Goal: Task Accomplishment & Management: Manage account settings

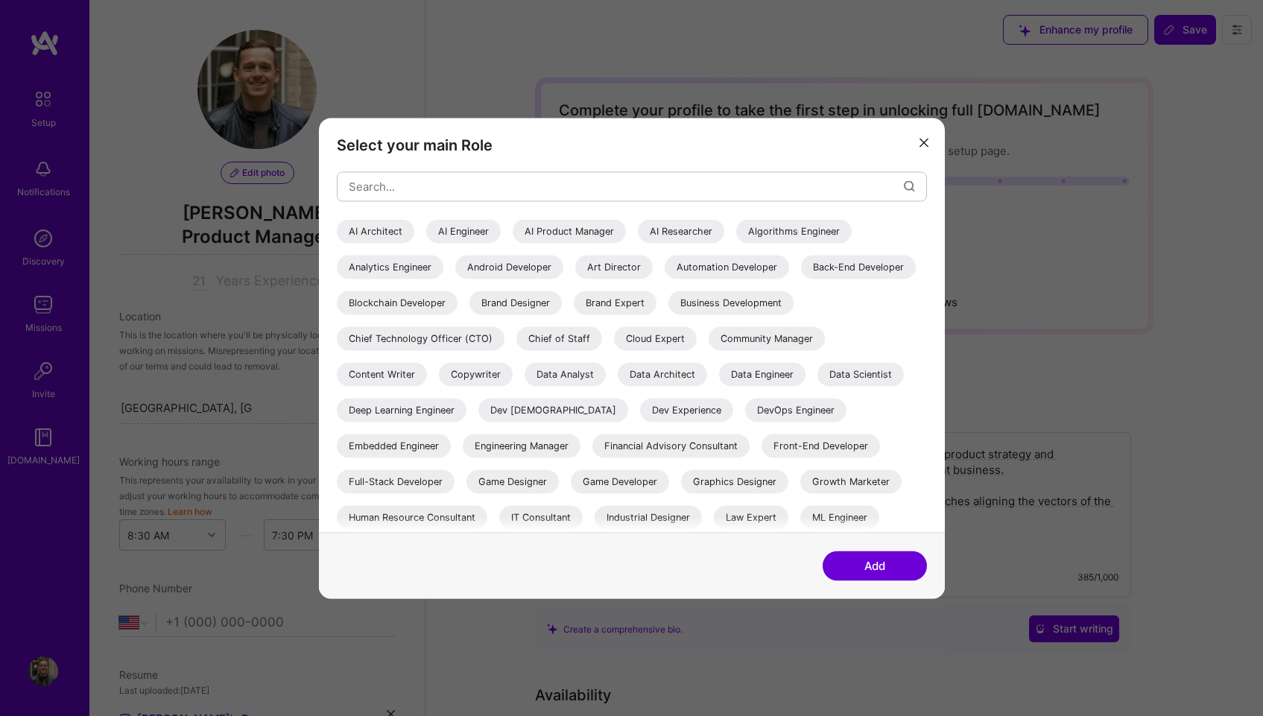
select select "US"
select select "Right Now"
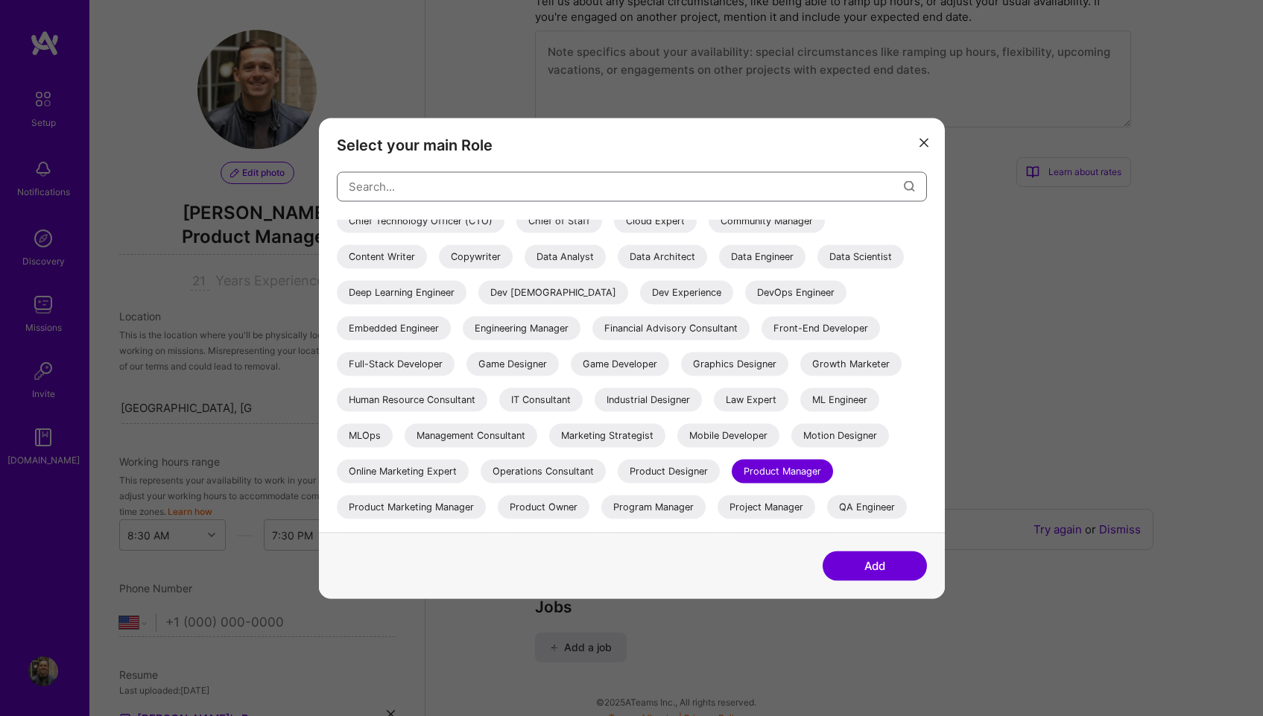
scroll to position [289, 0]
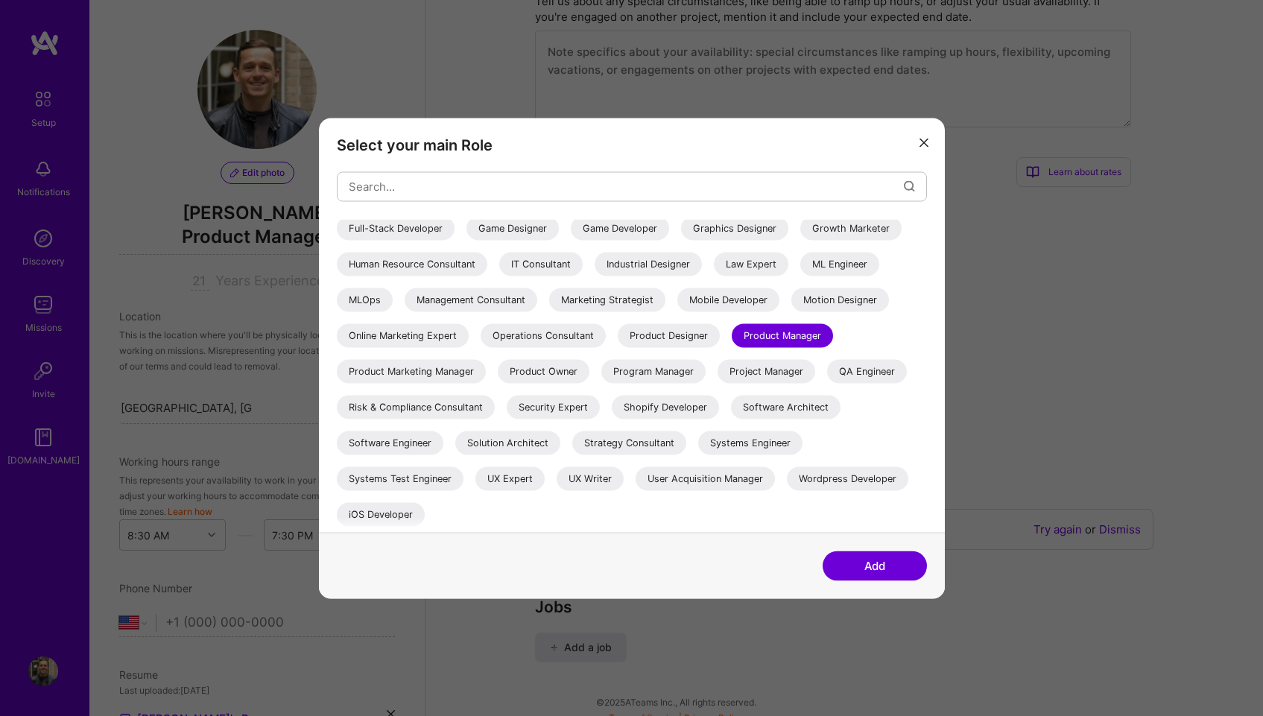
click at [486, 359] on div "Product Marketing Manager" at bounding box center [411, 371] width 149 height 24
click at [732, 336] on div "Product Manager" at bounding box center [782, 335] width 101 height 24
click at [920, 142] on icon "modal" at bounding box center [923, 143] width 9 height 9
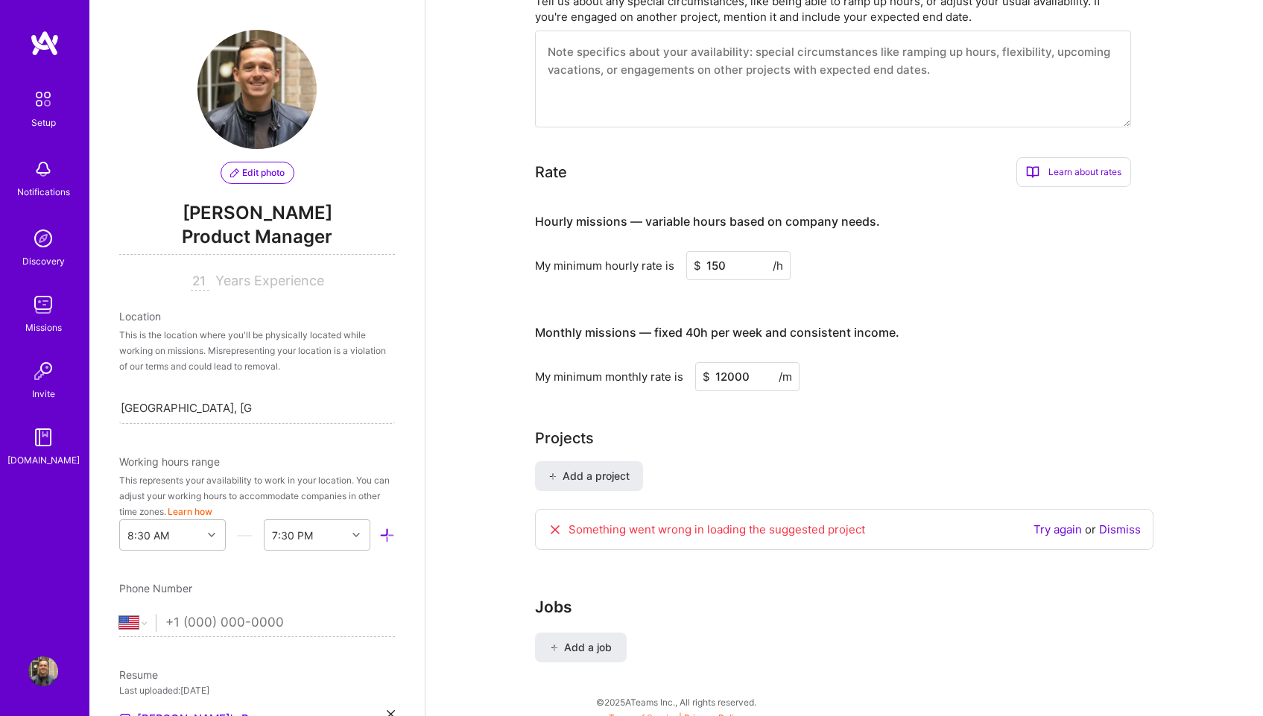
scroll to position [800, 0]
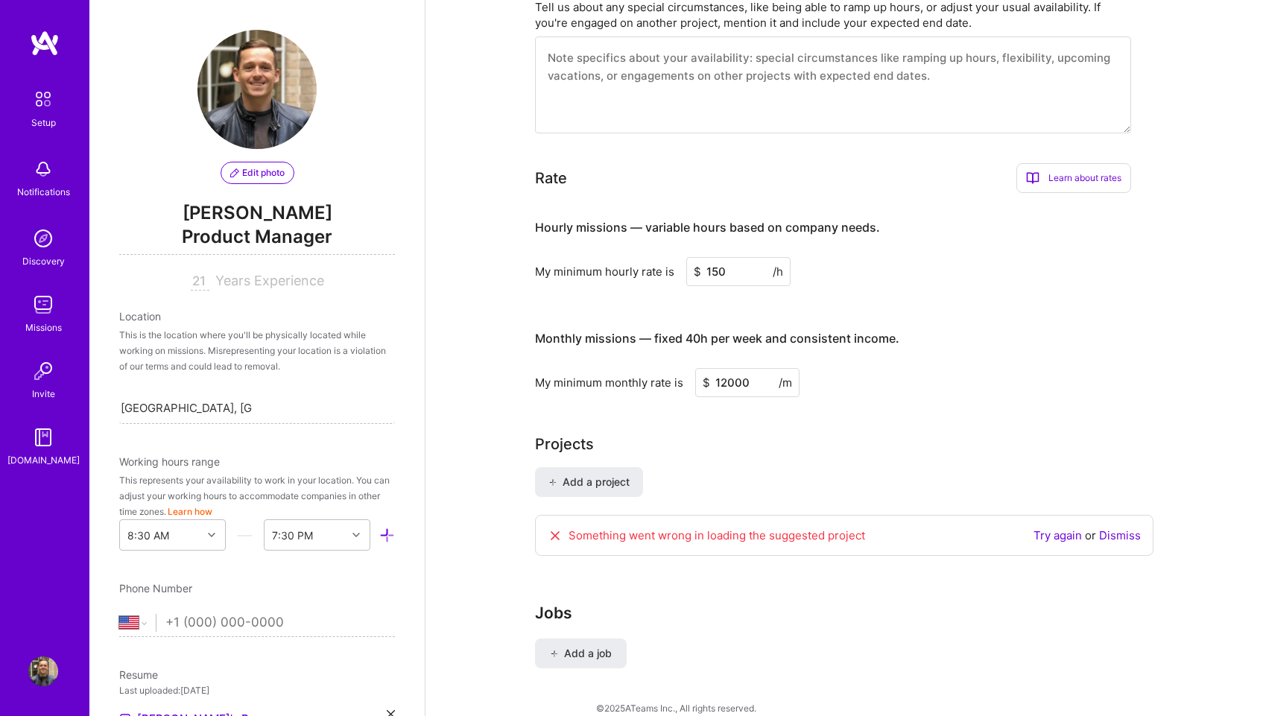
click at [273, 232] on span "Product Manager" at bounding box center [257, 239] width 276 height 31
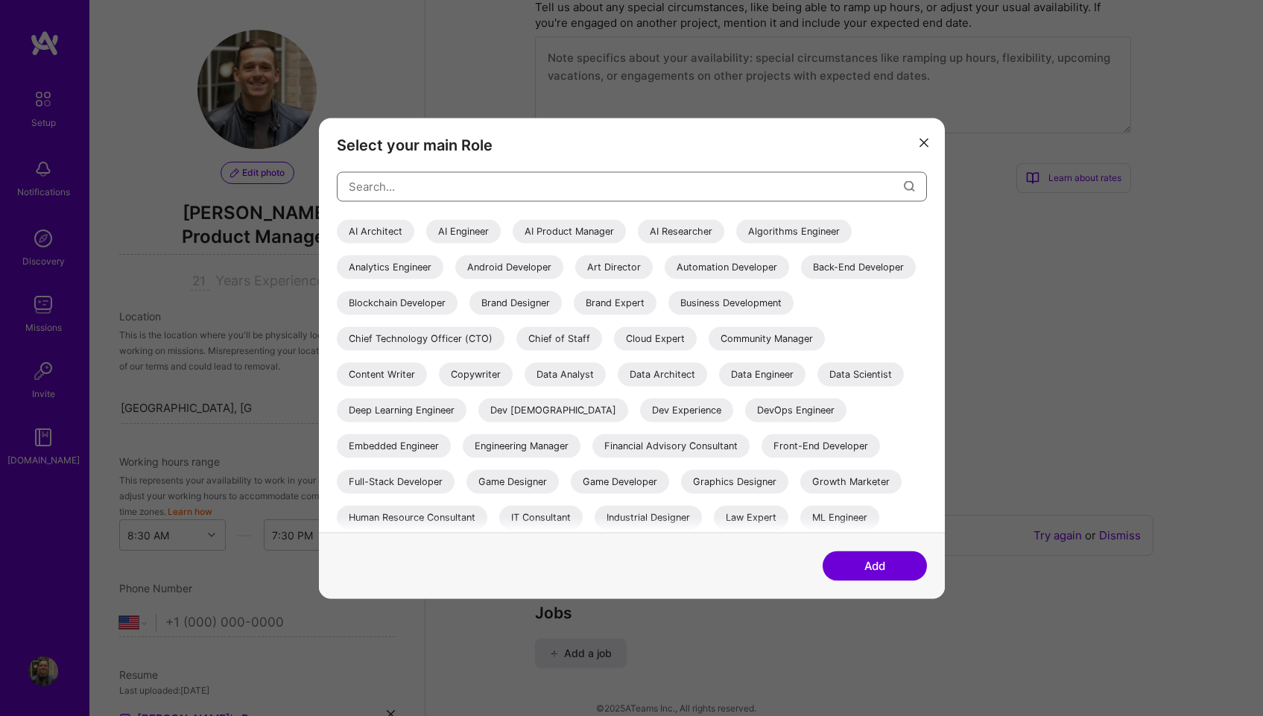
click at [838, 180] on input "modal" at bounding box center [626, 187] width 555 height 38
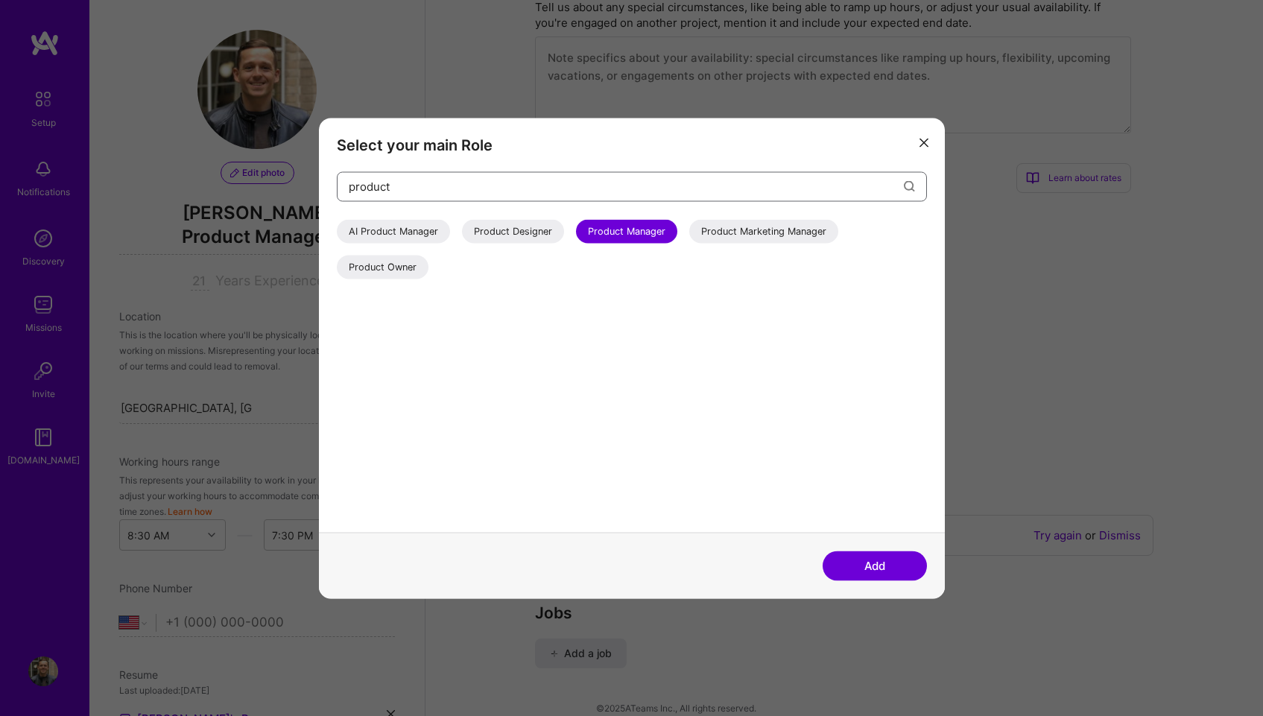
type input "product"
click at [756, 217] on div "product AI Product Manager Product Designer Product Manager Product Marketing M…" at bounding box center [632, 351] width 590 height 361
click at [756, 224] on div "Product Marketing Manager" at bounding box center [763, 231] width 149 height 24
click at [647, 229] on div "Product Manager" at bounding box center [626, 231] width 101 height 24
click at [868, 560] on button "Add" at bounding box center [874, 565] width 104 height 30
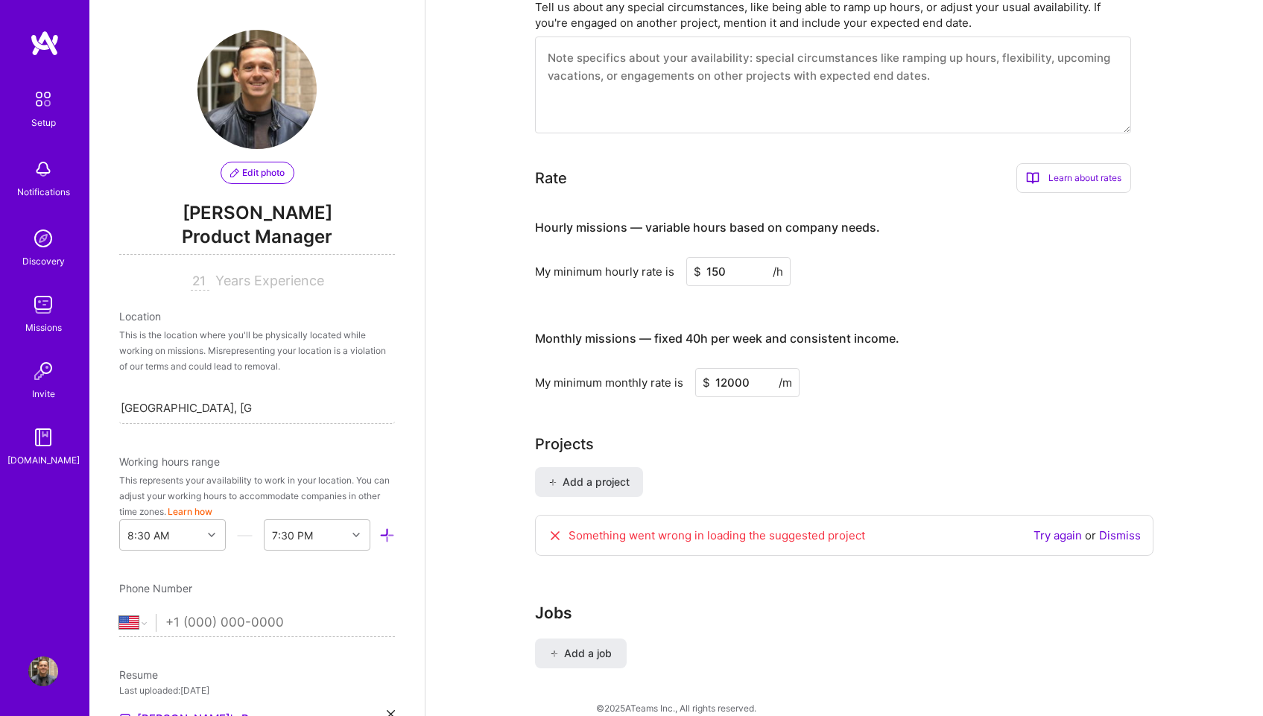
click at [232, 281] on span "Years Experience" at bounding box center [269, 281] width 109 height 16
click at [195, 282] on input "21" at bounding box center [200, 282] width 19 height 18
click at [223, 309] on div "Location" at bounding box center [257, 316] width 276 height 16
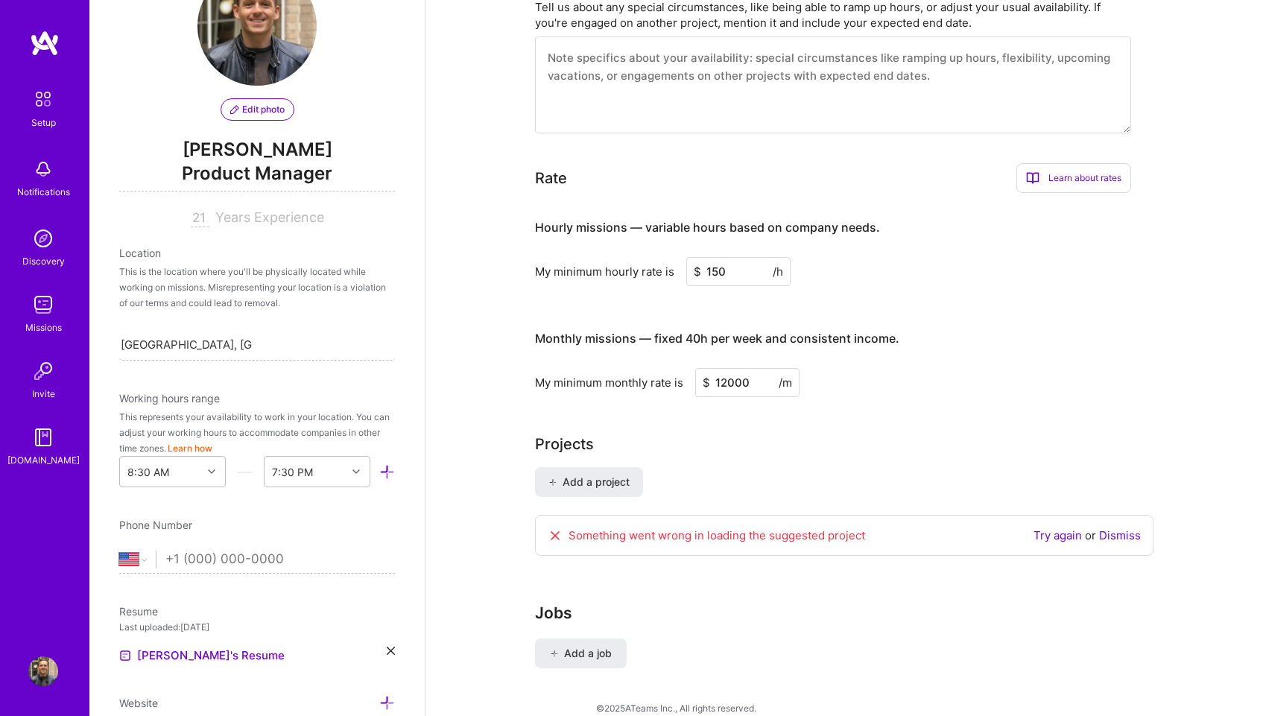
click at [245, 285] on div "This is the location where you'll be physically located while working on missio…" at bounding box center [257, 287] width 276 height 47
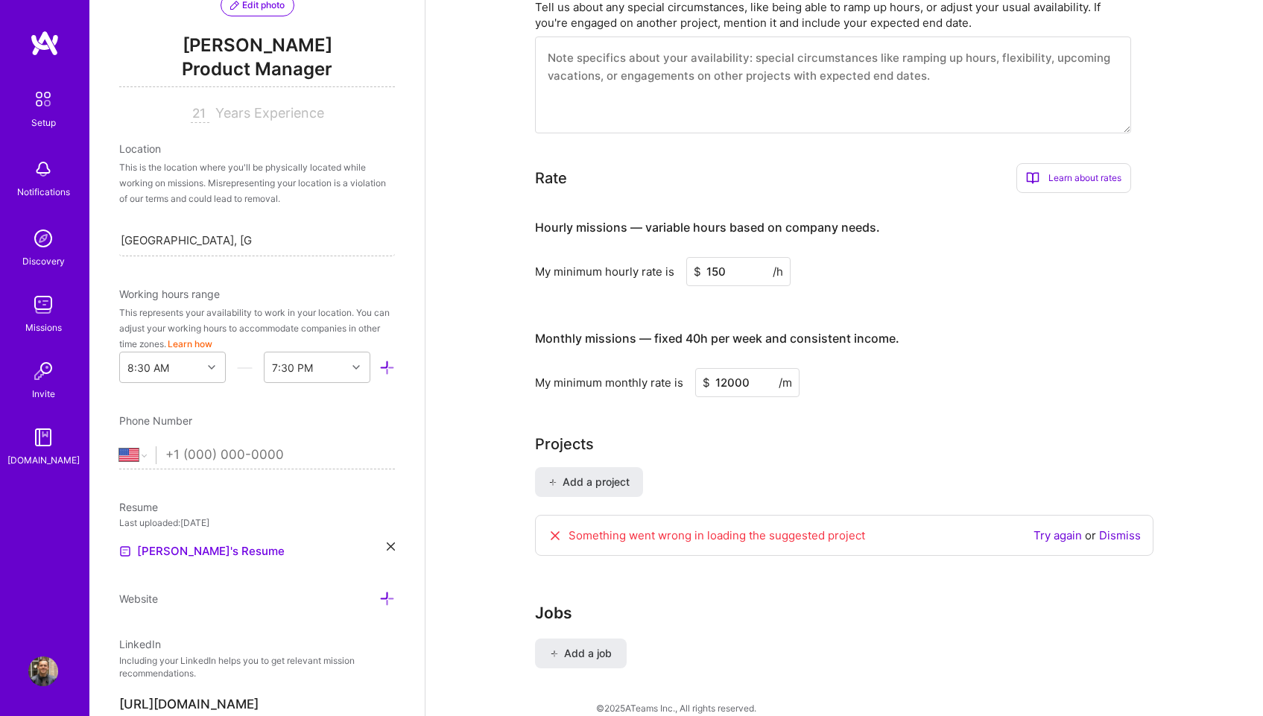
scroll to position [261, 0]
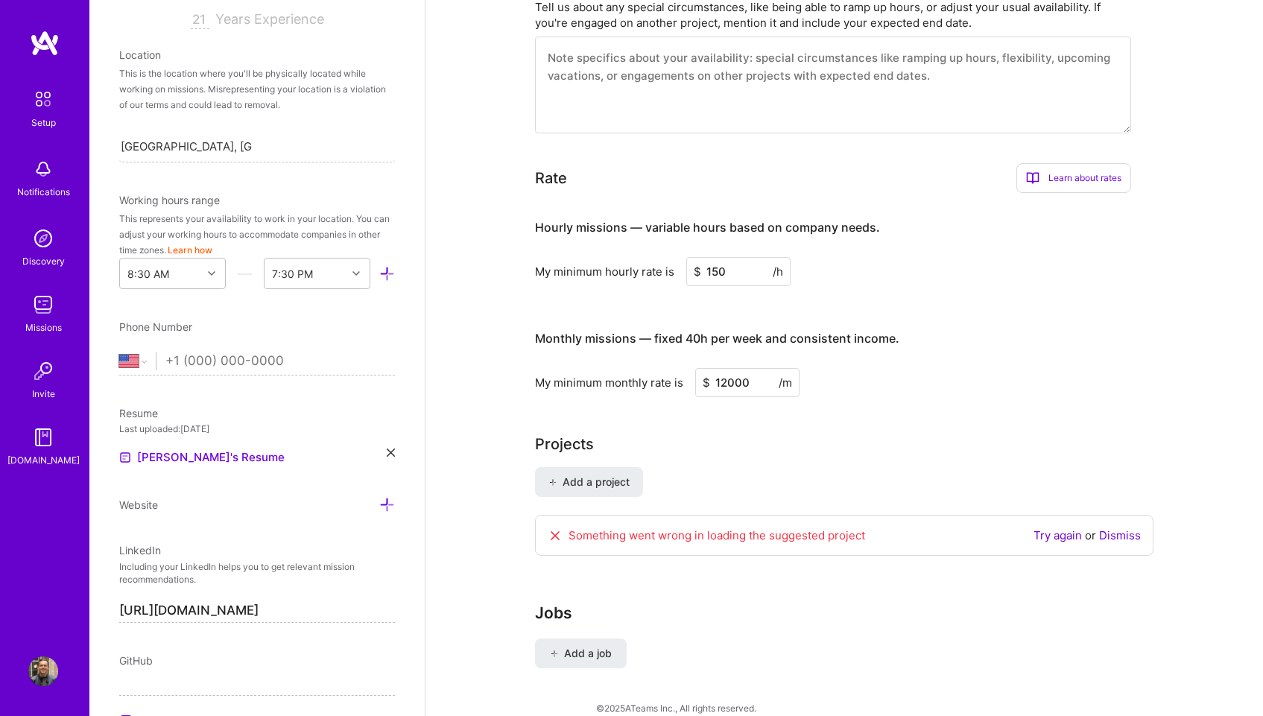
click at [203, 230] on div "This represents your availability to work in your location. You can adjust your…" at bounding box center [257, 234] width 276 height 47
click at [212, 250] on button "Learn how" at bounding box center [190, 250] width 45 height 16
click at [301, 274] on div "7:30 PM" at bounding box center [292, 274] width 41 height 16
click at [304, 445] on div "11:00 PM" at bounding box center [317, 445] width 107 height 28
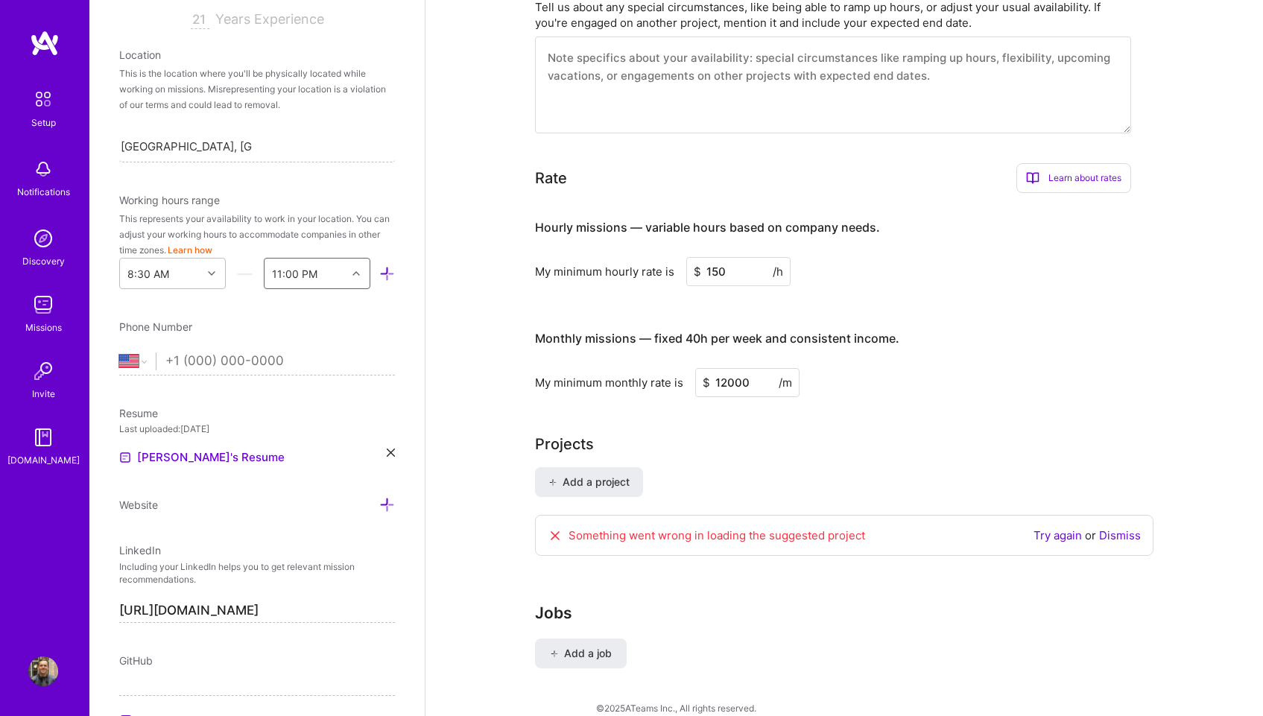
scroll to position [285, 0]
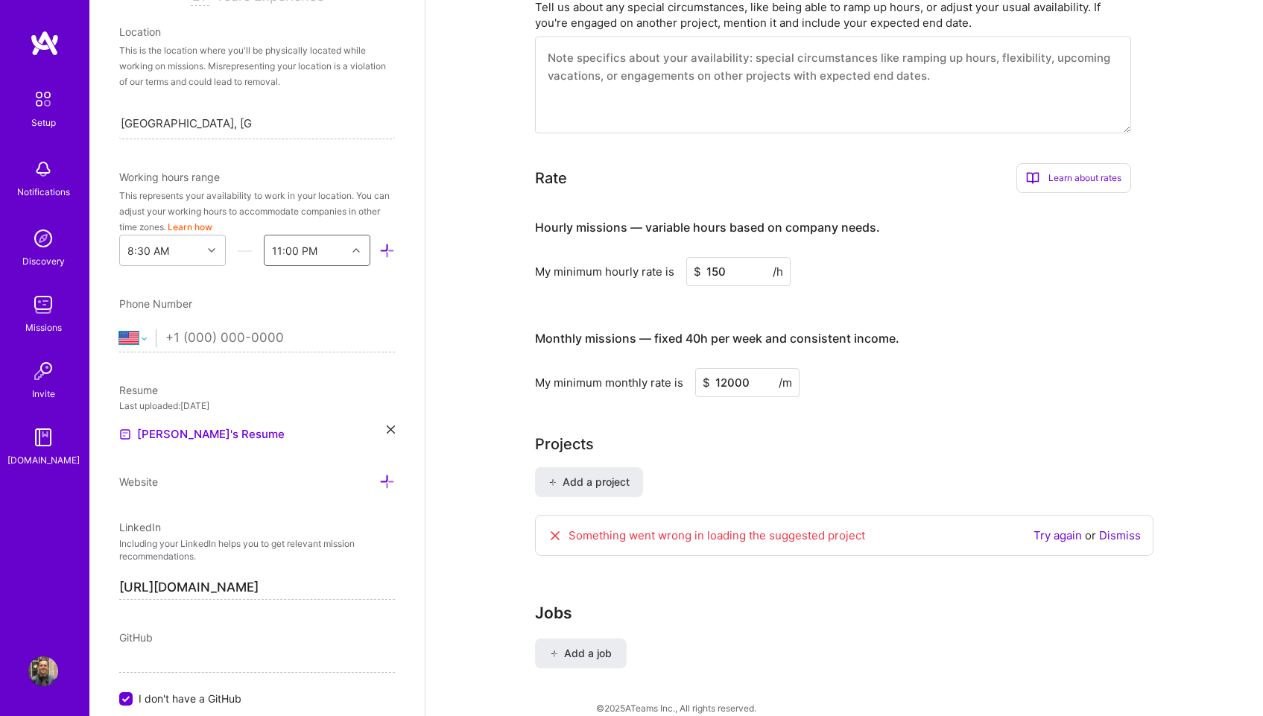
click at [139, 337] on select "[GEOGRAPHIC_DATA] [GEOGRAPHIC_DATA] [GEOGRAPHIC_DATA] [GEOGRAPHIC_DATA] [US_STA…" at bounding box center [137, 338] width 37 height 18
select select "CZ"
click at [119, 329] on select "[GEOGRAPHIC_DATA] [GEOGRAPHIC_DATA] [GEOGRAPHIC_DATA] [GEOGRAPHIC_DATA] [US_STA…" at bounding box center [137, 338] width 37 height 18
click at [256, 339] on input "tel" at bounding box center [279, 338] width 229 height 43
click at [175, 336] on input "724 309 604" at bounding box center [279, 338] width 229 height 43
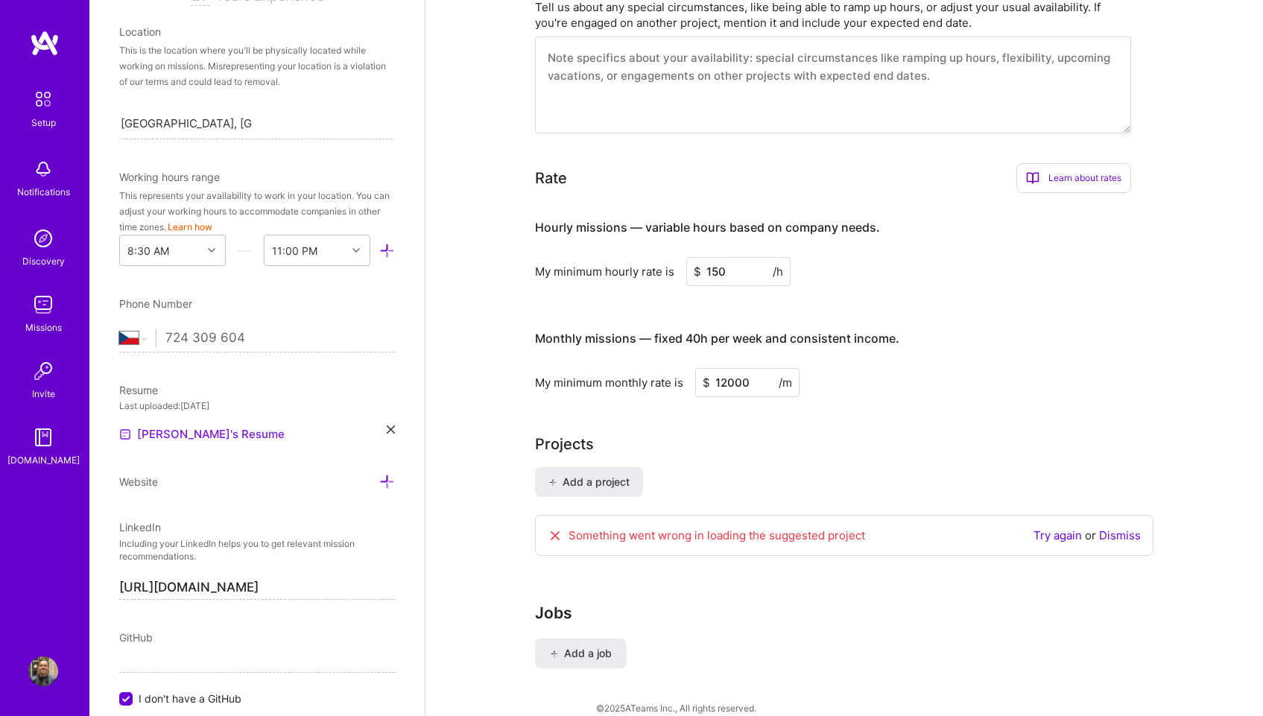
scroll to position [288, 0]
type input "00 420 724 309 604"
click at [148, 472] on span "Website" at bounding box center [138, 478] width 39 height 13
click at [379, 481] on icon at bounding box center [387, 479] width 16 height 16
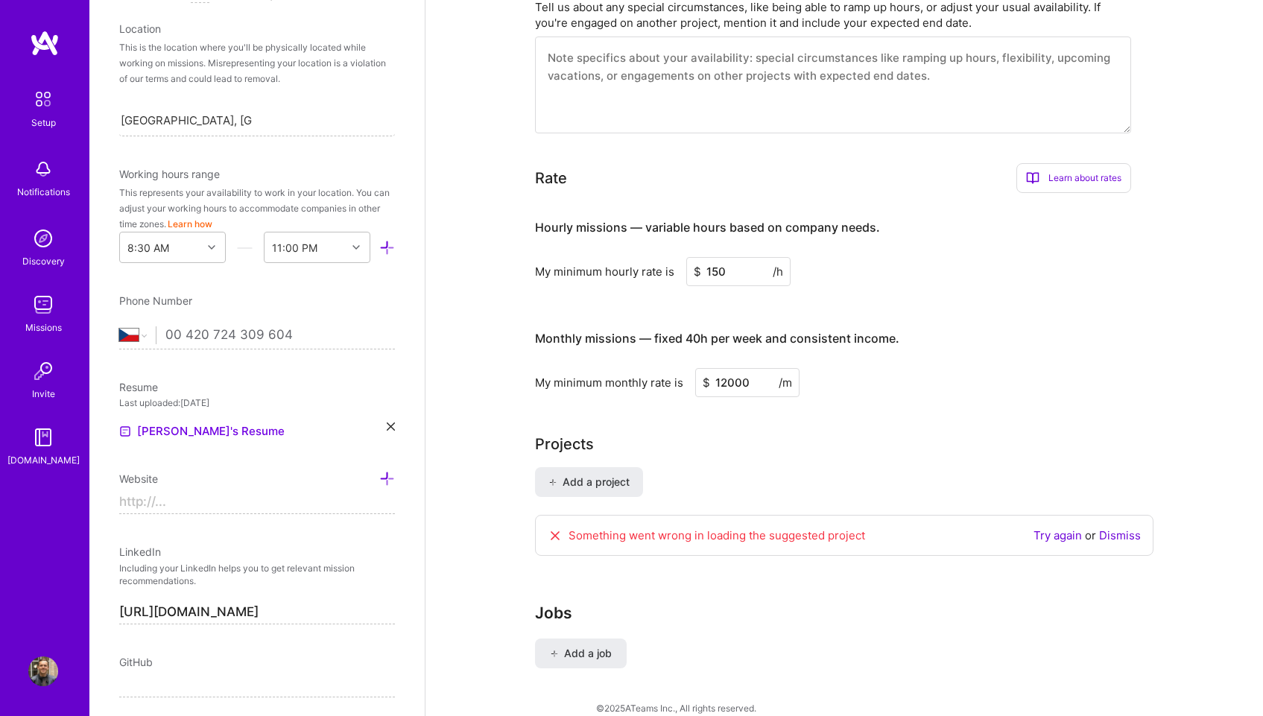
click at [308, 505] on input at bounding box center [257, 502] width 276 height 24
paste input "[URL][DOMAIN_NAME]"
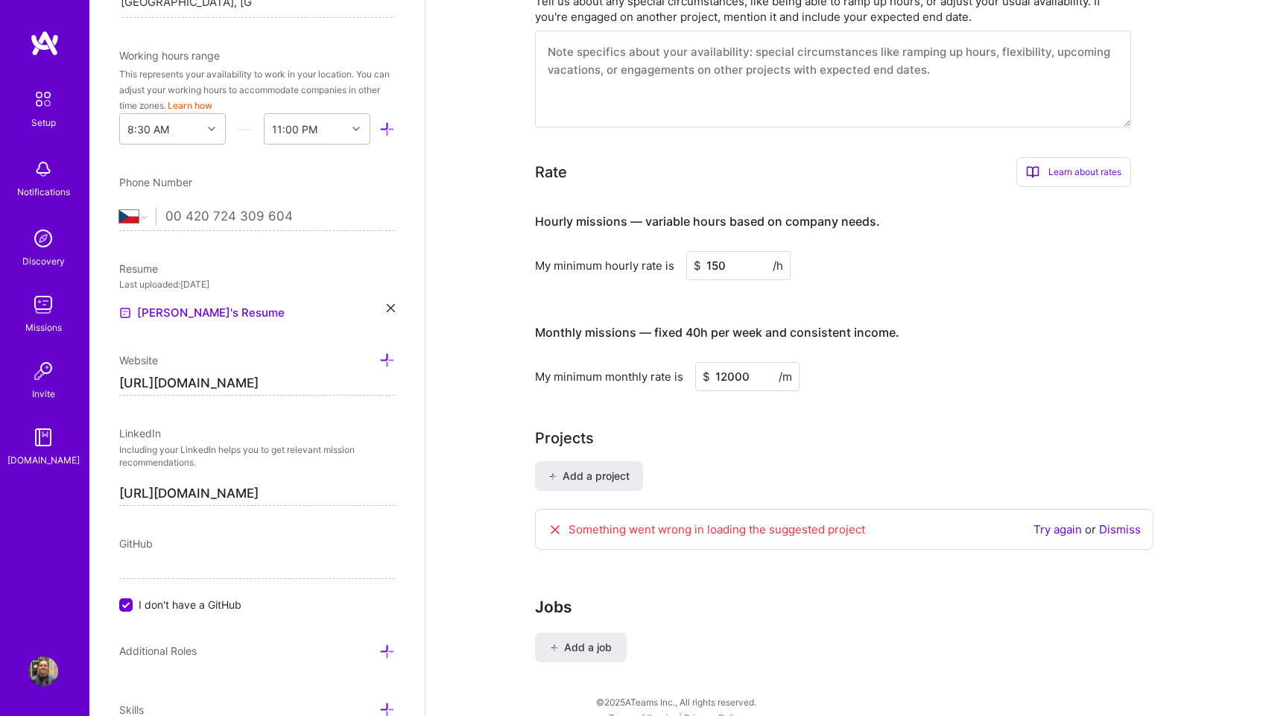
scroll to position [536, 0]
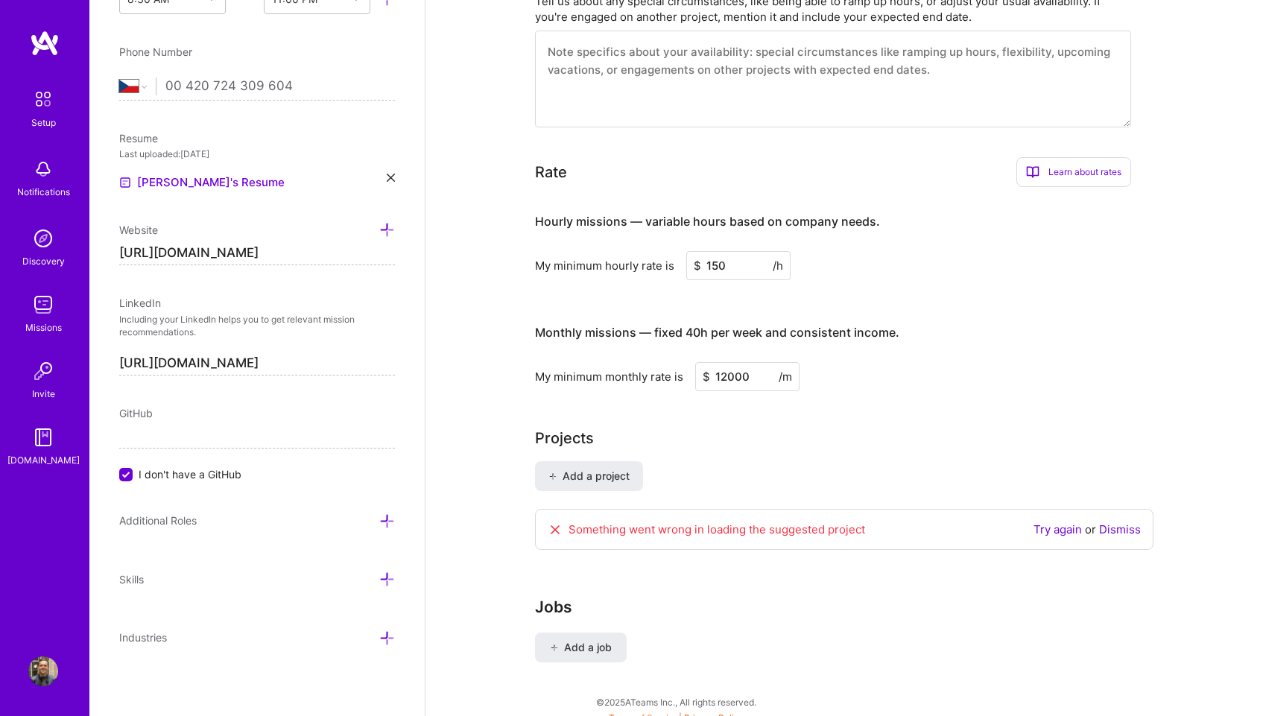
type input "[URL][DOMAIN_NAME]"
click at [379, 521] on icon at bounding box center [387, 521] width 16 height 16
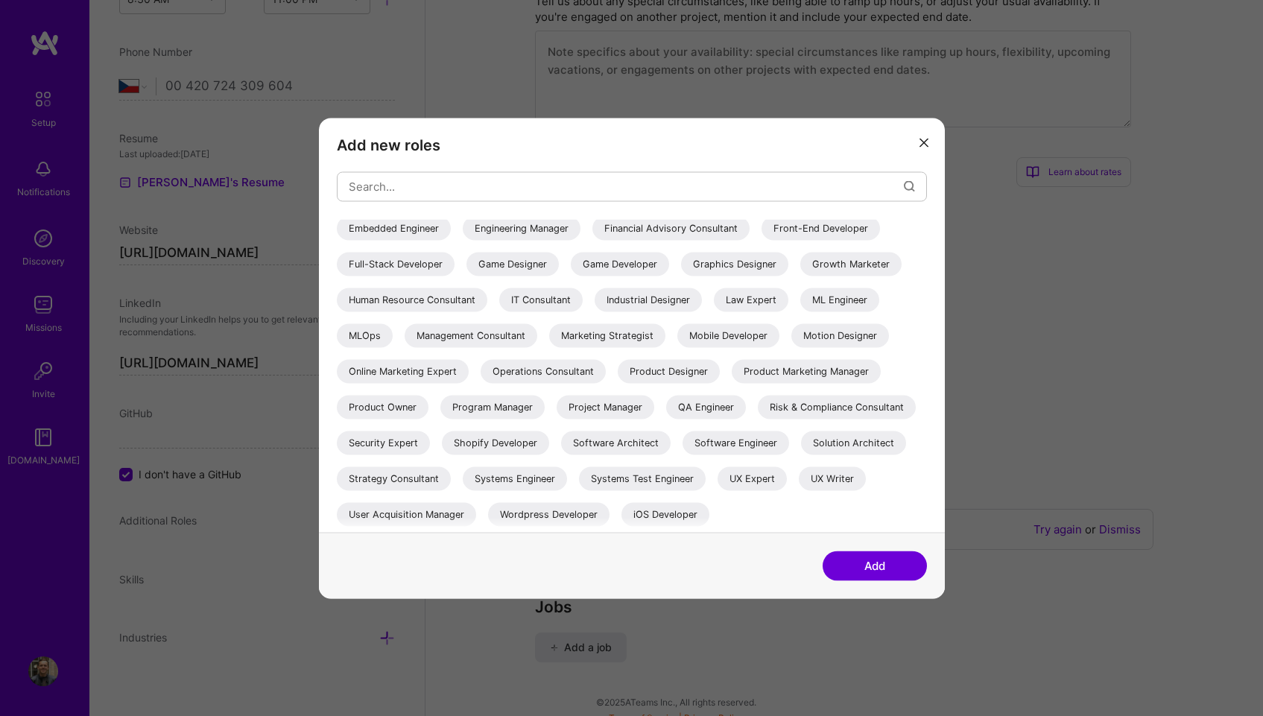
scroll to position [253, 0]
click at [765, 483] on div "UX Expert" at bounding box center [751, 478] width 69 height 24
click at [408, 476] on div "Strategy Consultant" at bounding box center [394, 478] width 114 height 24
click at [867, 440] on div "Solution Architect" at bounding box center [853, 443] width 105 height 24
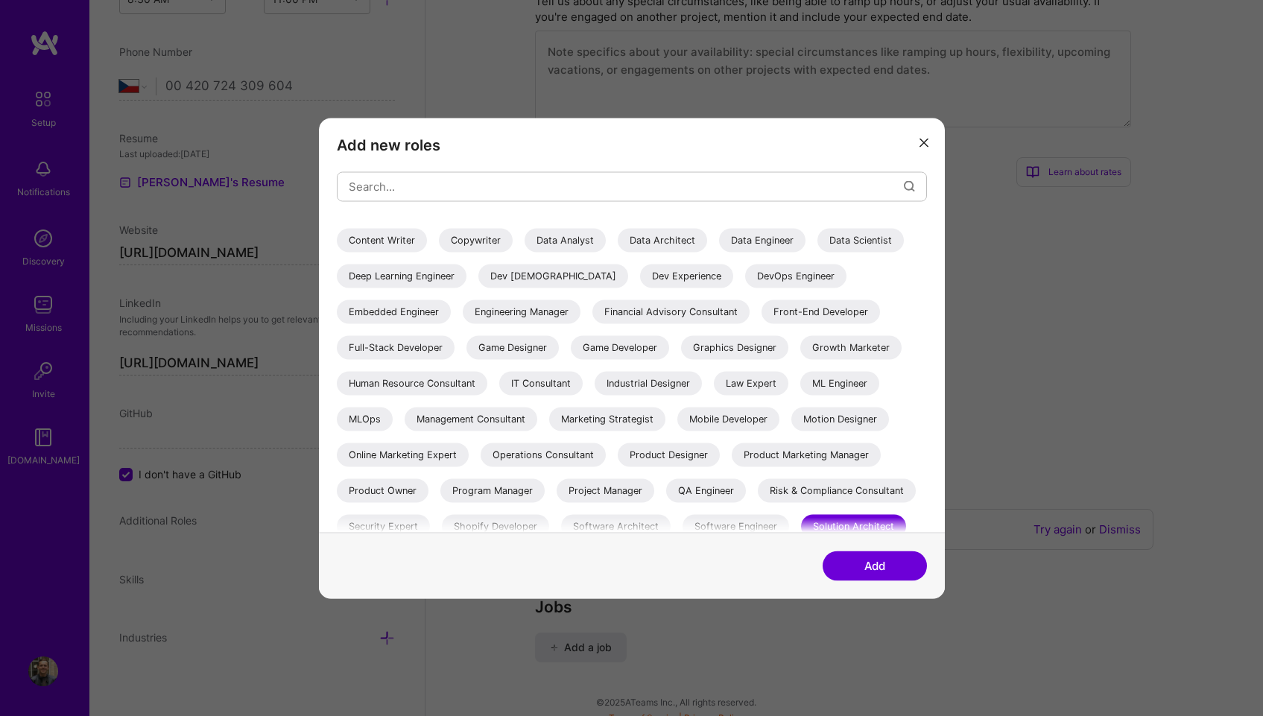
scroll to position [133, 0]
click at [549, 431] on div "Marketing Strategist" at bounding box center [607, 419] width 116 height 24
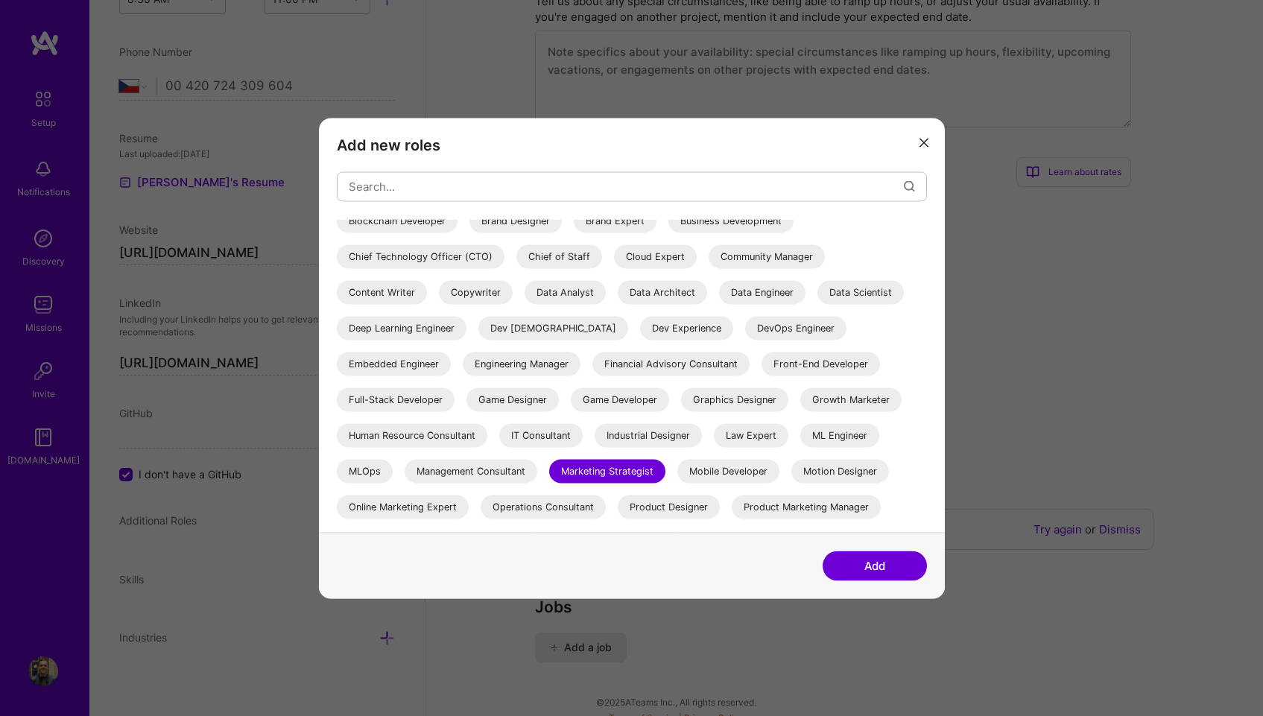
scroll to position [78, 0]
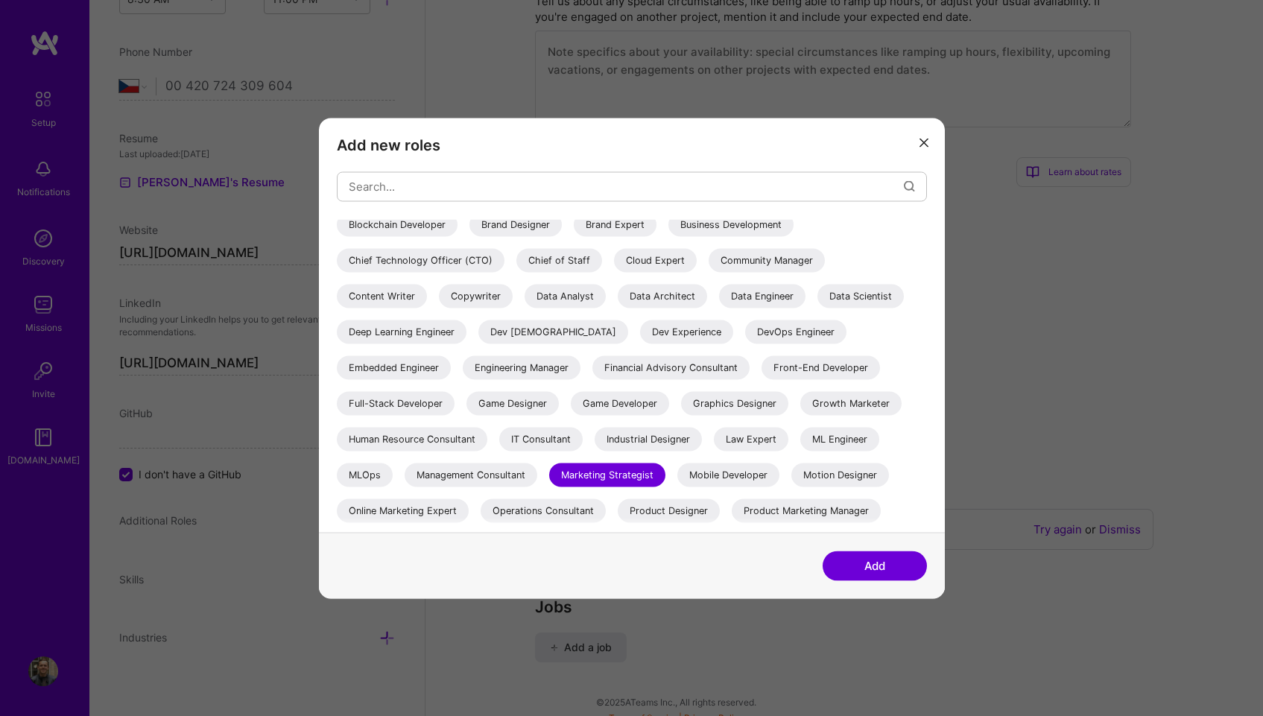
click at [537, 472] on div "Management Consultant" at bounding box center [470, 475] width 133 height 24
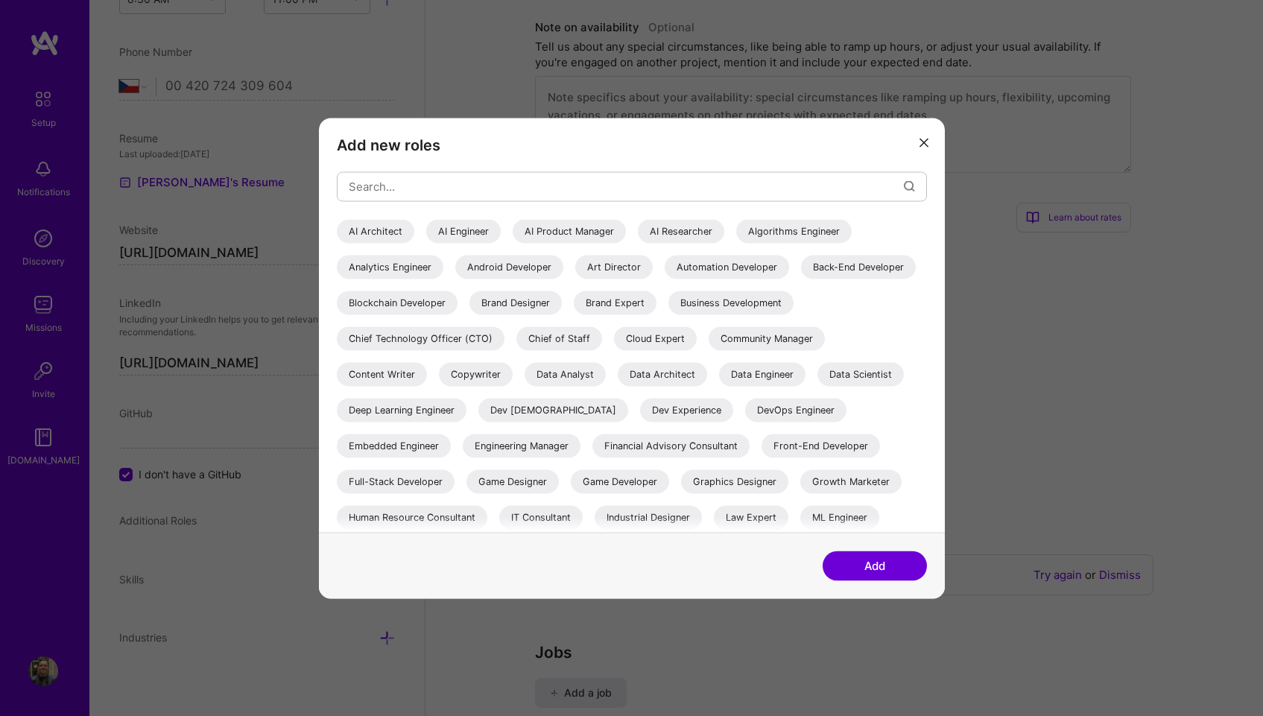
scroll to position [760, 0]
click at [668, 314] on div "Business Development" at bounding box center [730, 303] width 125 height 24
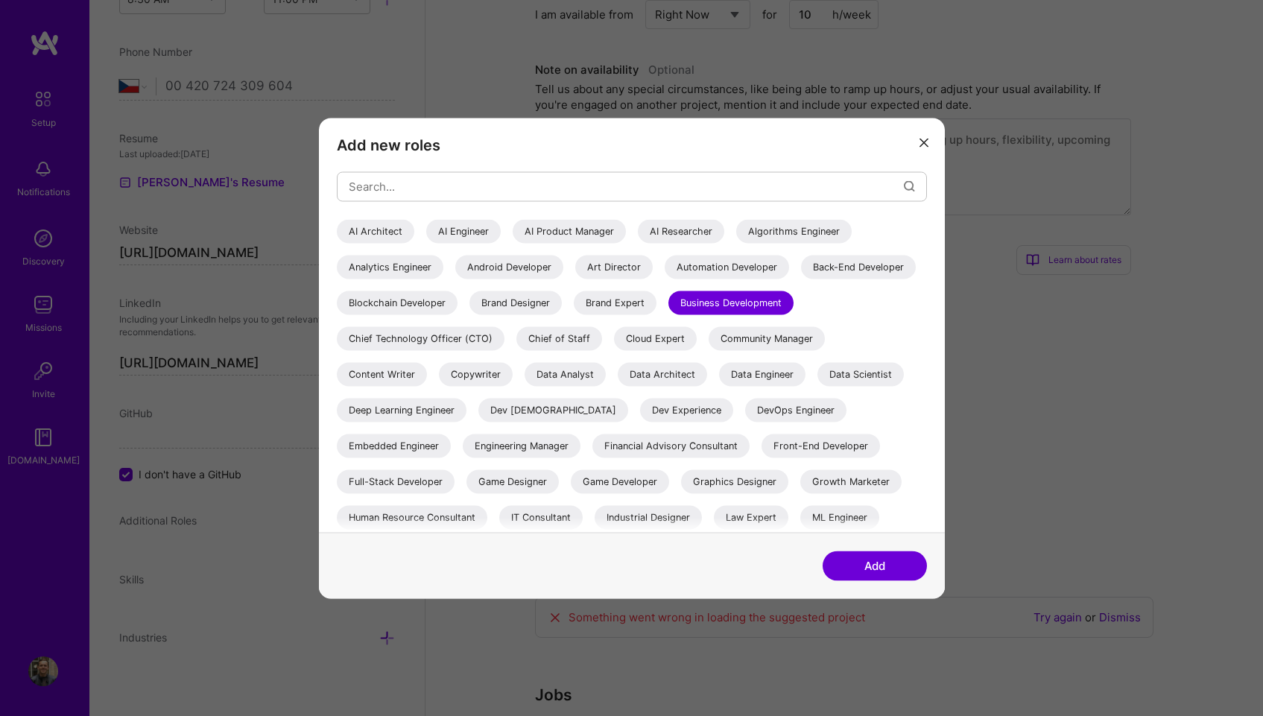
click at [564, 237] on div "AI Product Manager" at bounding box center [569, 231] width 113 height 24
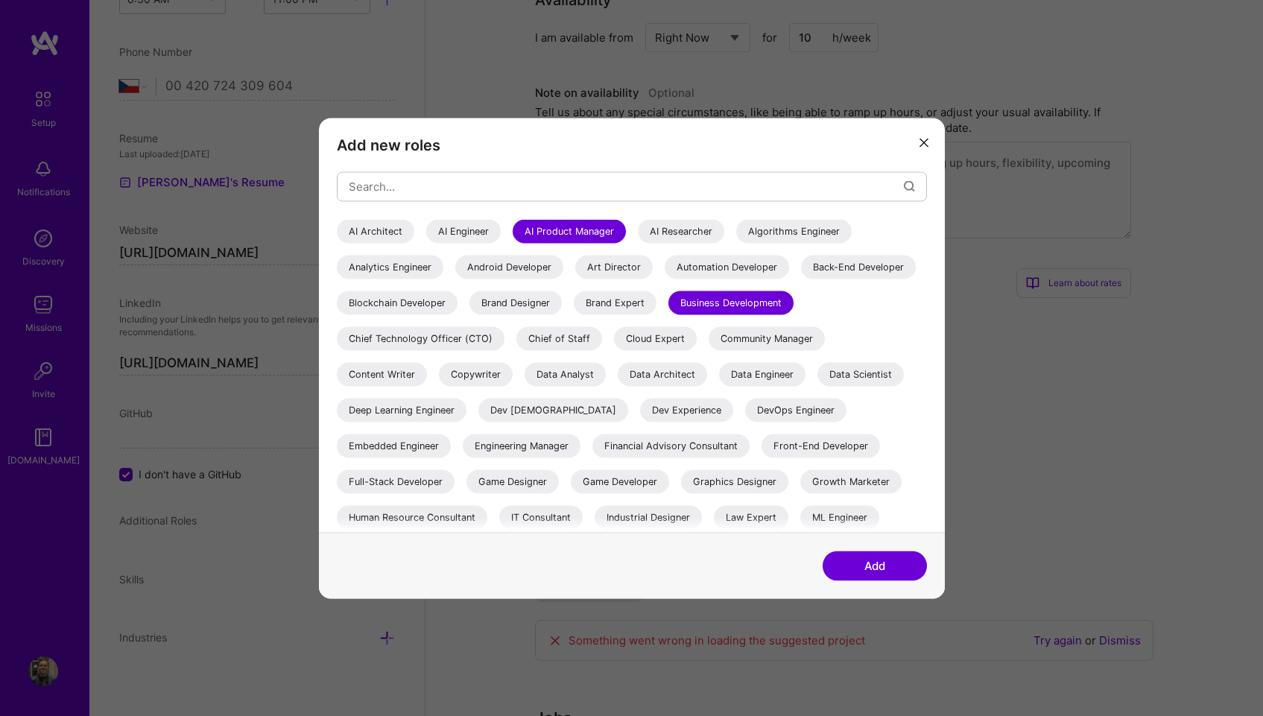
scroll to position [685, 0]
click at [378, 228] on div "AI Architect" at bounding box center [375, 231] width 77 height 24
click at [875, 567] on button "Add" at bounding box center [874, 565] width 104 height 30
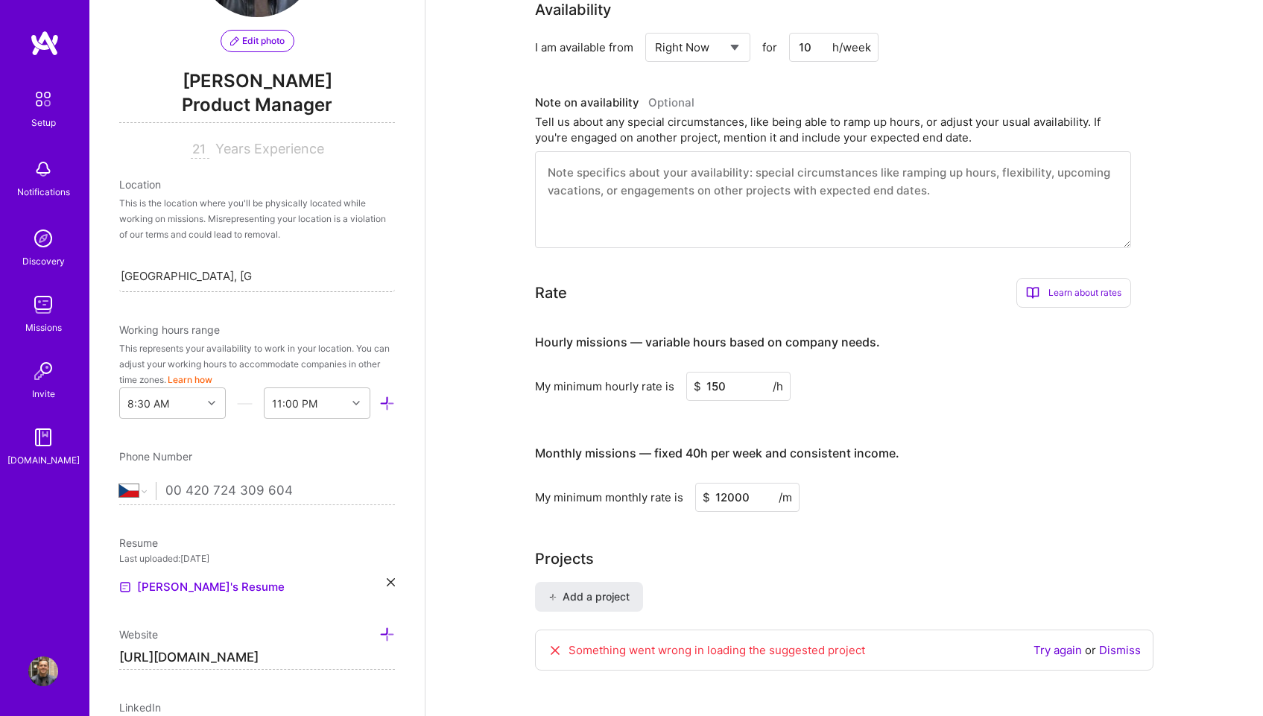
scroll to position [0, 0]
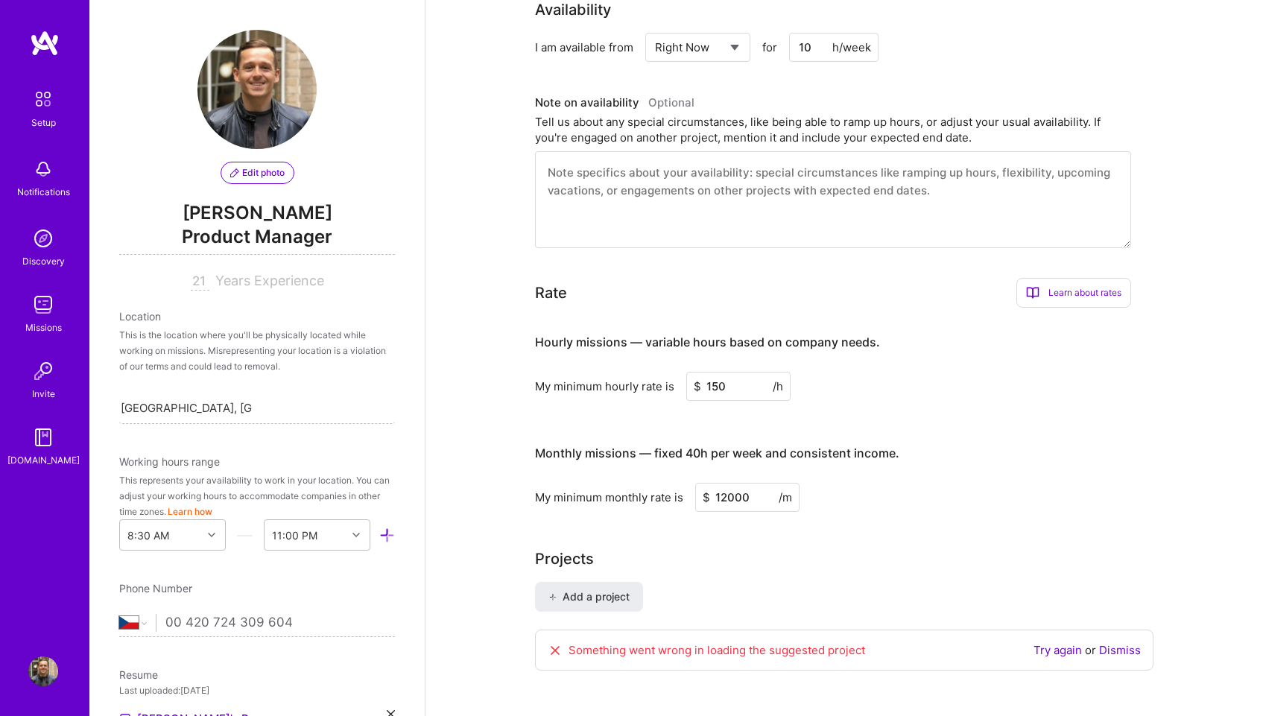
click at [270, 244] on span "Product Manager" at bounding box center [257, 239] width 276 height 31
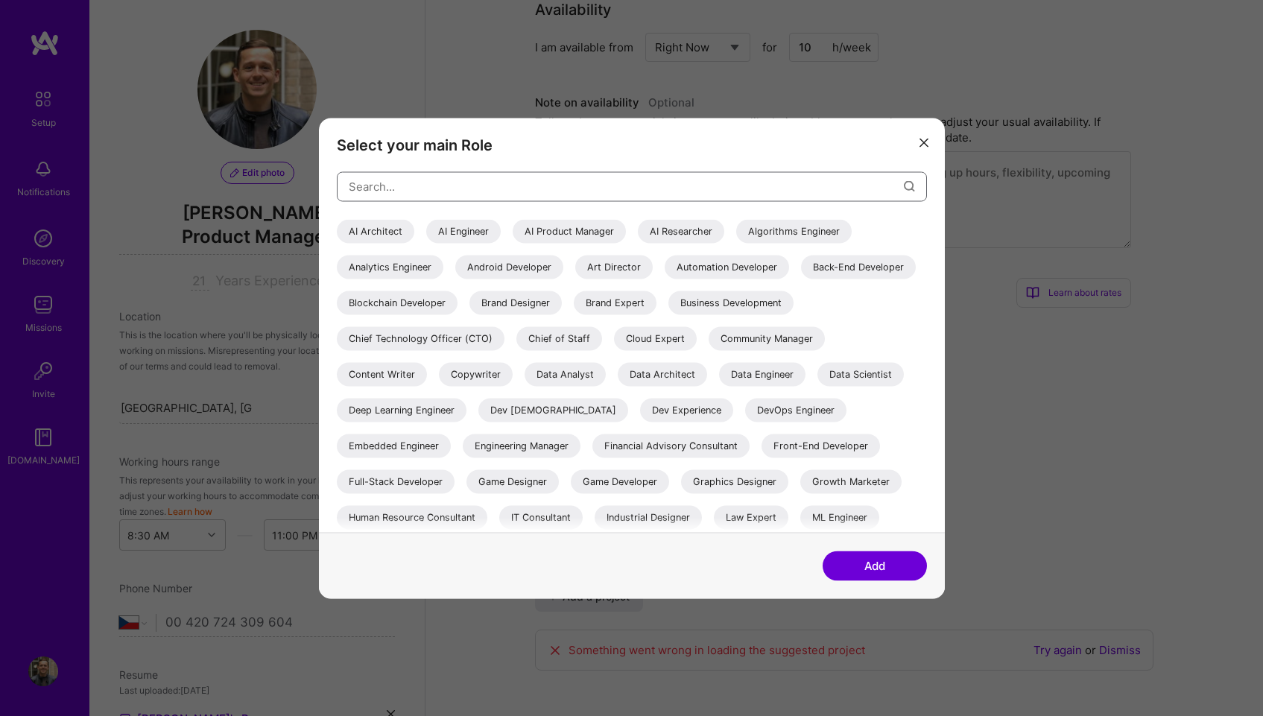
click at [437, 187] on input "modal" at bounding box center [626, 187] width 555 height 38
type input "ai"
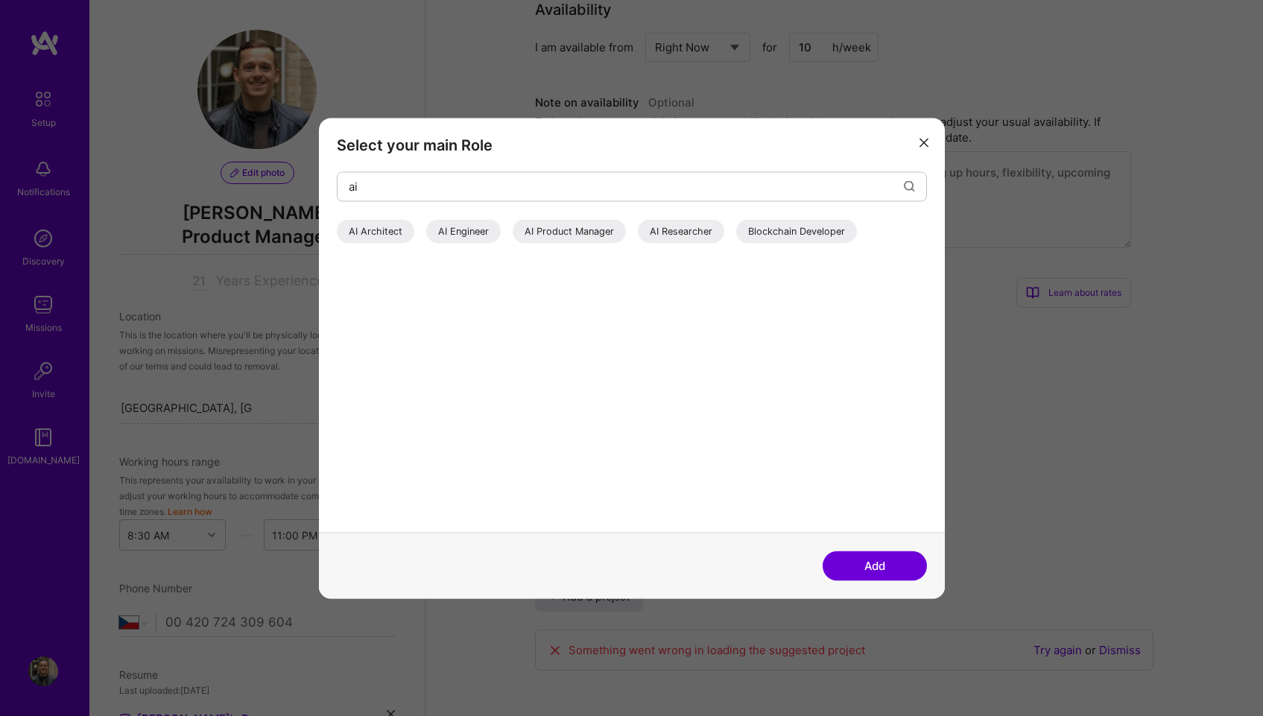
click at [920, 142] on icon "modal" at bounding box center [923, 143] width 9 height 9
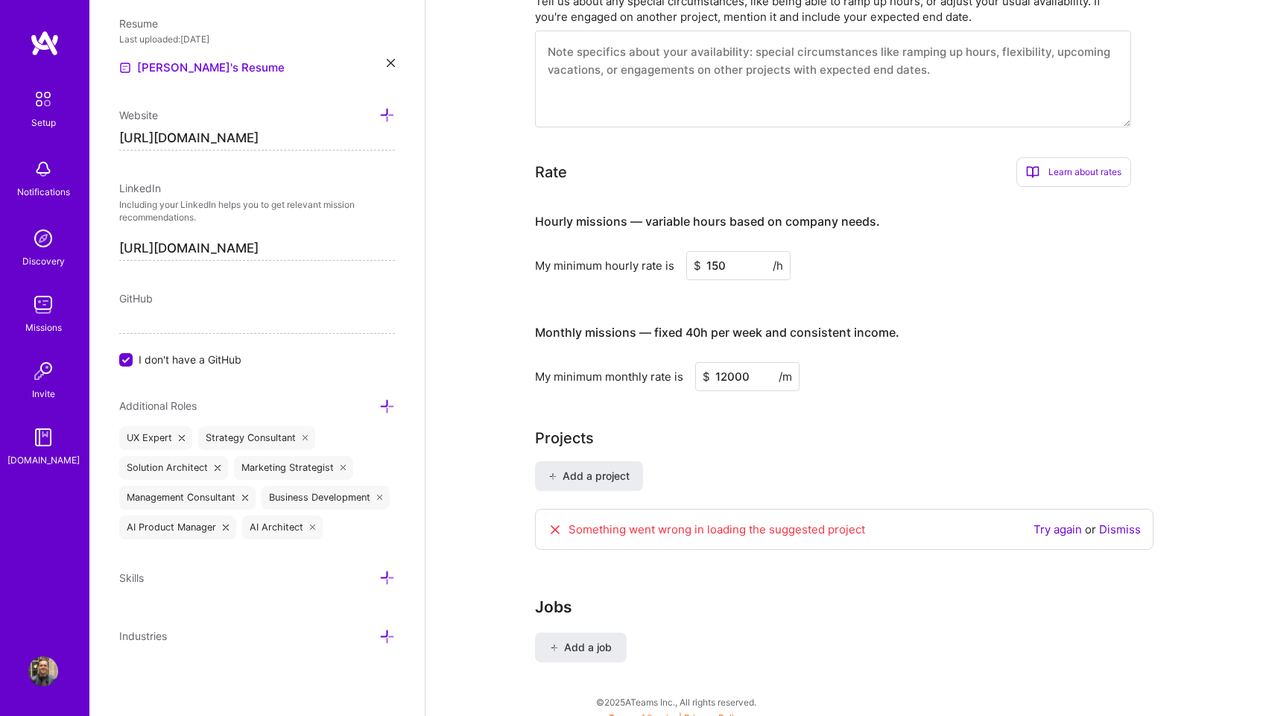
scroll to position [679, 0]
click at [379, 579] on icon at bounding box center [387, 578] width 16 height 16
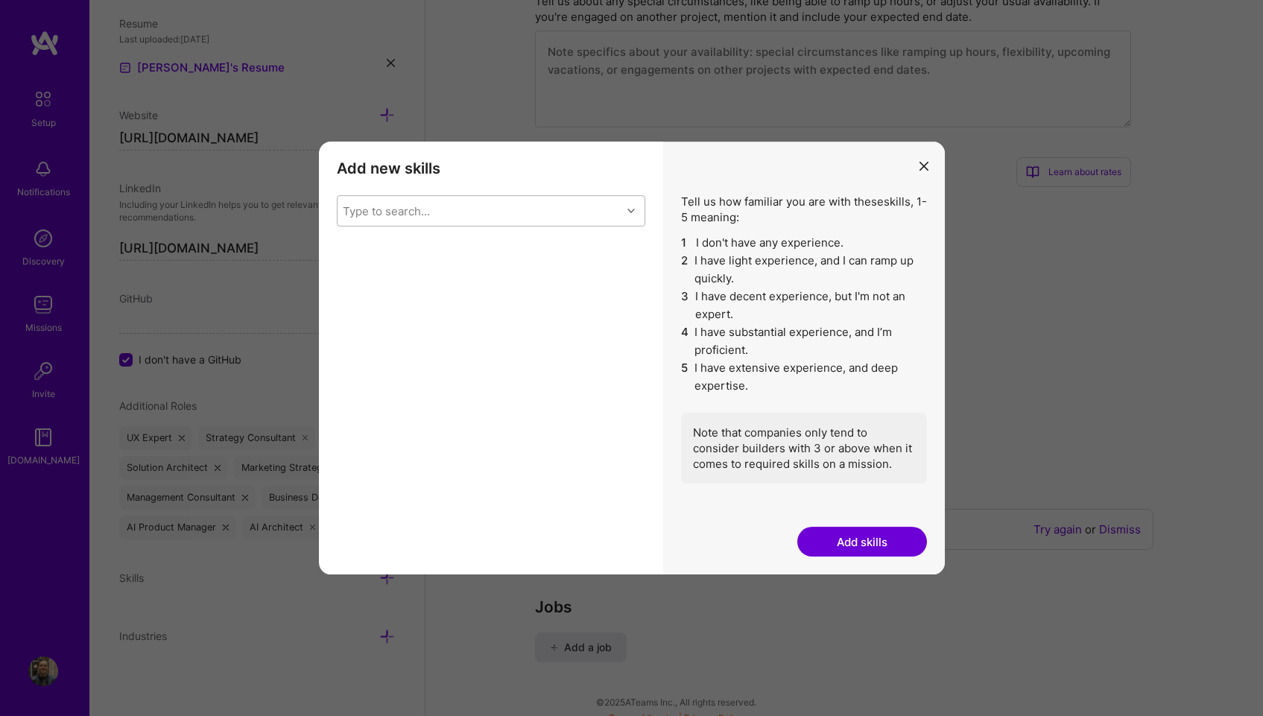
click at [563, 210] on div "Type to search..." at bounding box center [479, 211] width 284 height 30
click at [441, 395] on div "Web3" at bounding box center [491, 397] width 291 height 16
checkbox input "true"
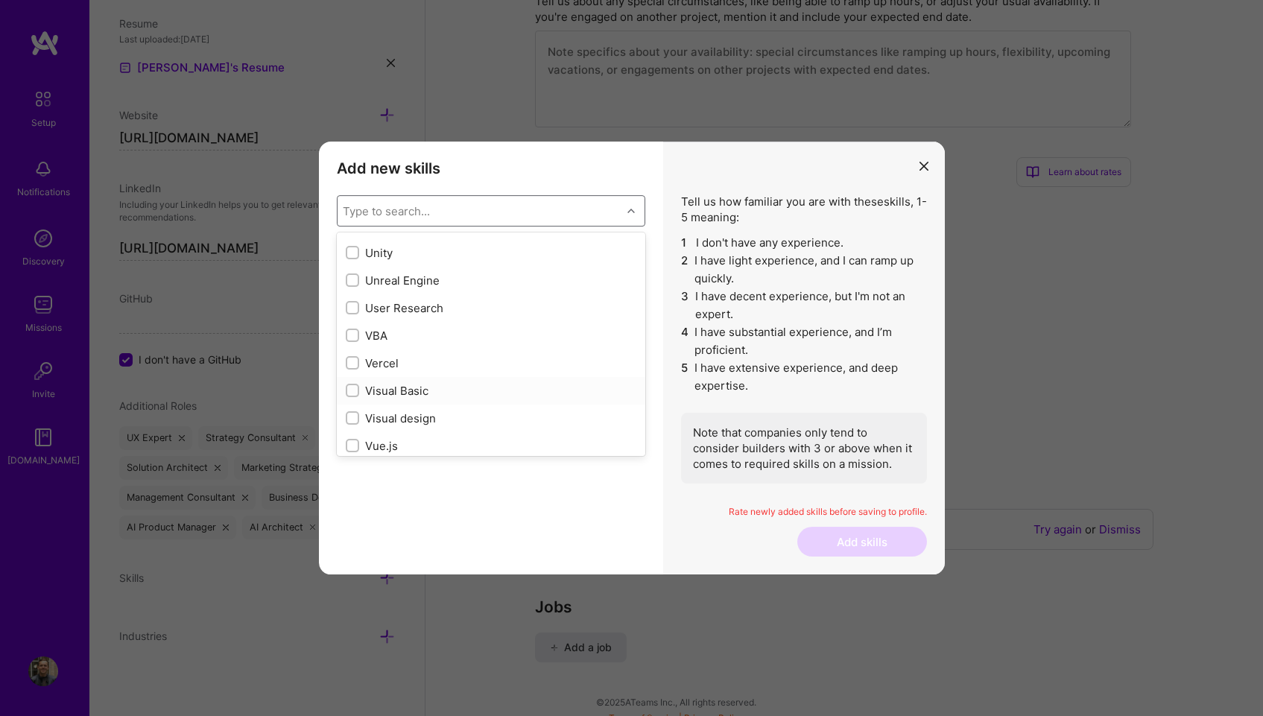
scroll to position [9500, 0]
click at [407, 428] on div "Visual design" at bounding box center [491, 424] width 291 height 16
checkbox input "true"
click at [420, 431] on div "User Research" at bounding box center [491, 430] width 291 height 16
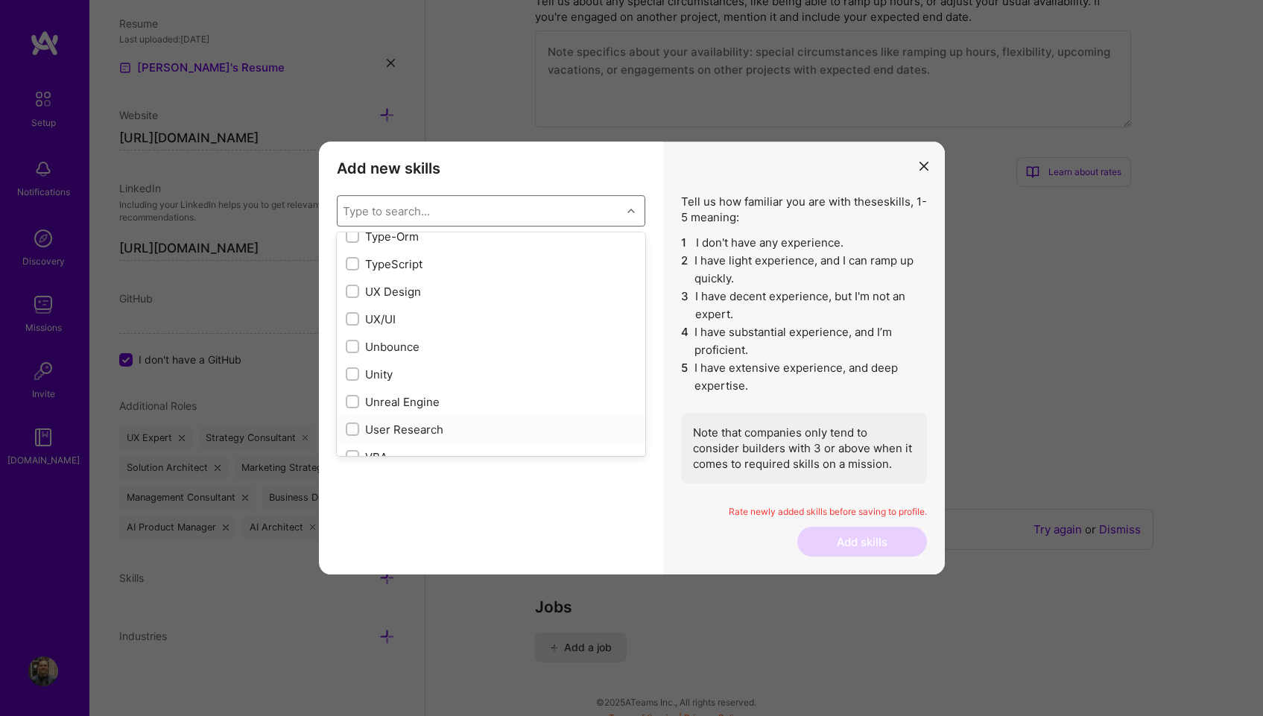
checkbox input "true"
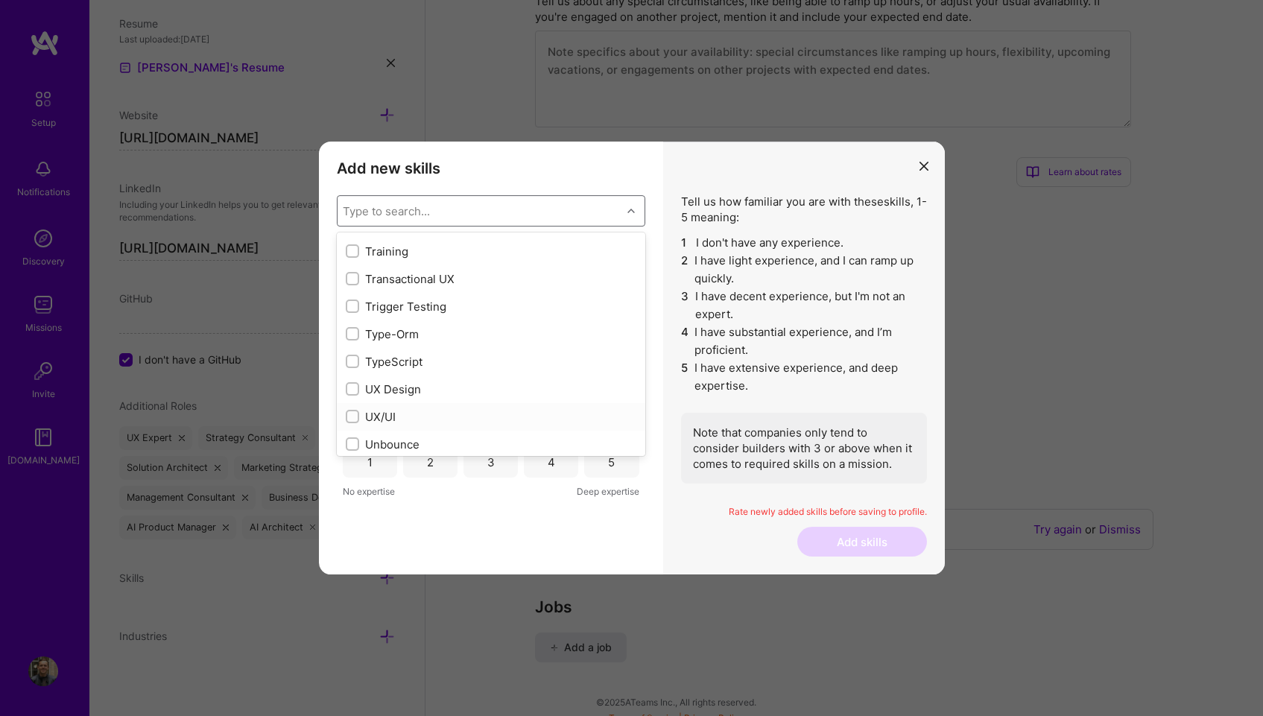
scroll to position [9282, 0]
click at [407, 395] on div "UX Design" at bounding box center [491, 393] width 291 height 16
checkbox input "true"
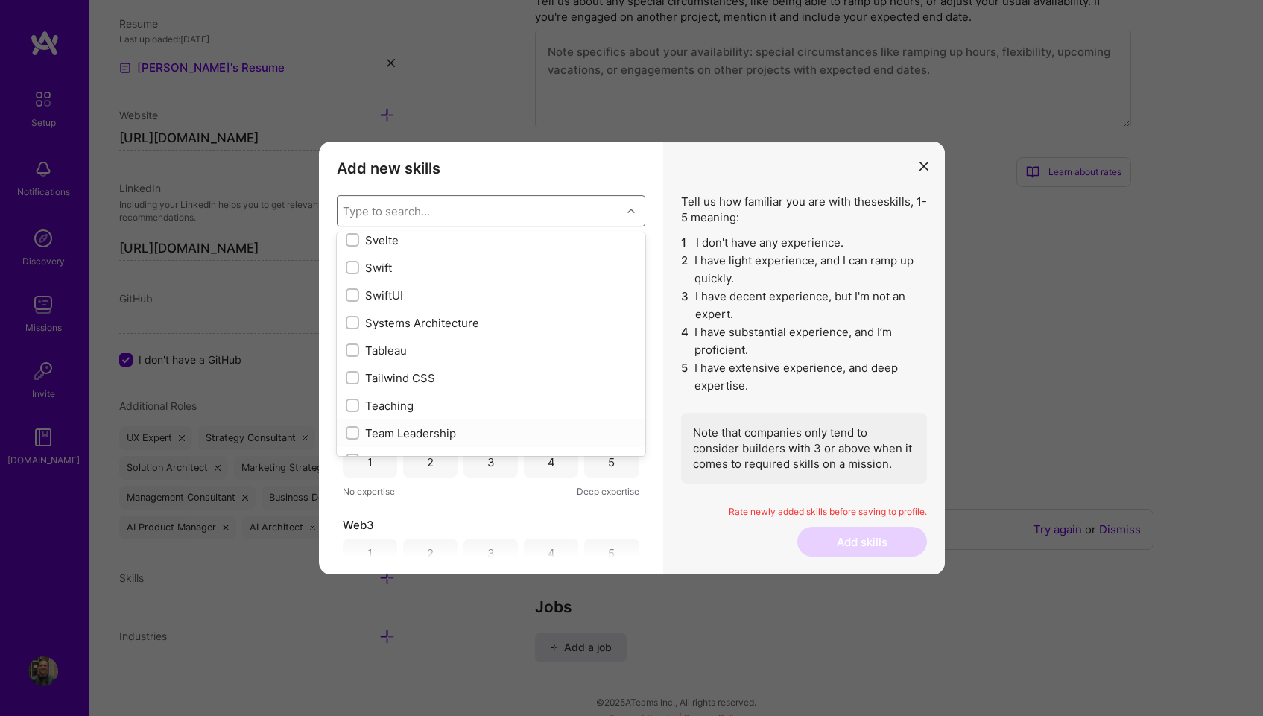
scroll to position [8882, 0]
click at [433, 437] on div "Team Leadership" at bounding box center [491, 436] width 291 height 16
checkbox input "true"
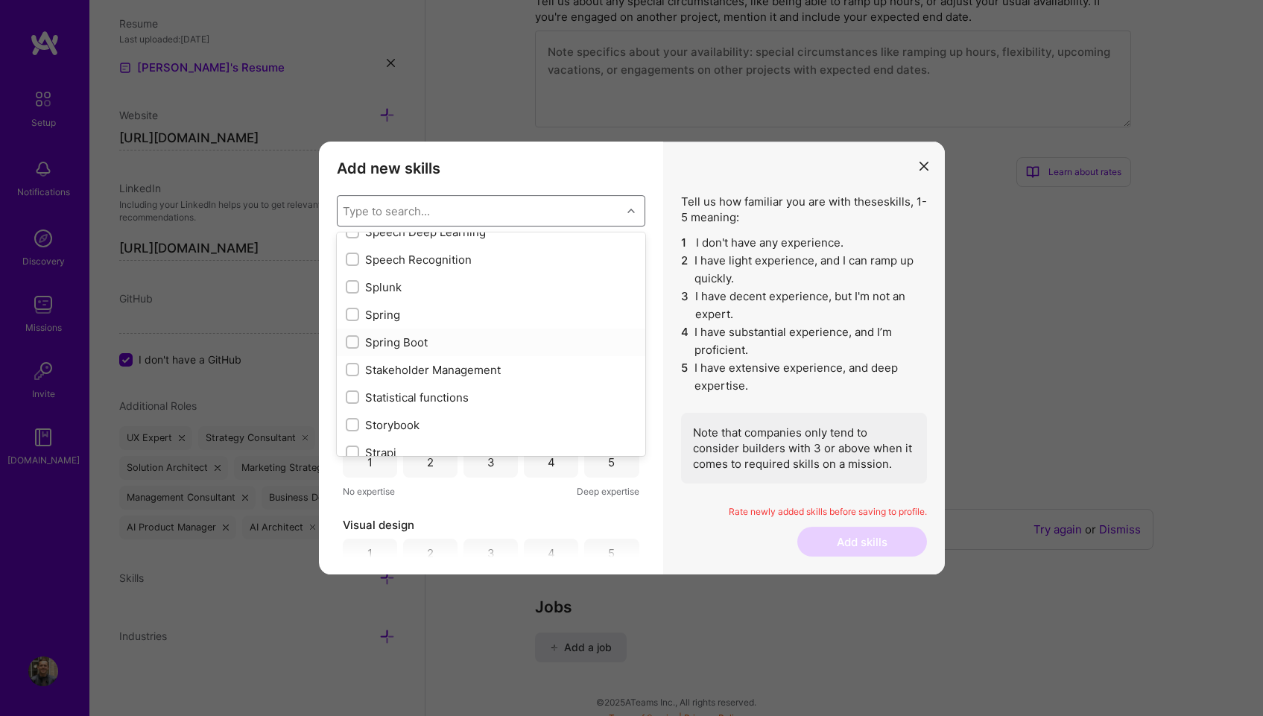
scroll to position [8590, 0]
click at [440, 422] on div "Stakeholder Management" at bounding box center [491, 424] width 291 height 16
checkbox input "true"
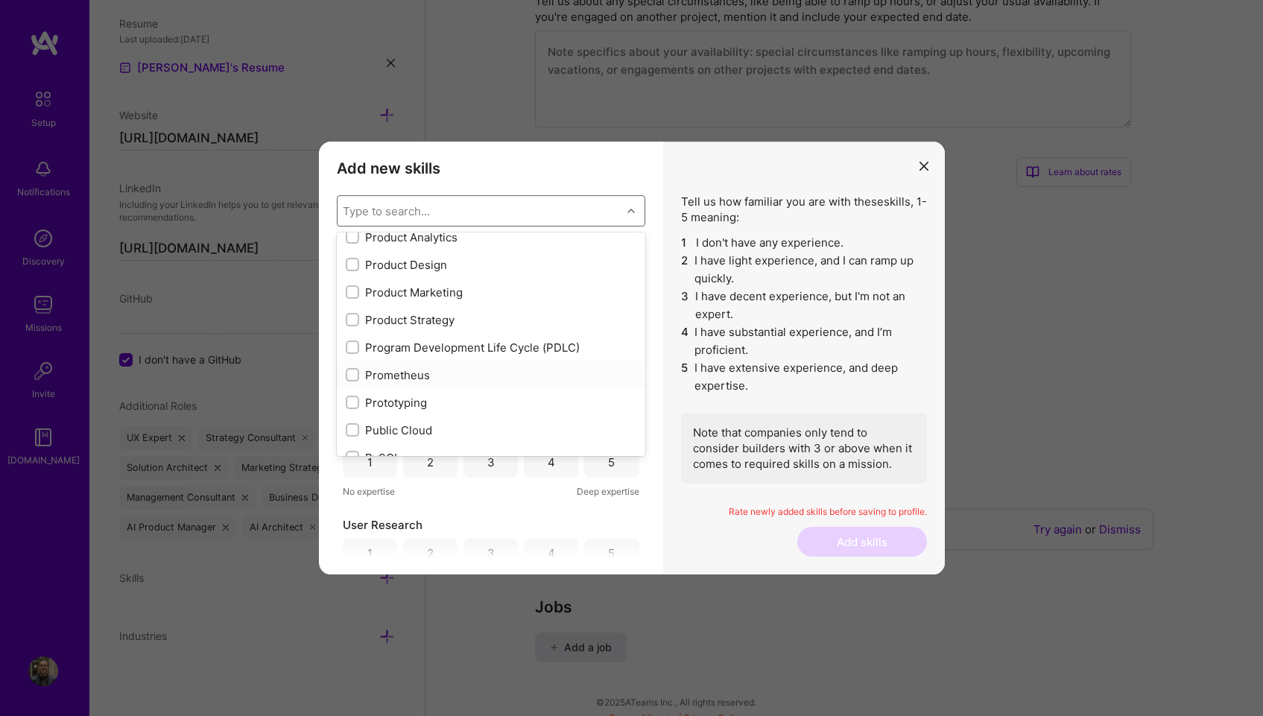
scroll to position [6822, 0]
click at [415, 424] on div "Prototyping" at bounding box center [491, 428] width 291 height 16
click at [416, 424] on div "Prototyping" at bounding box center [491, 428] width 291 height 16
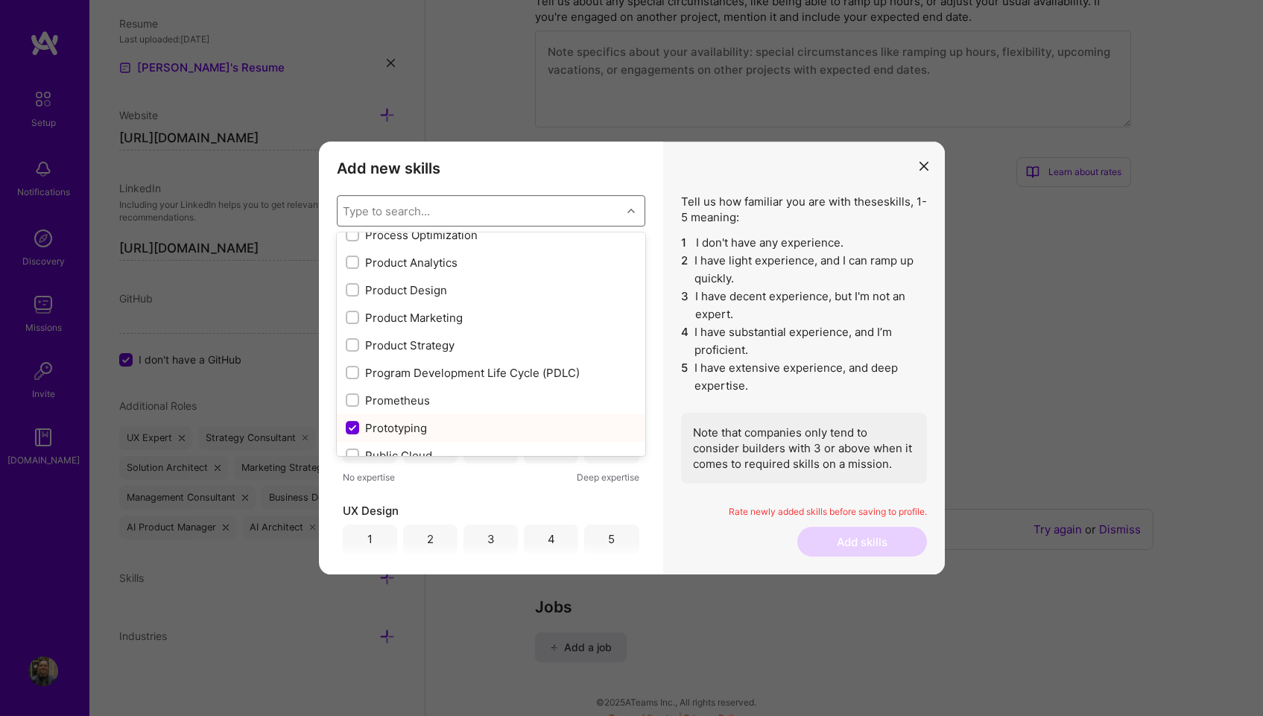
checkbox input "false"
click at [437, 343] on div "Product Strategy" at bounding box center [491, 345] width 291 height 16
checkbox input "true"
click at [447, 314] on div "Product Marketing" at bounding box center [491, 318] width 291 height 16
checkbox input "true"
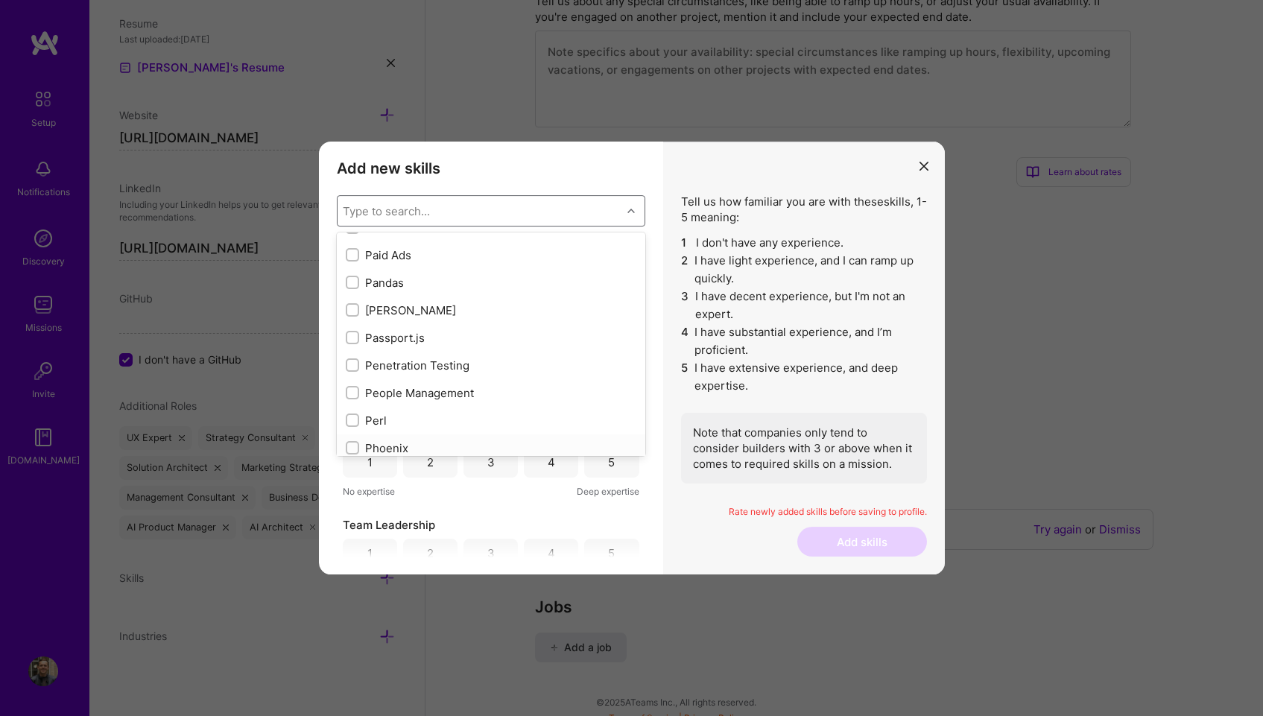
scroll to position [6352, 0]
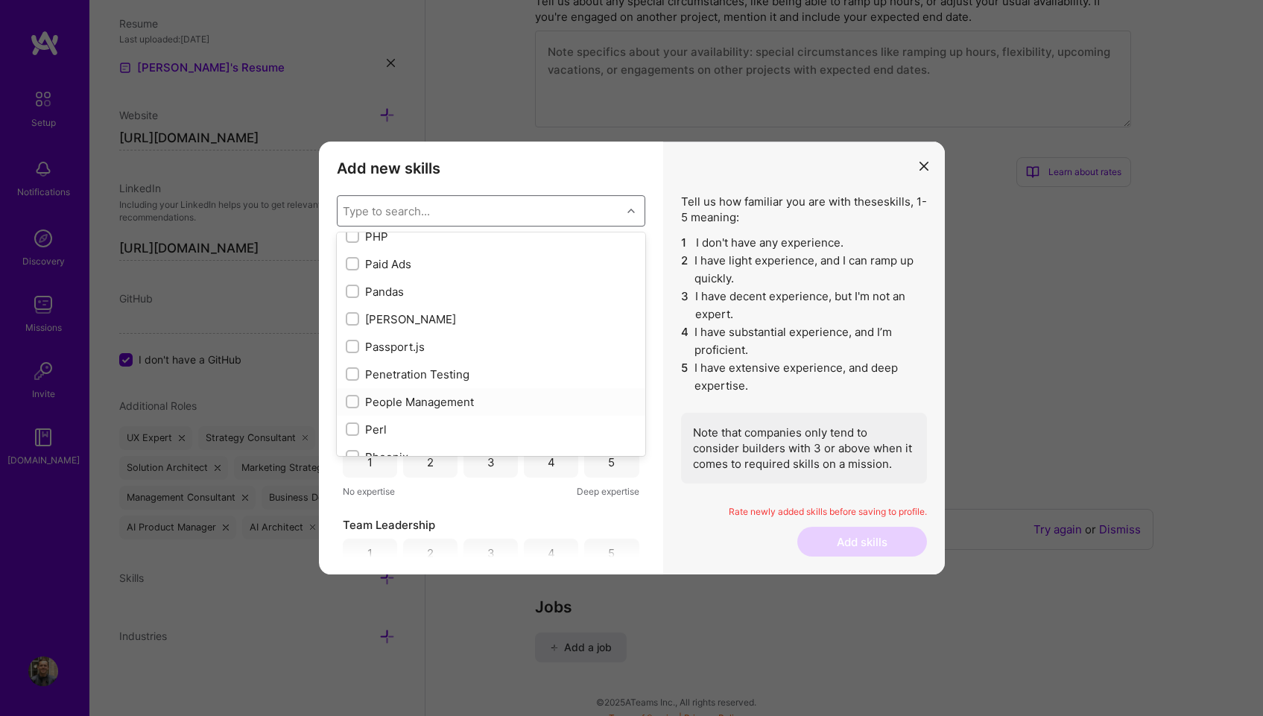
click at [419, 401] on div "People Management" at bounding box center [491, 402] width 291 height 16
checkbox input "true"
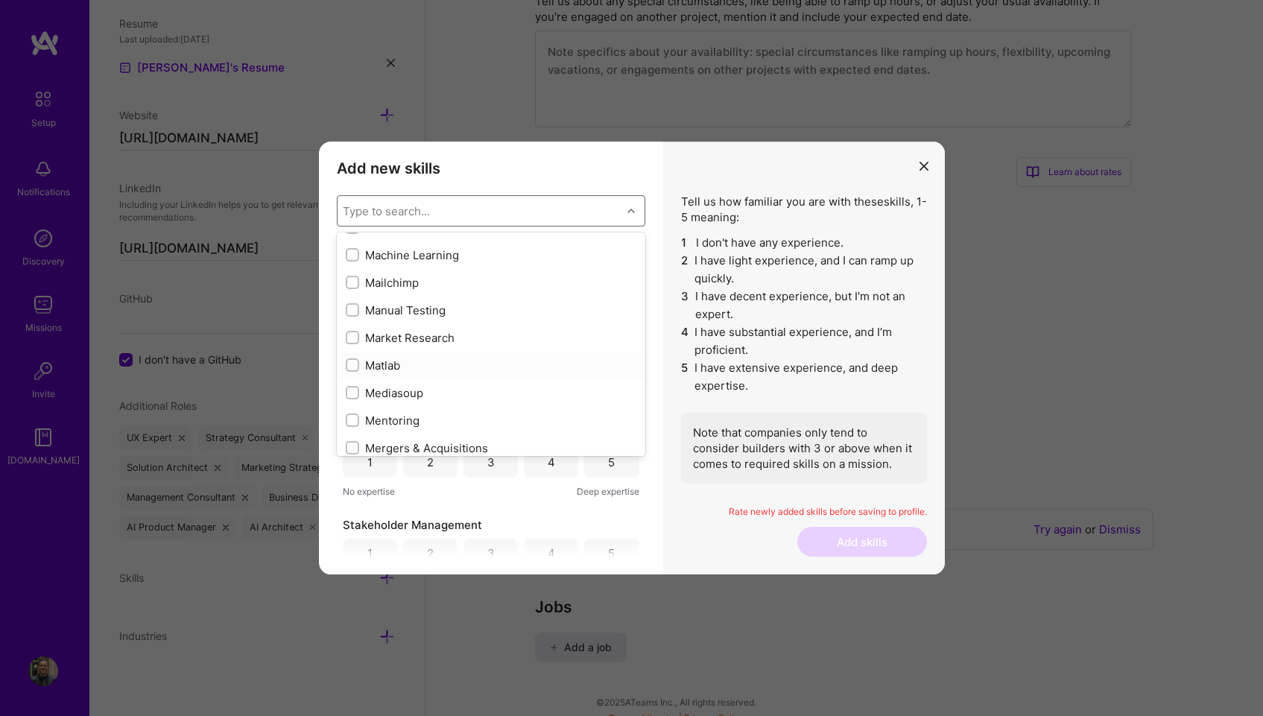
scroll to position [5370, 0]
click at [395, 417] on div "Mentoring" at bounding box center [491, 419] width 291 height 16
checkbox input "true"
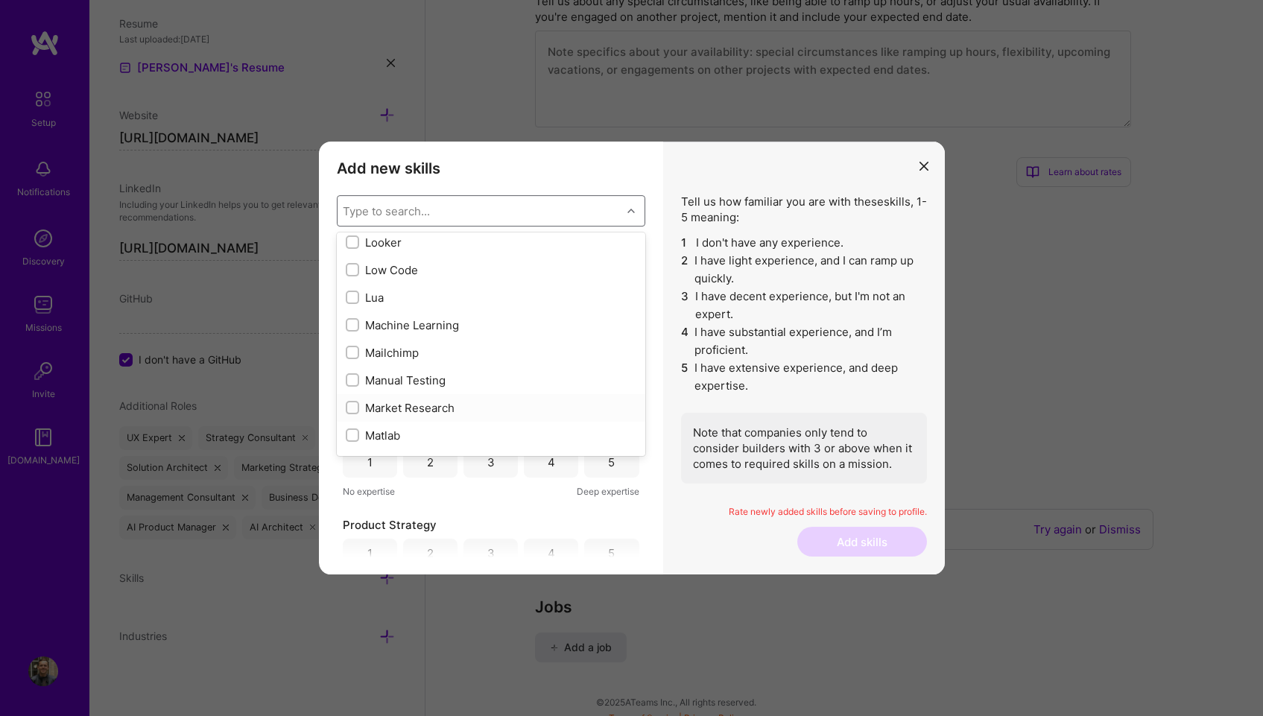
scroll to position [5293, 0]
click at [440, 413] on div "Market Research" at bounding box center [491, 413] width 291 height 16
checkbox input "true"
click at [425, 407] on div "GTM Planning" at bounding box center [491, 407] width 291 height 16
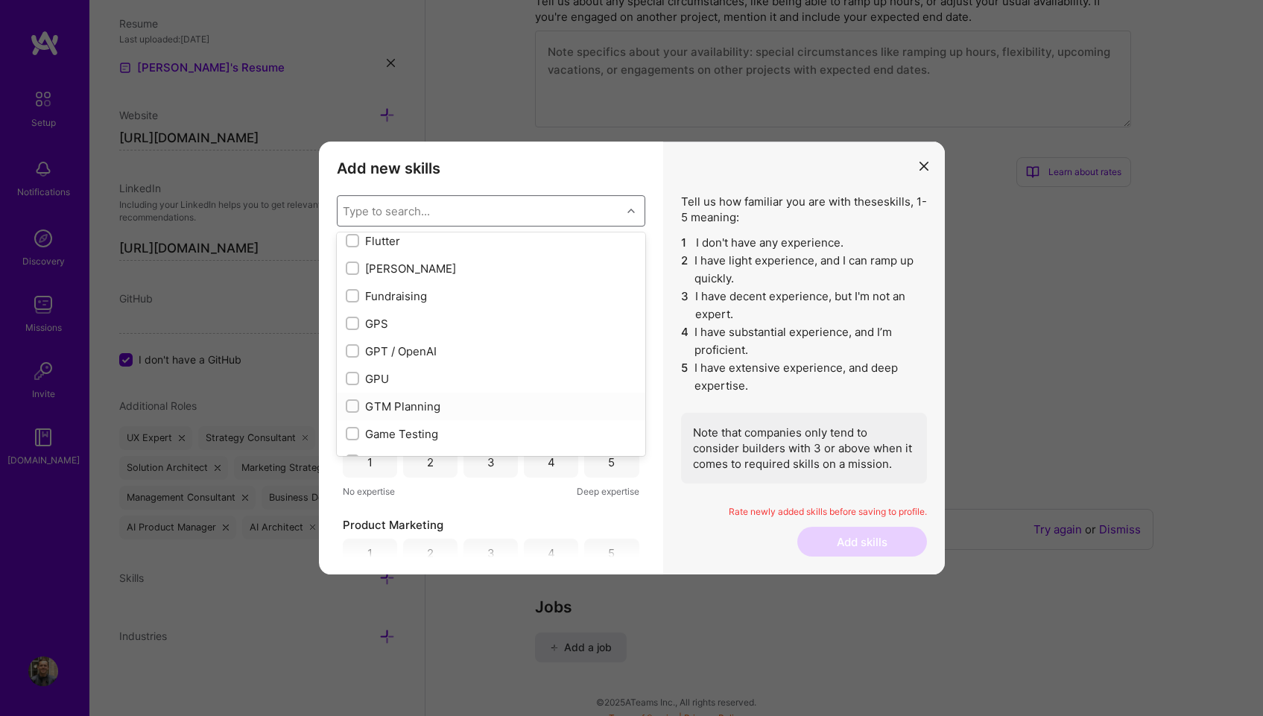
checkbox input "true"
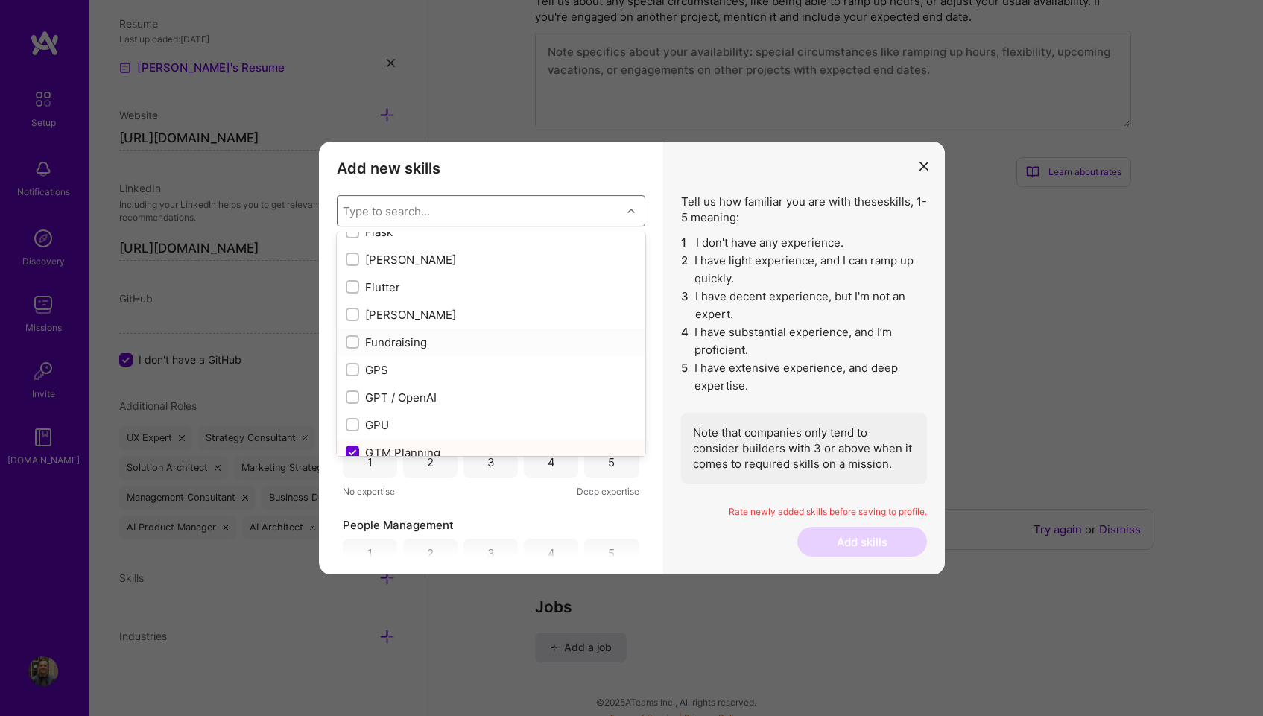
scroll to position [3680, 0]
click at [406, 340] on div "Fundraising" at bounding box center [491, 345] width 291 height 16
checkbox input "true"
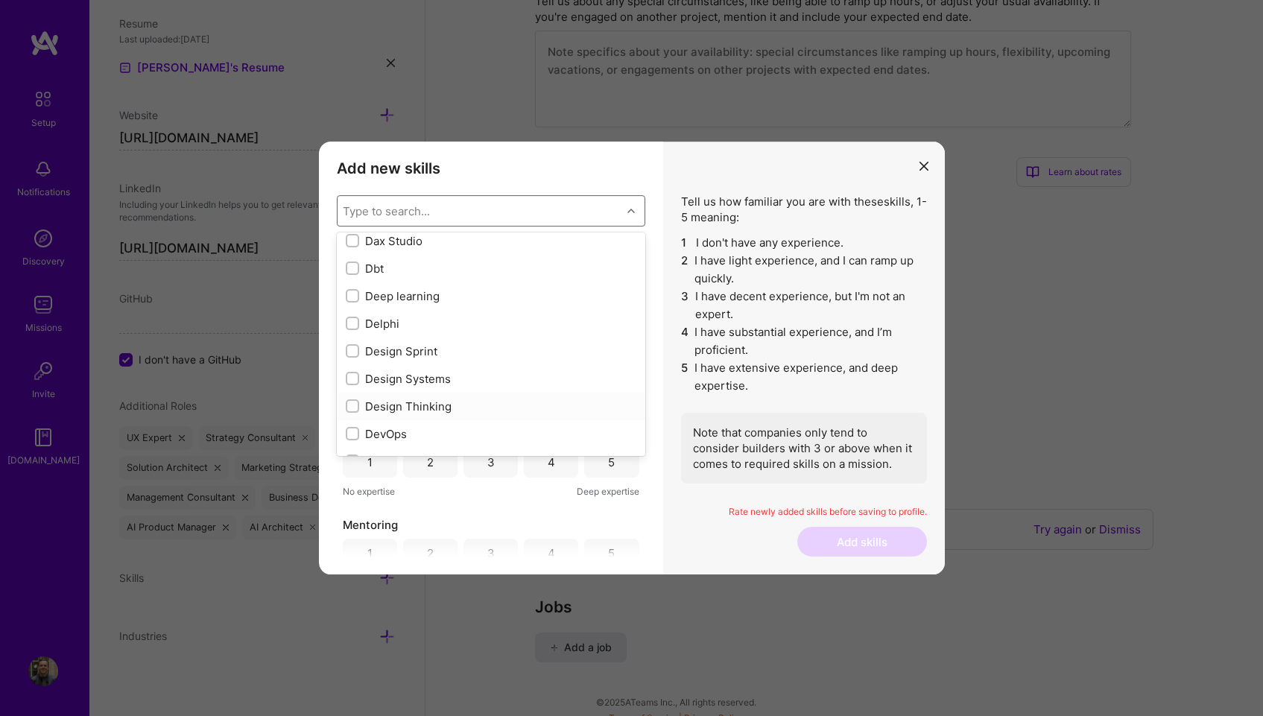
scroll to position [2624, 0]
click at [428, 407] on div "Design Thinking" at bounding box center [491, 409] width 291 height 16
checkbox input "true"
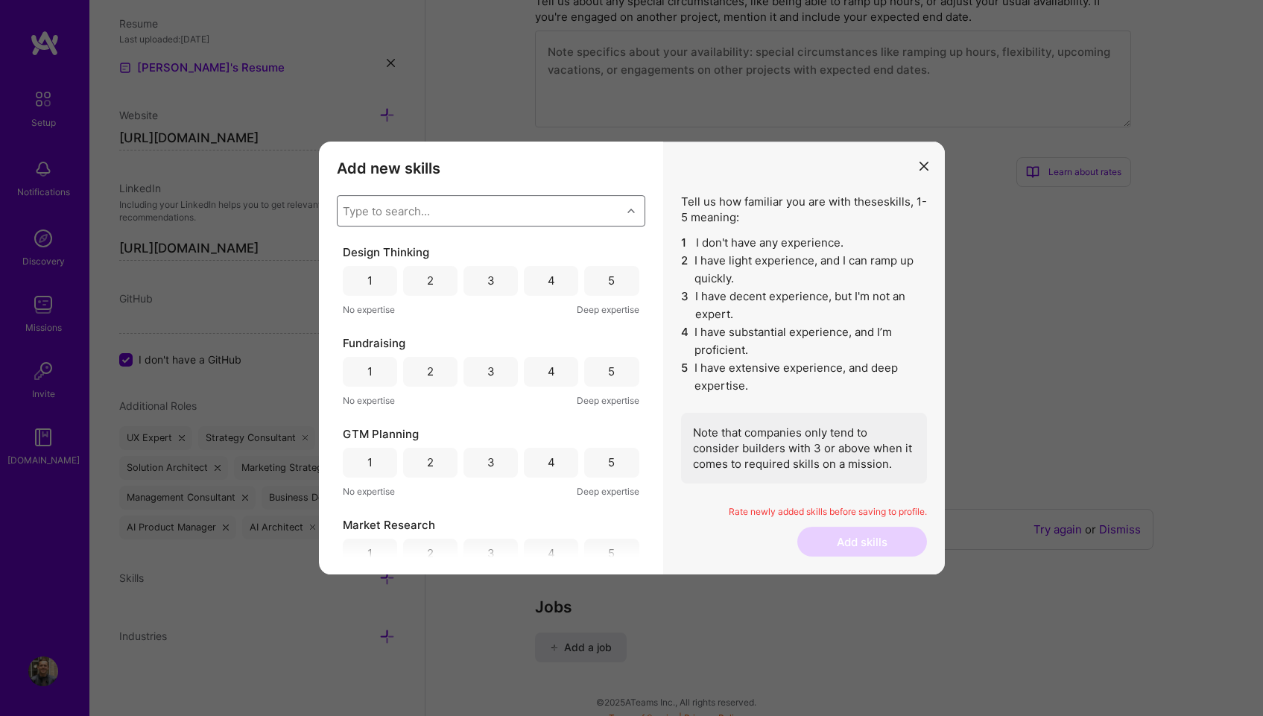
click at [498, 211] on div "Type to search..." at bounding box center [479, 211] width 284 height 30
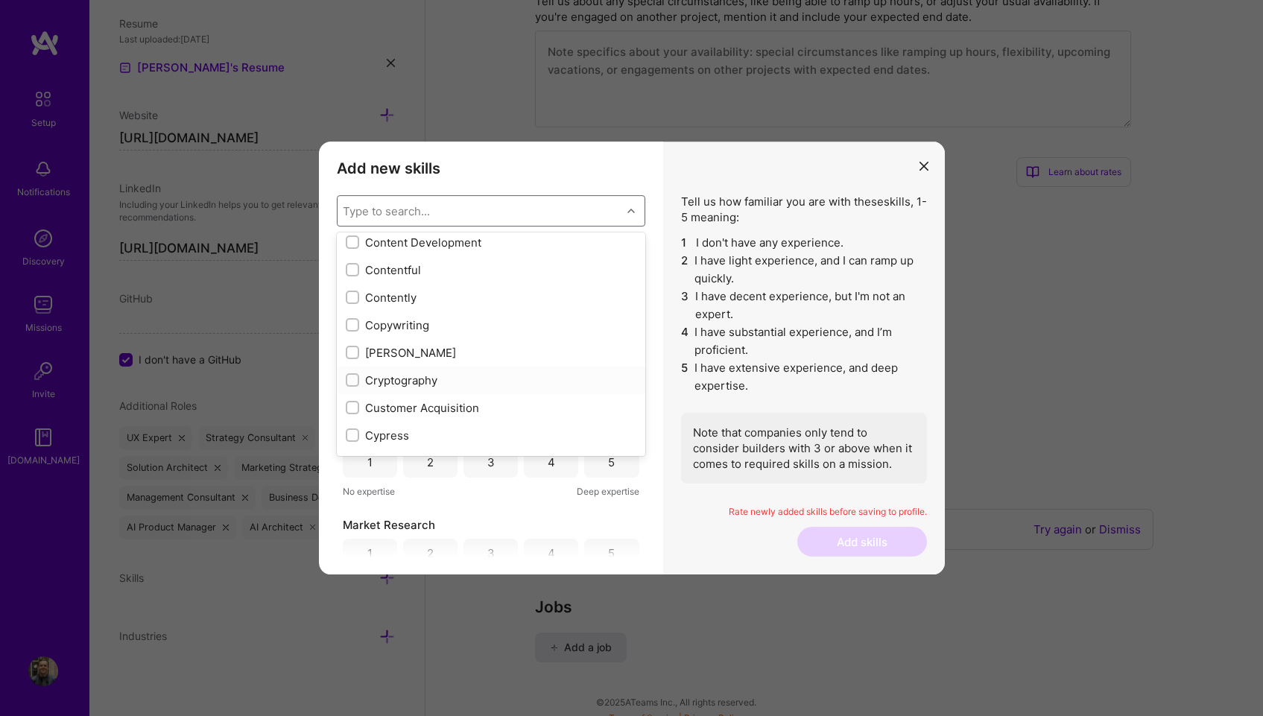
scroll to position [2020, 0]
click at [438, 404] on div "Customer Acquisition" at bounding box center [491, 407] width 291 height 16
checkbox input "true"
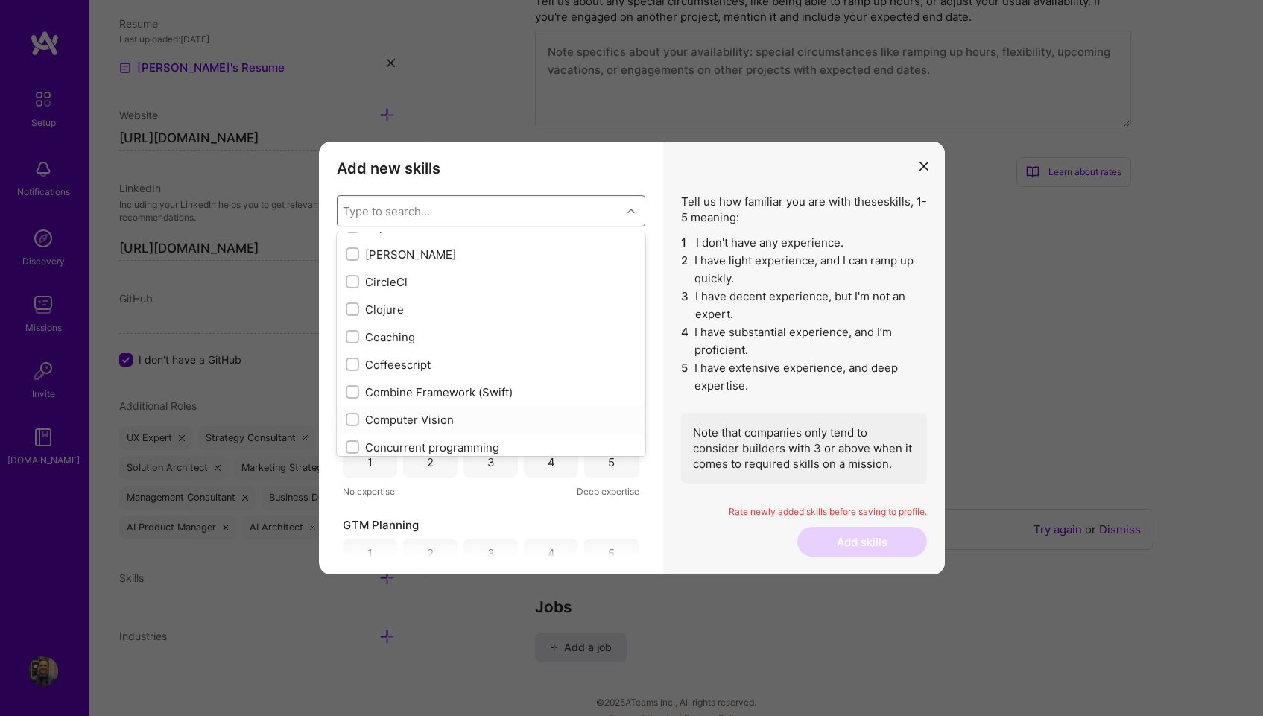
scroll to position [1797, 0]
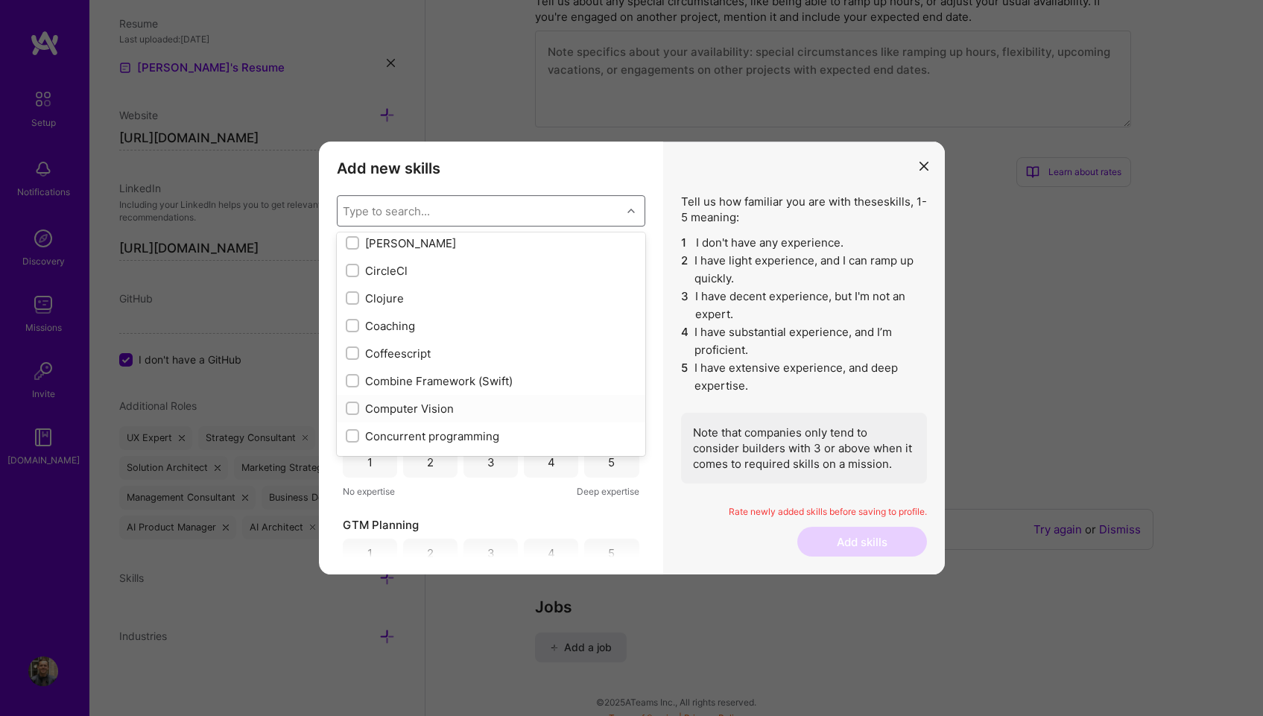
click at [437, 408] on div "Computer Vision" at bounding box center [491, 409] width 291 height 16
checkbox input "true"
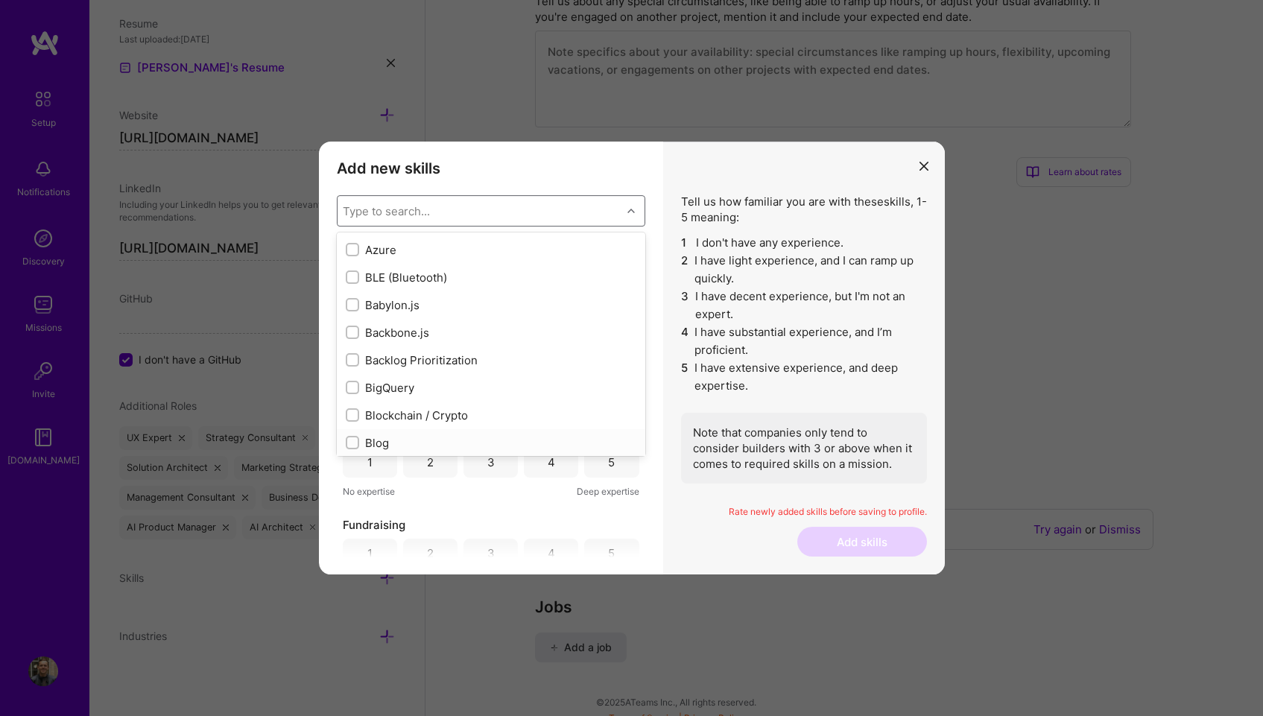
scroll to position [1212, 0]
click at [445, 416] on div "Blockchain / Crypto" at bounding box center [491, 415] width 291 height 16
checkbox input "true"
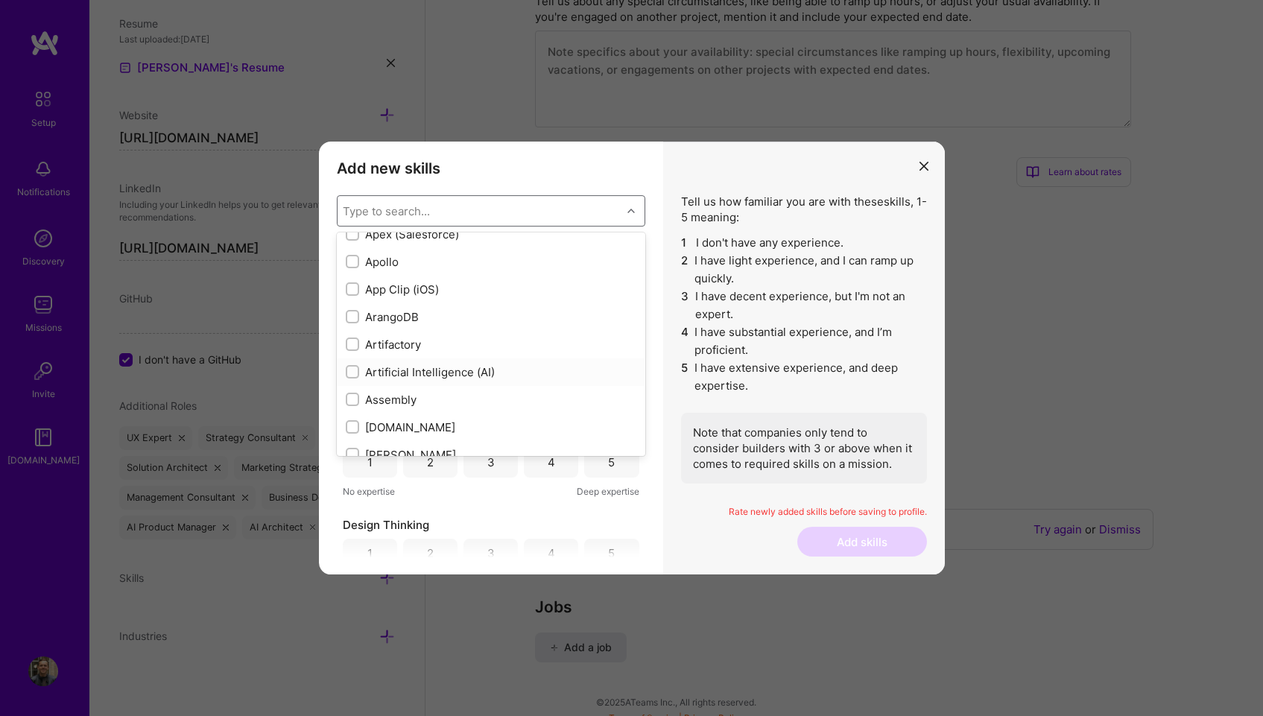
scroll to position [924, 0]
click at [433, 367] on div "Artificial Intelligence (AI)" at bounding box center [491, 373] width 291 height 16
checkbox input "true"
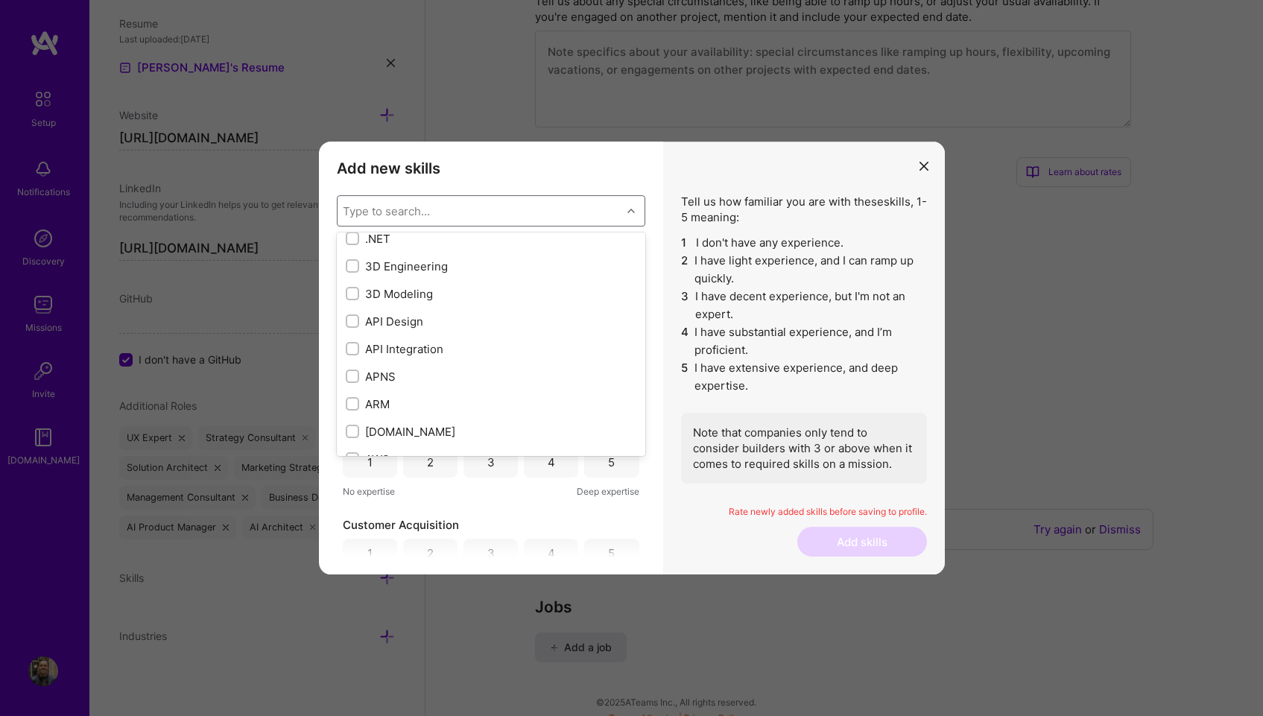
scroll to position [0, 0]
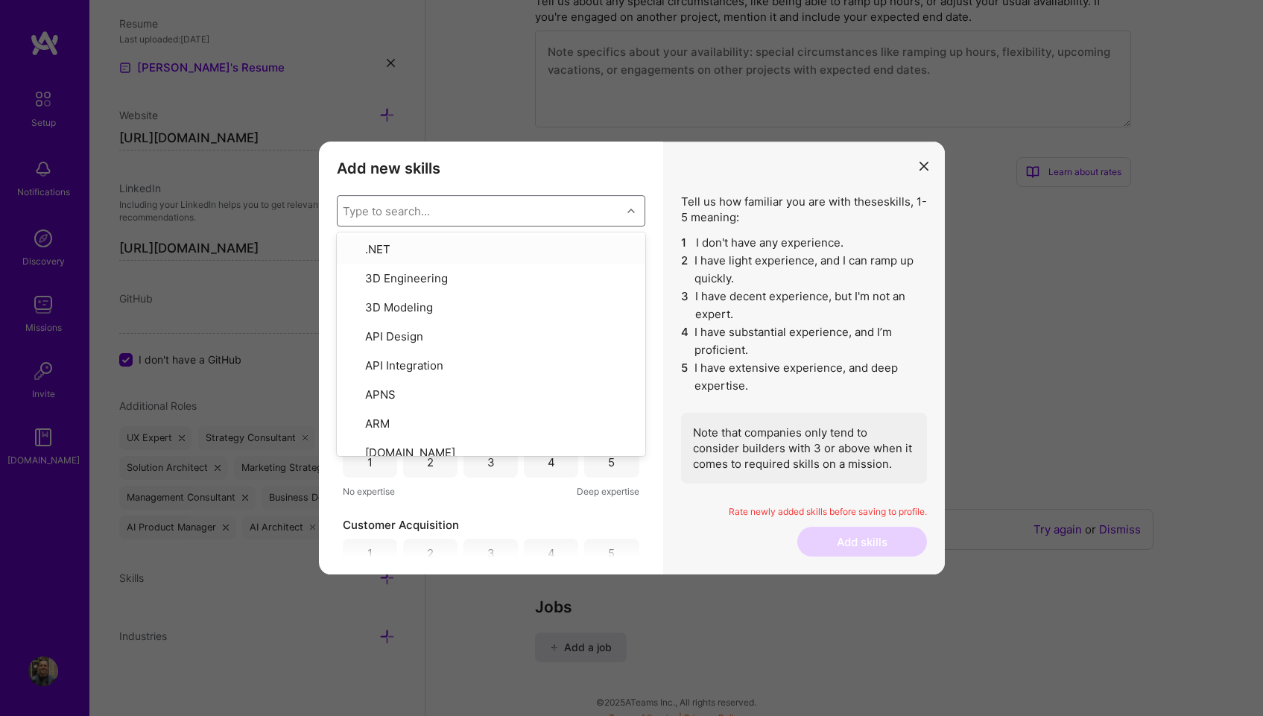
click at [466, 213] on div "Type to search..." at bounding box center [479, 211] width 284 height 30
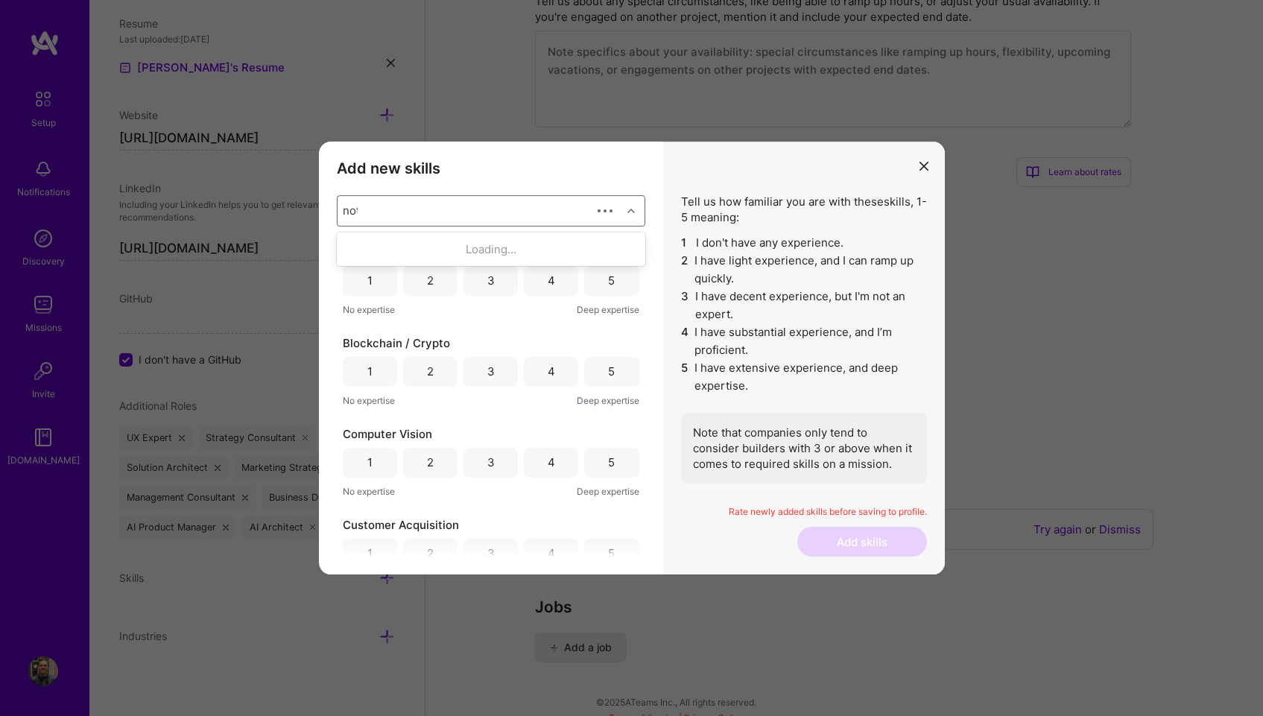
type input "noti"
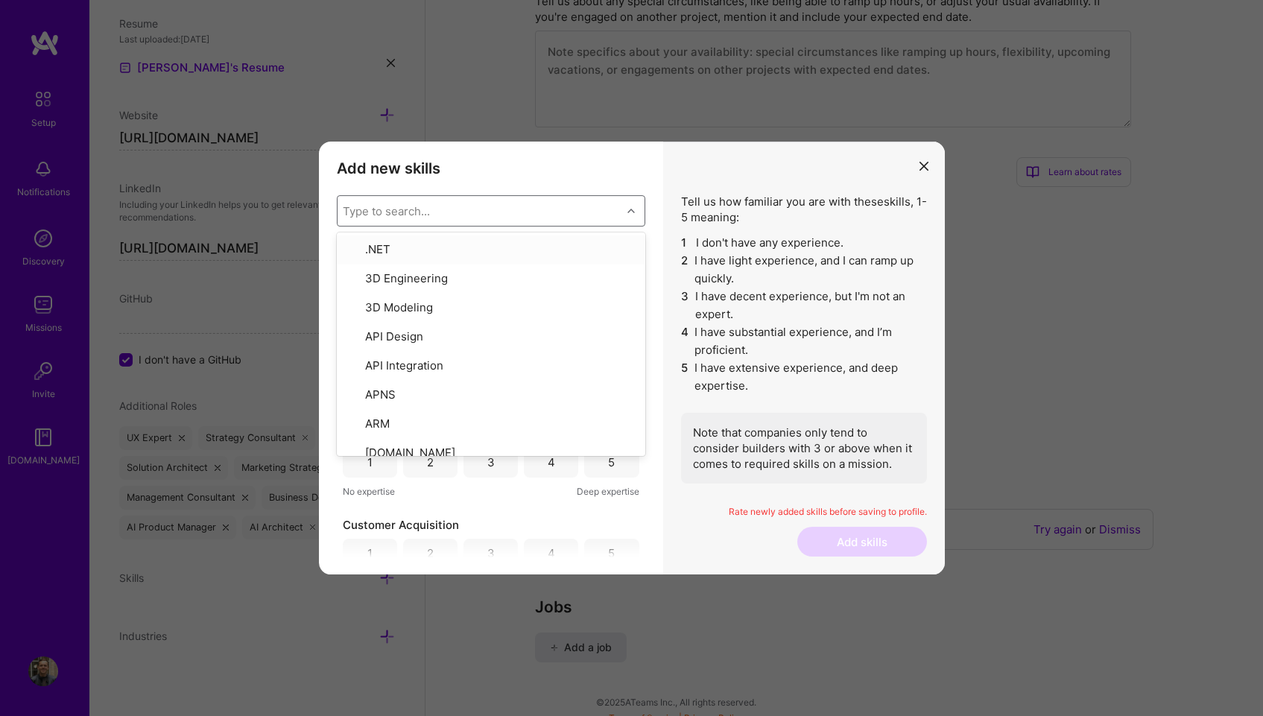
click at [594, 165] on h3 "Add new skills" at bounding box center [491, 168] width 308 height 18
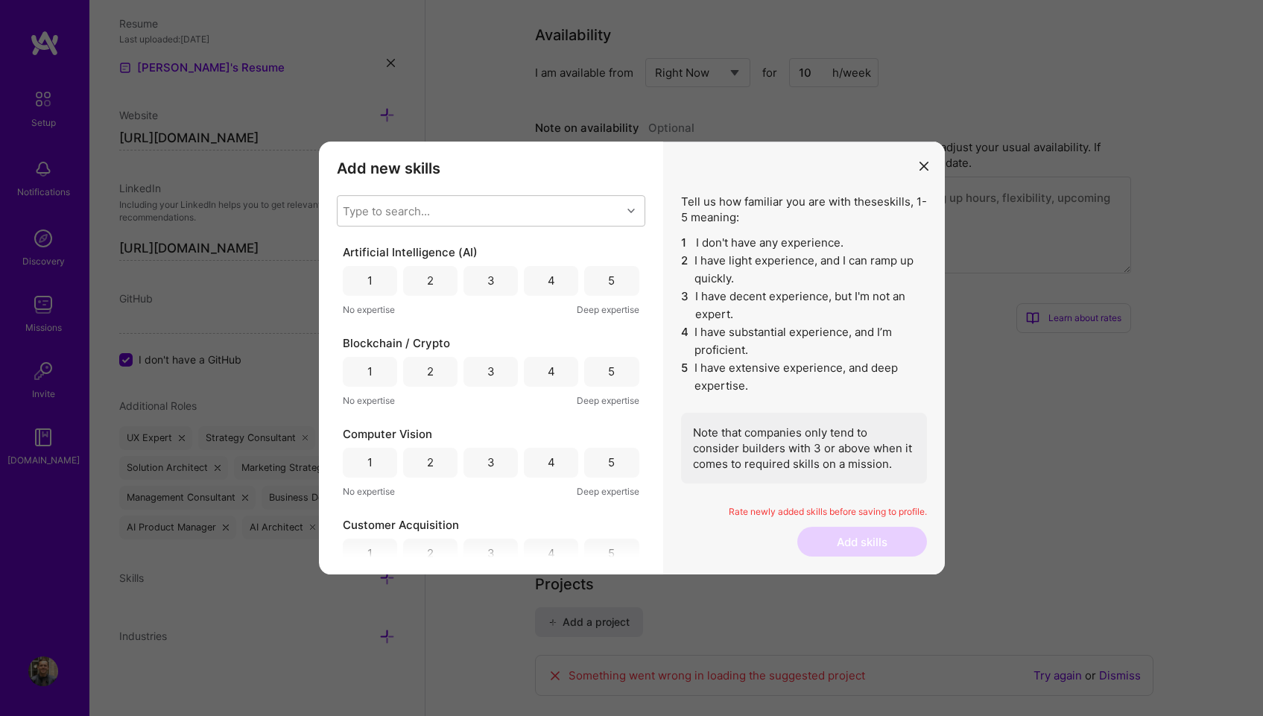
click at [497, 275] on div "3" at bounding box center [490, 281] width 54 height 30
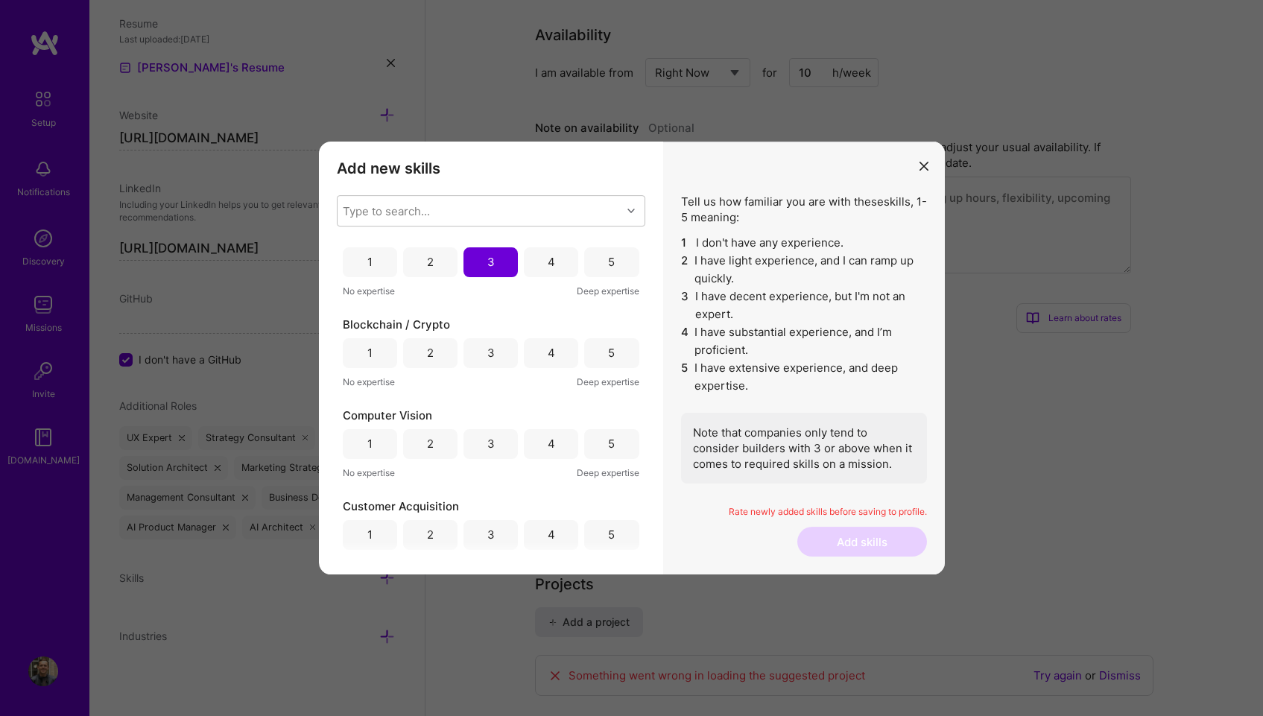
scroll to position [22, 0]
click at [494, 351] on div "3" at bounding box center [490, 349] width 54 height 30
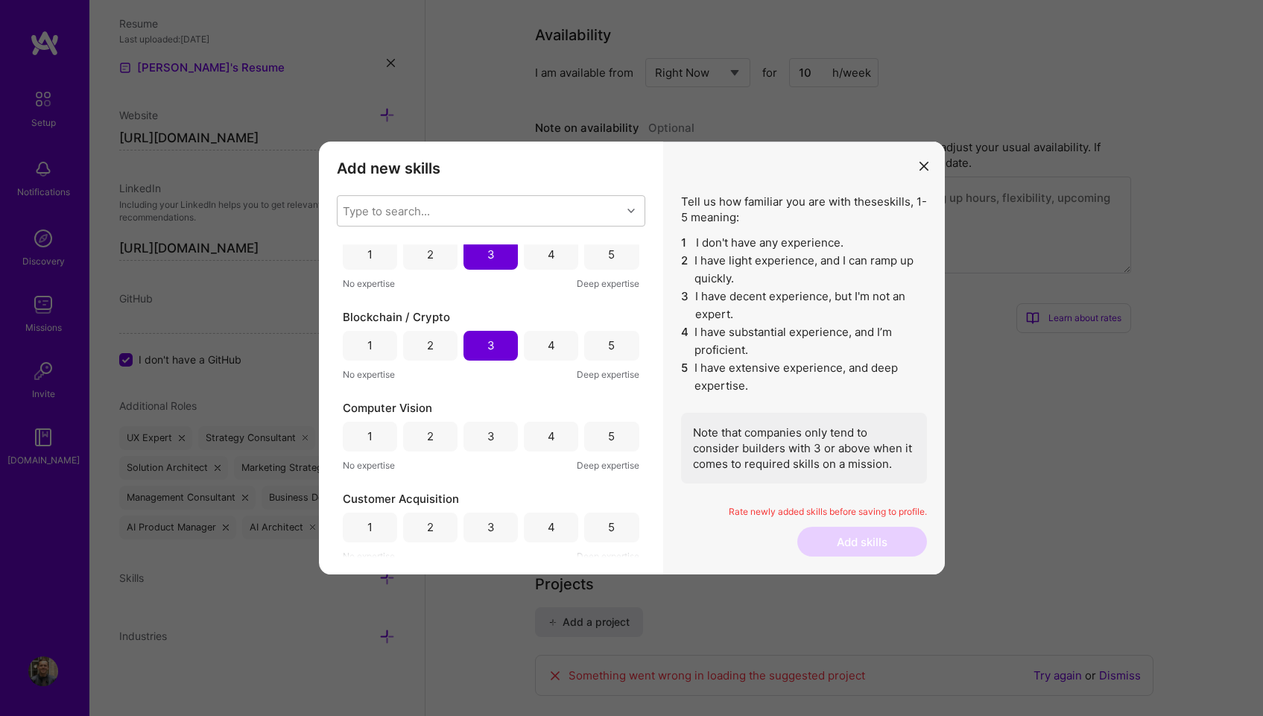
click at [548, 436] on div "4" at bounding box center [551, 436] width 7 height 16
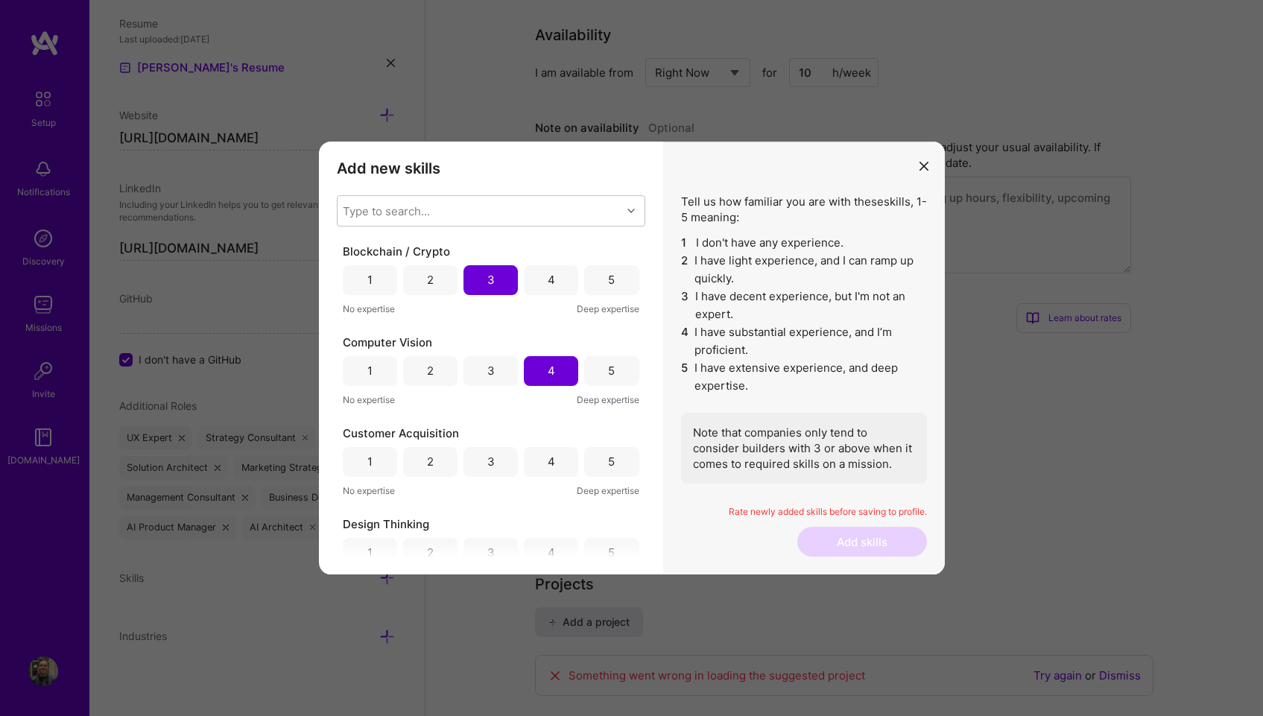
scroll to position [200, 0]
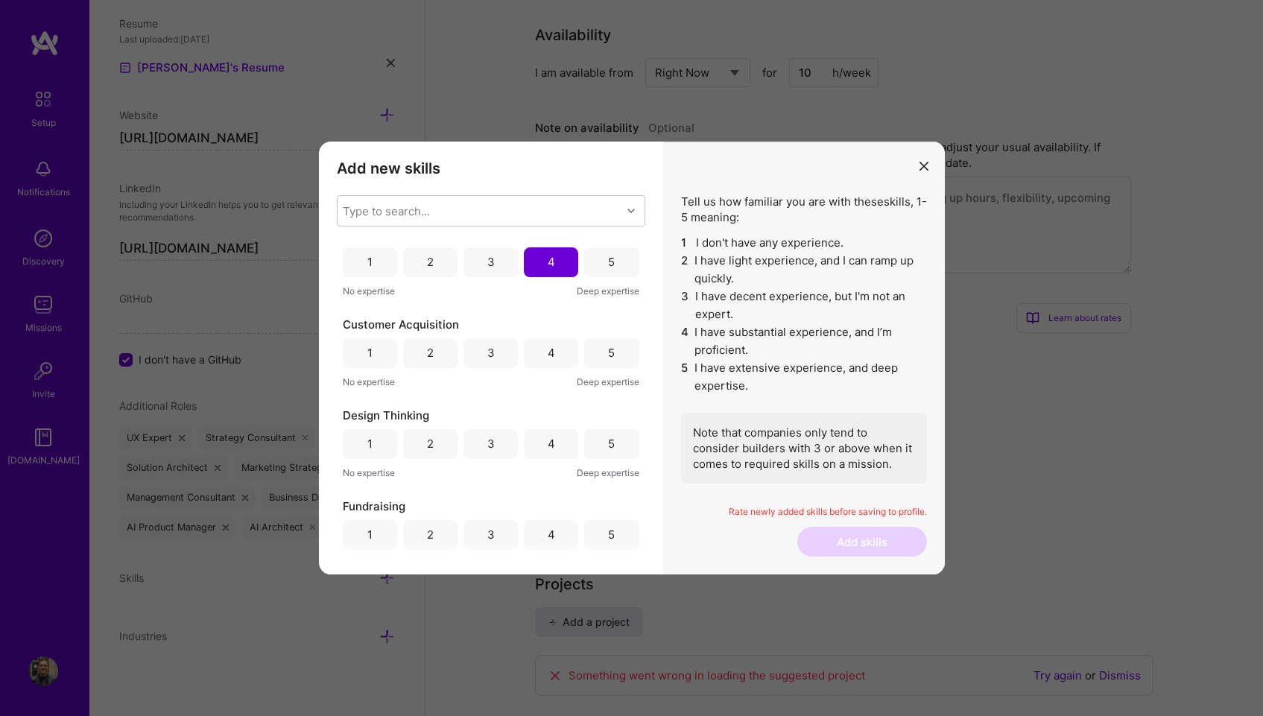
click at [609, 360] on div "5" at bounding box center [611, 353] width 7 height 16
click at [608, 352] on div "5" at bounding box center [611, 349] width 7 height 16
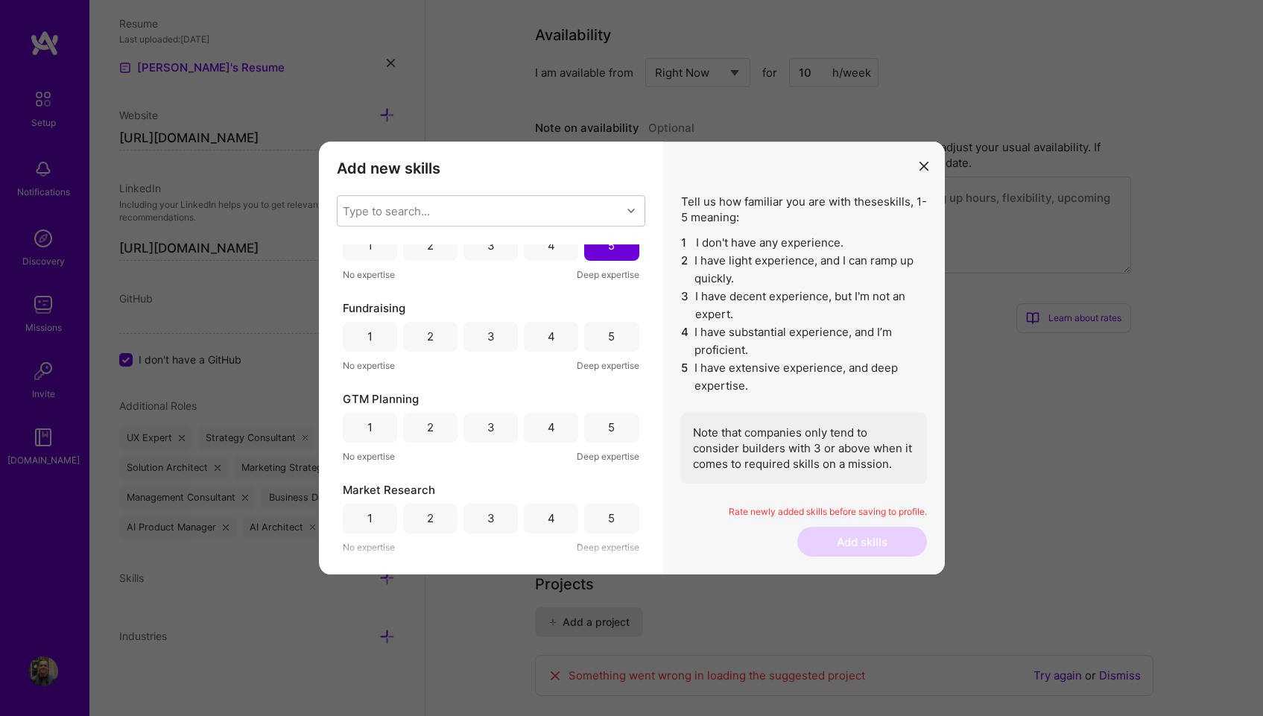
scroll to position [402, 0]
click at [555, 329] on div "4" at bounding box center [551, 333] width 54 height 30
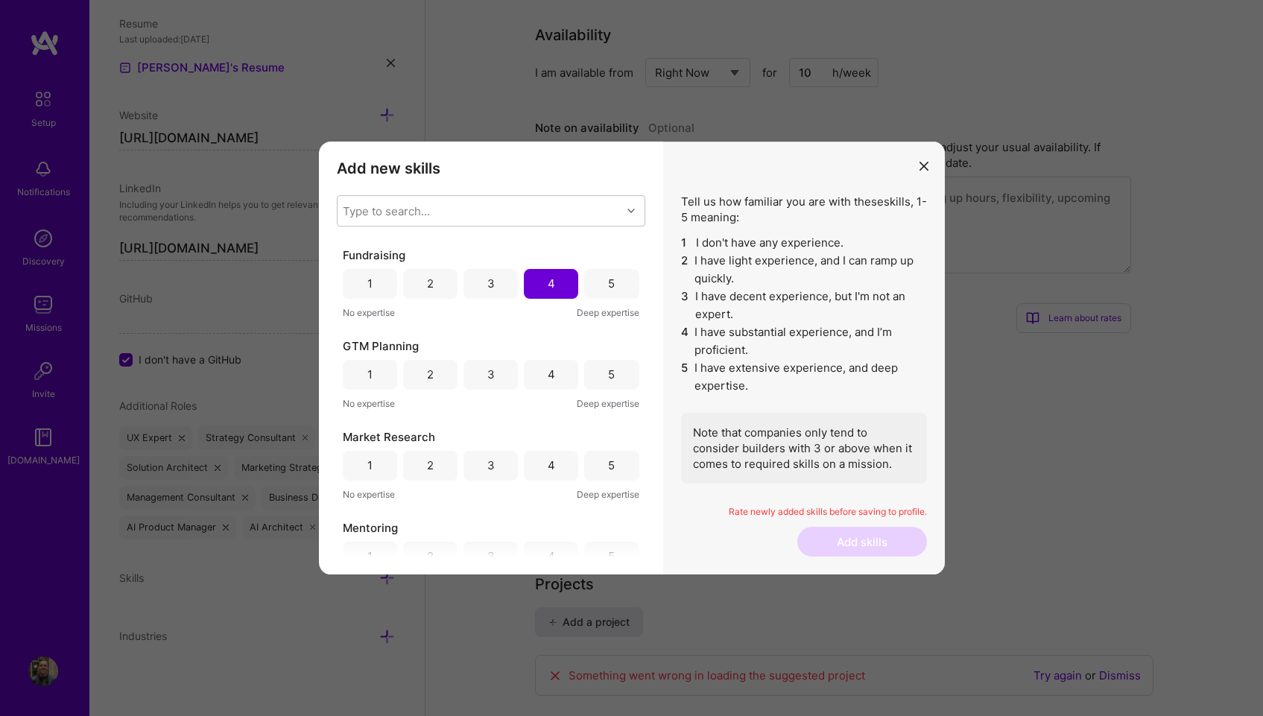
click at [608, 378] on div "5" at bounding box center [611, 374] width 7 height 16
click at [548, 465] on div "4" at bounding box center [551, 465] width 7 height 16
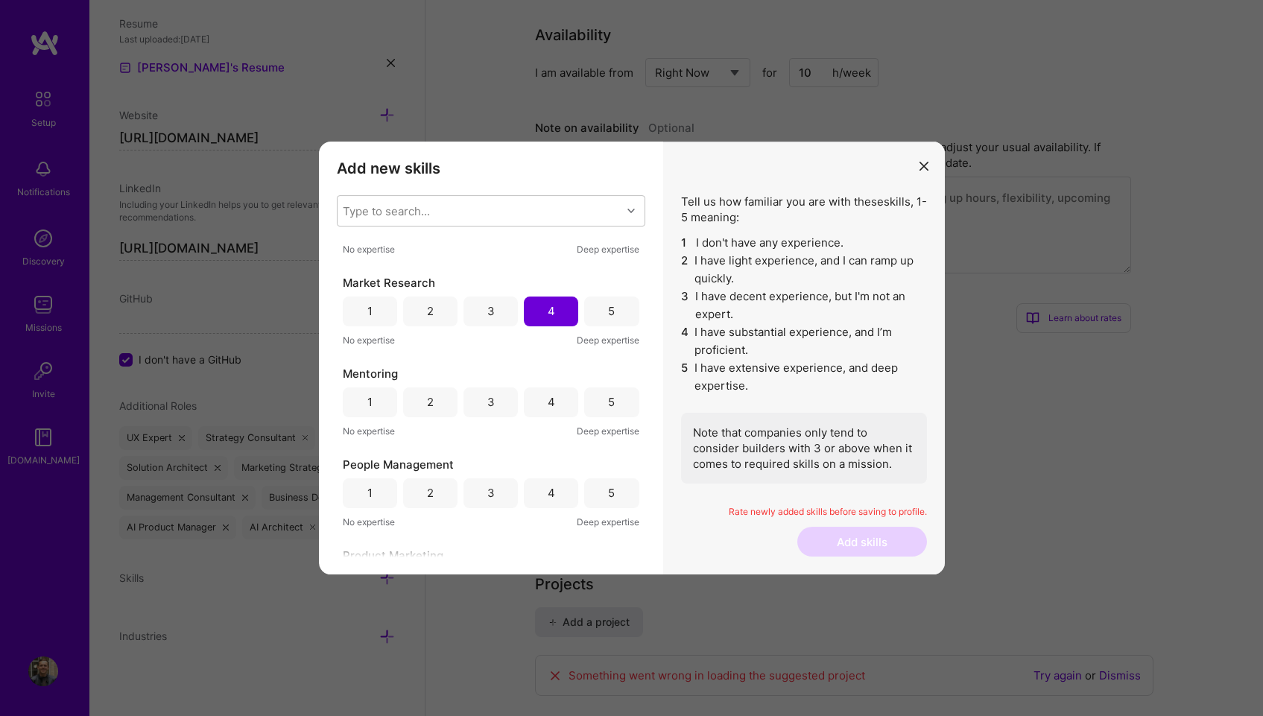
click at [536, 399] on div "4" at bounding box center [551, 402] width 54 height 30
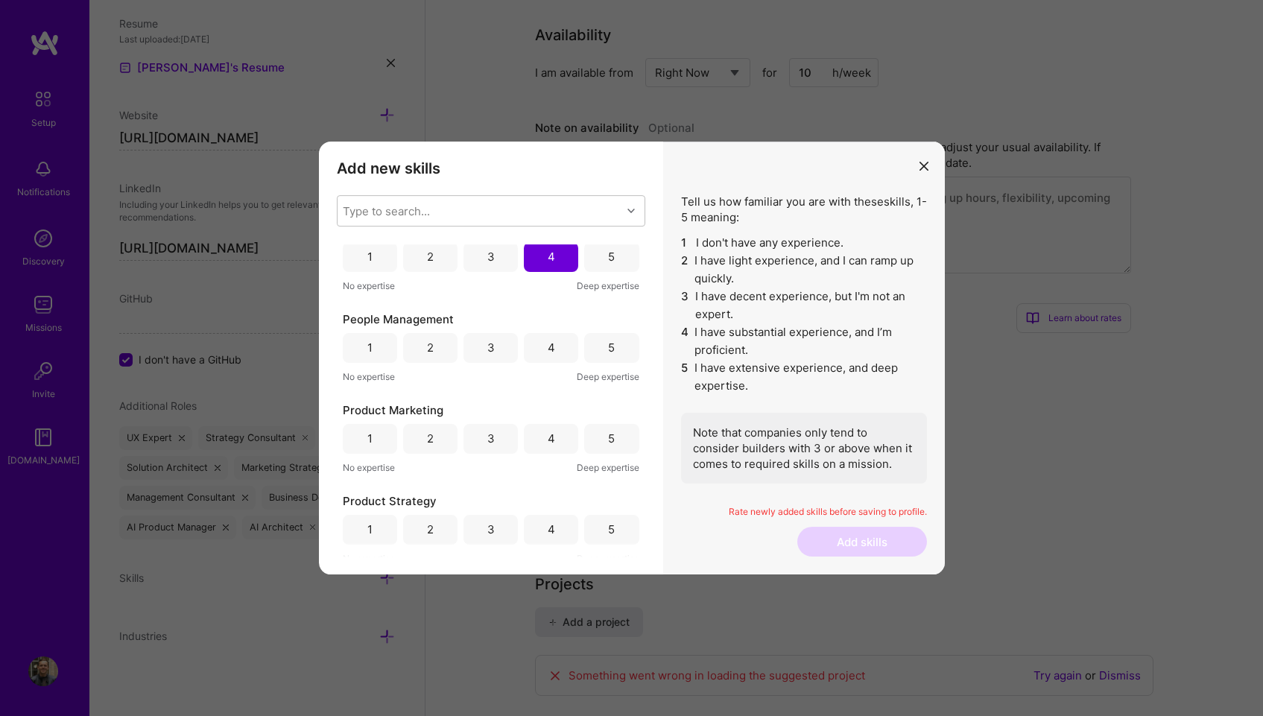
scroll to position [751, 0]
click at [555, 348] on div "4" at bounding box center [551, 348] width 54 height 30
click at [608, 444] on div "5" at bounding box center [611, 439] width 7 height 16
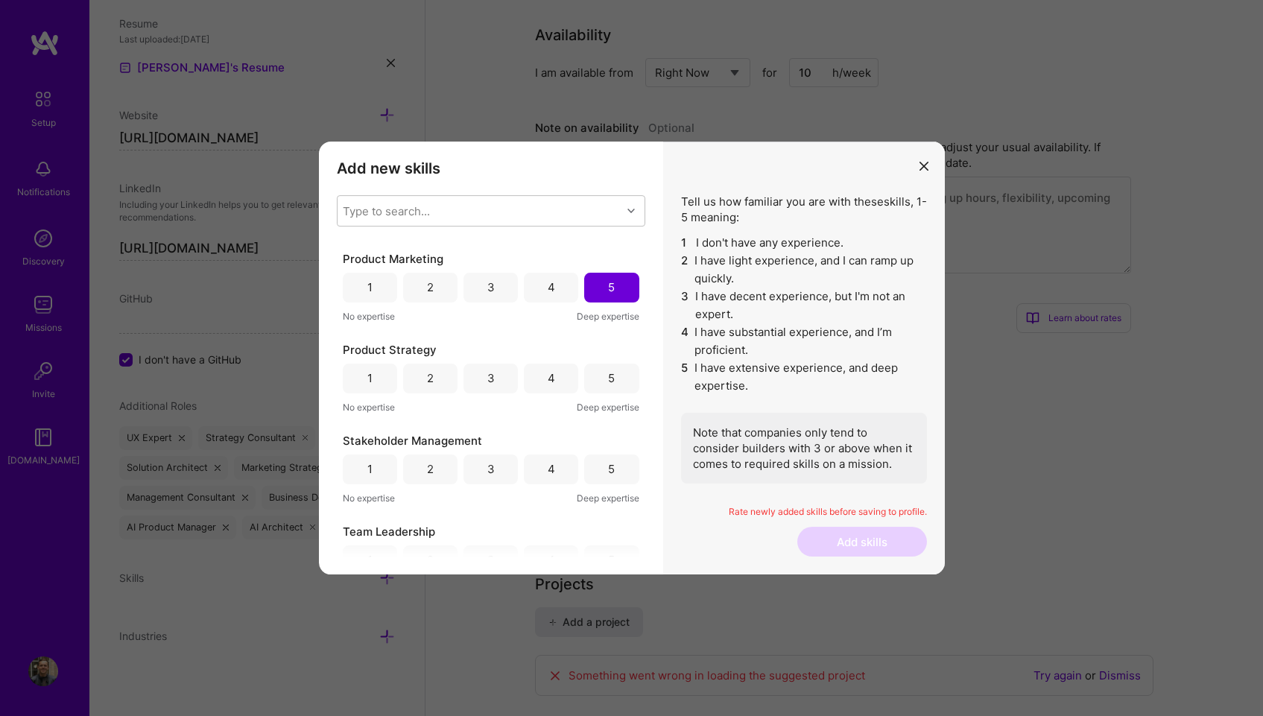
scroll to position [918, 0]
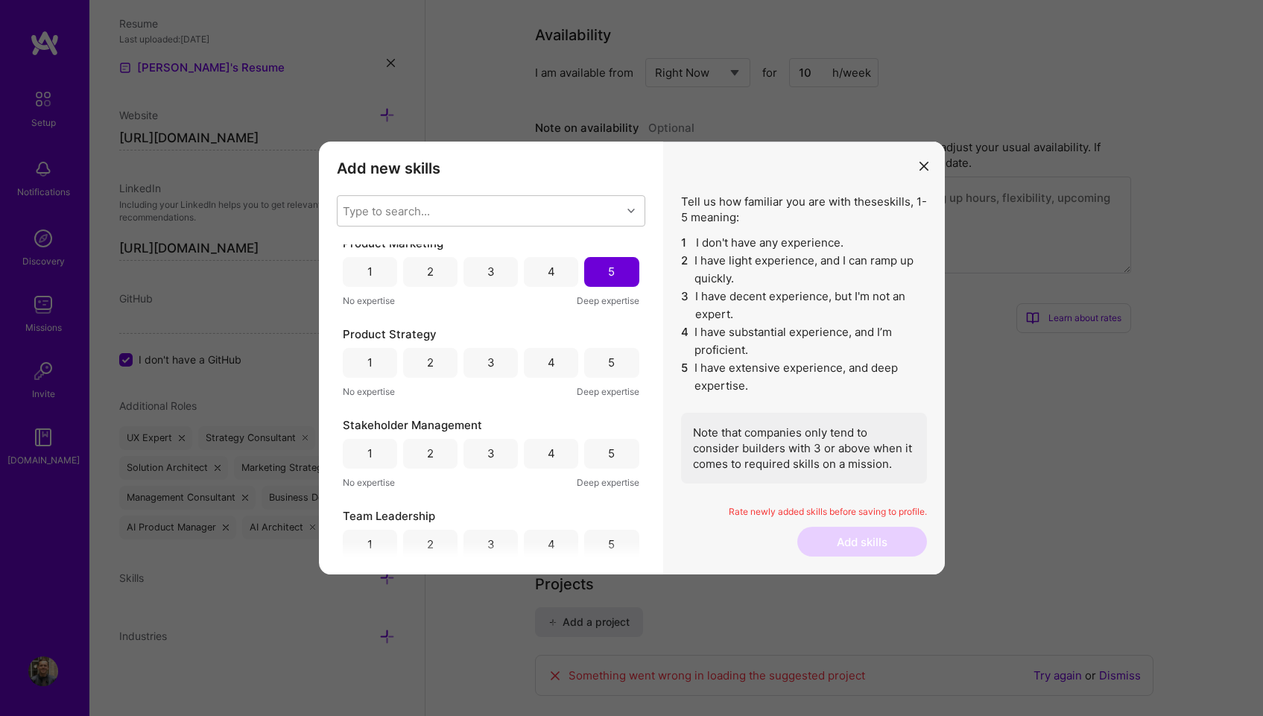
click at [609, 368] on div "5" at bounding box center [611, 363] width 7 height 16
click at [564, 276] on div "4" at bounding box center [551, 272] width 54 height 30
click at [553, 363] on div "4" at bounding box center [551, 361] width 54 height 30
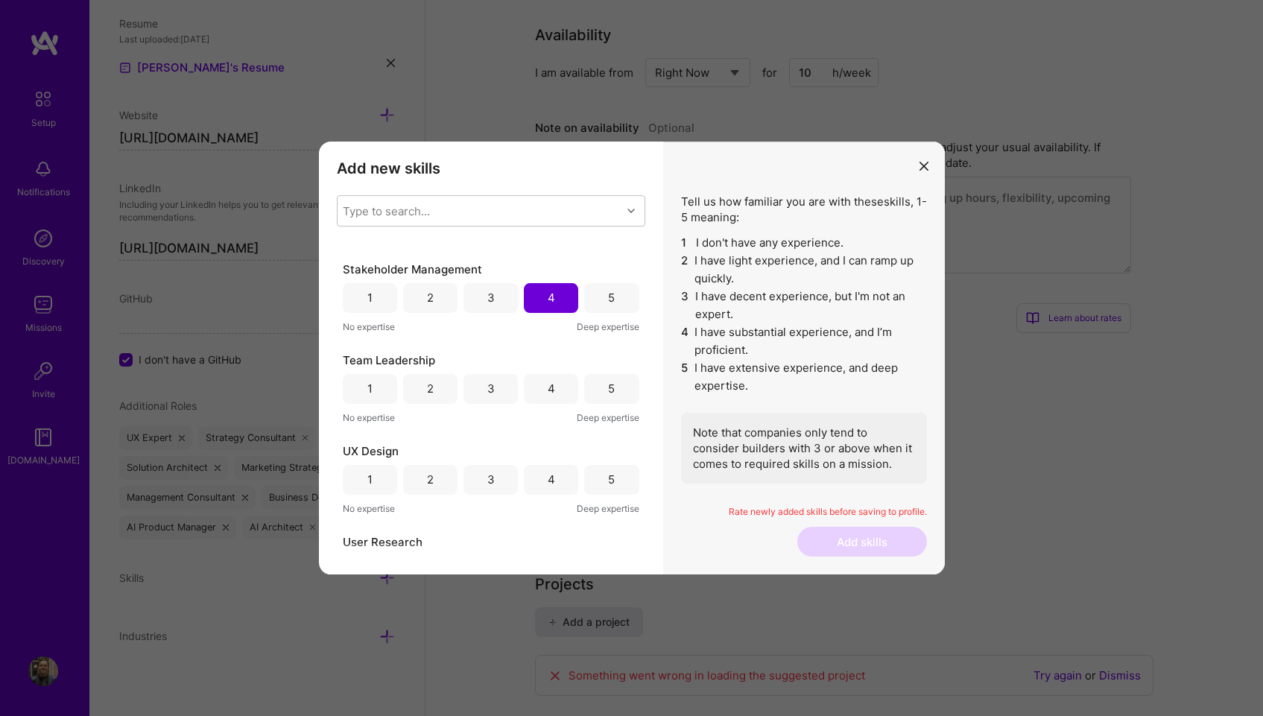
click at [550, 392] on div "4" at bounding box center [551, 389] width 7 height 16
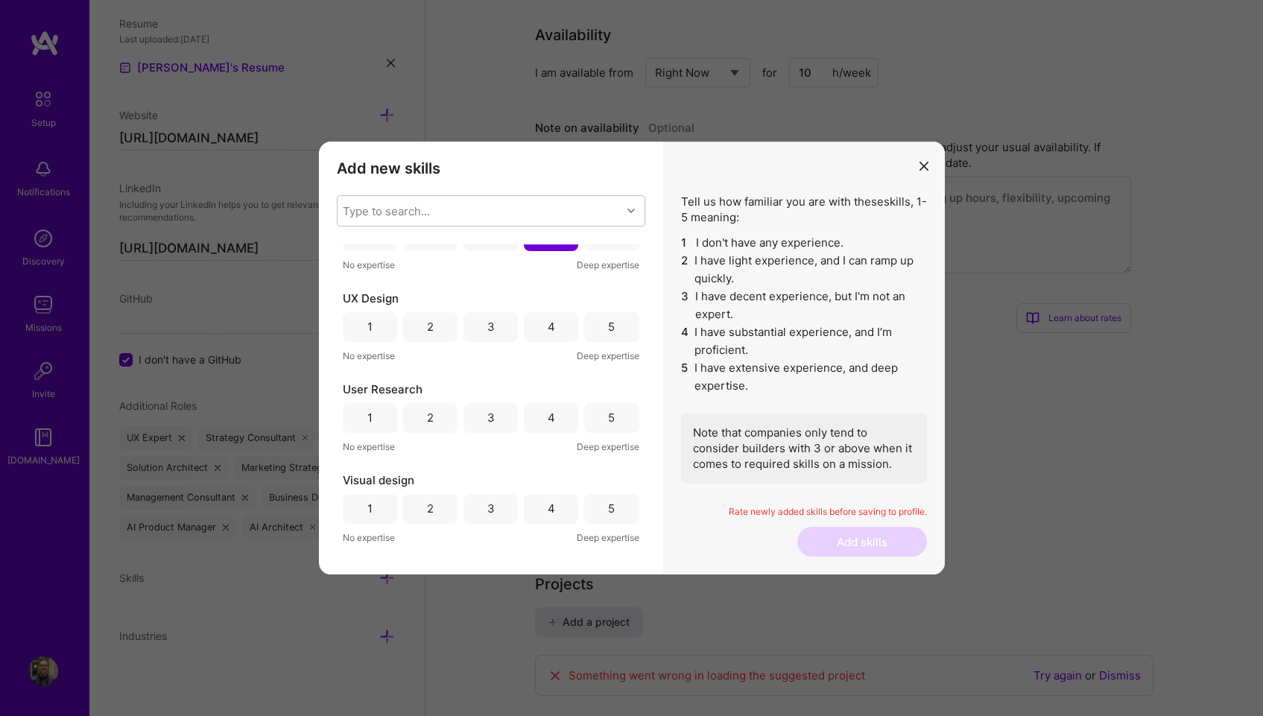
scroll to position [1228, 0]
click at [609, 326] on div "5" at bounding box center [611, 326] width 54 height 30
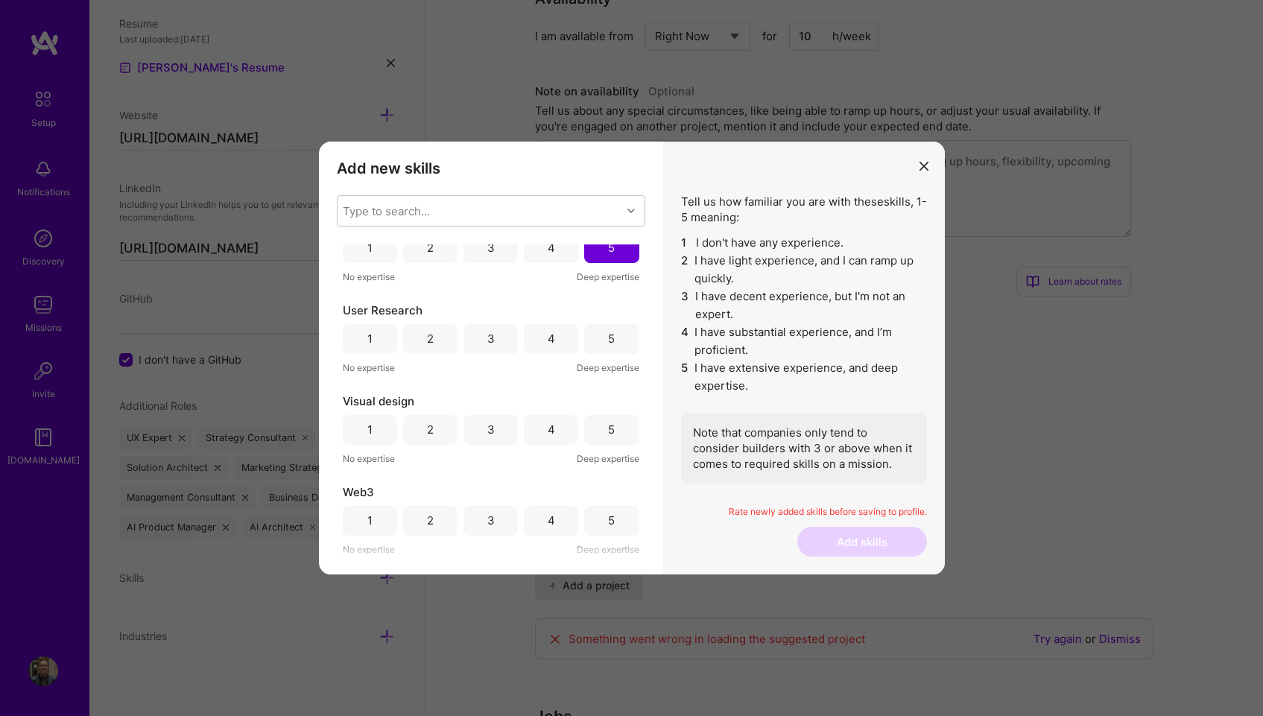
scroll to position [697, 0]
click at [506, 533] on div "3" at bounding box center [490, 521] width 54 height 30
click at [542, 209] on div "Type to search..." at bounding box center [479, 211] width 284 height 30
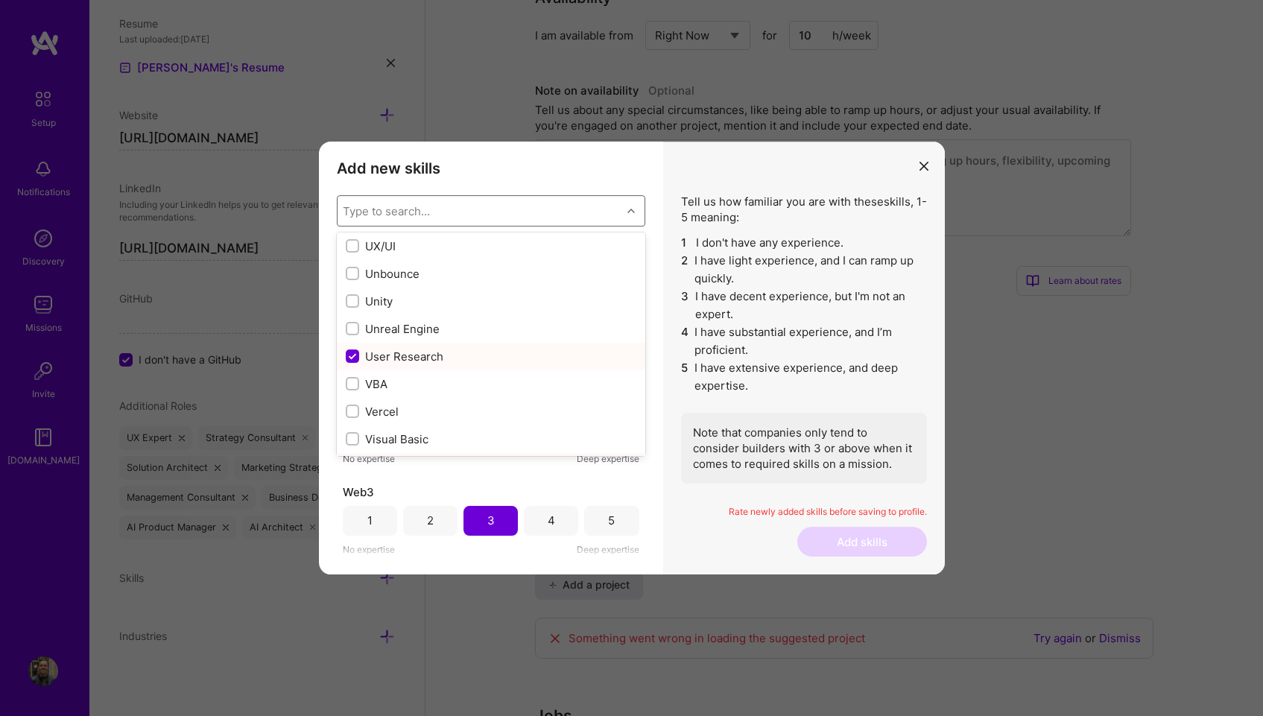
scroll to position [9457, 0]
click at [357, 355] on input "modal" at bounding box center [353, 355] width 13 height 13
checkbox input "false"
click at [352, 325] on input "modal" at bounding box center [353, 323] width 13 height 13
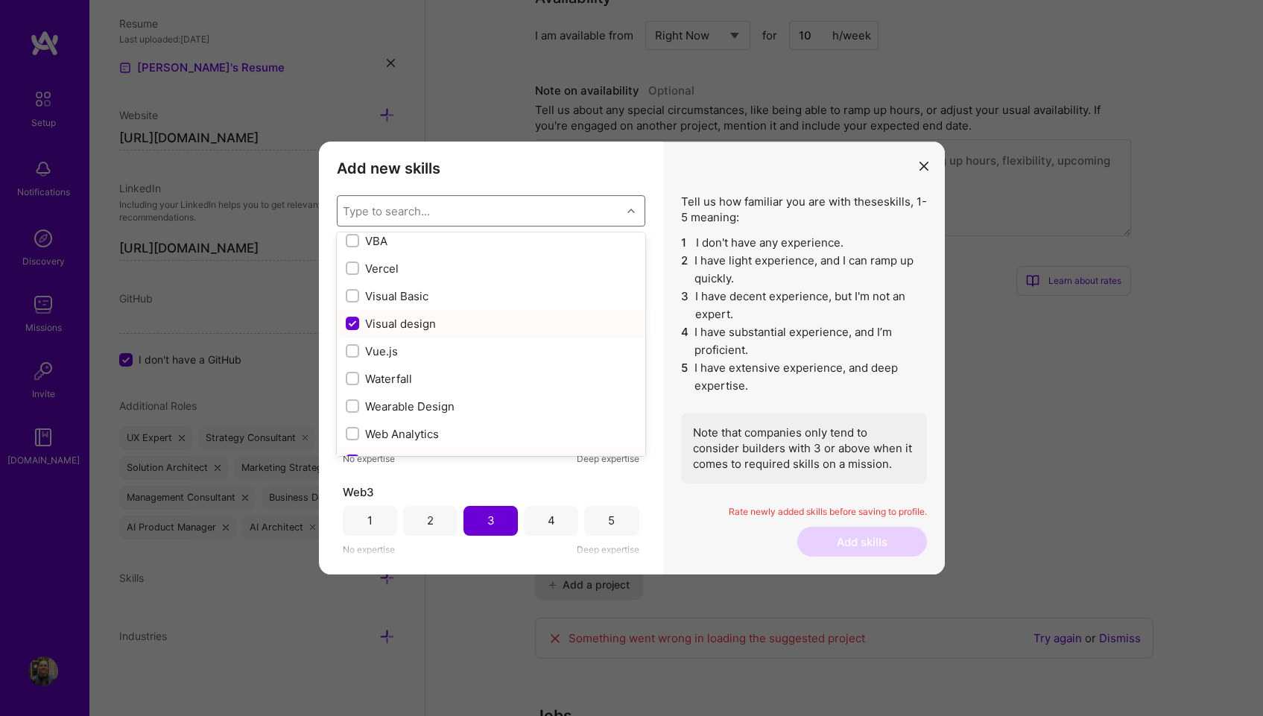
checkbox input "false"
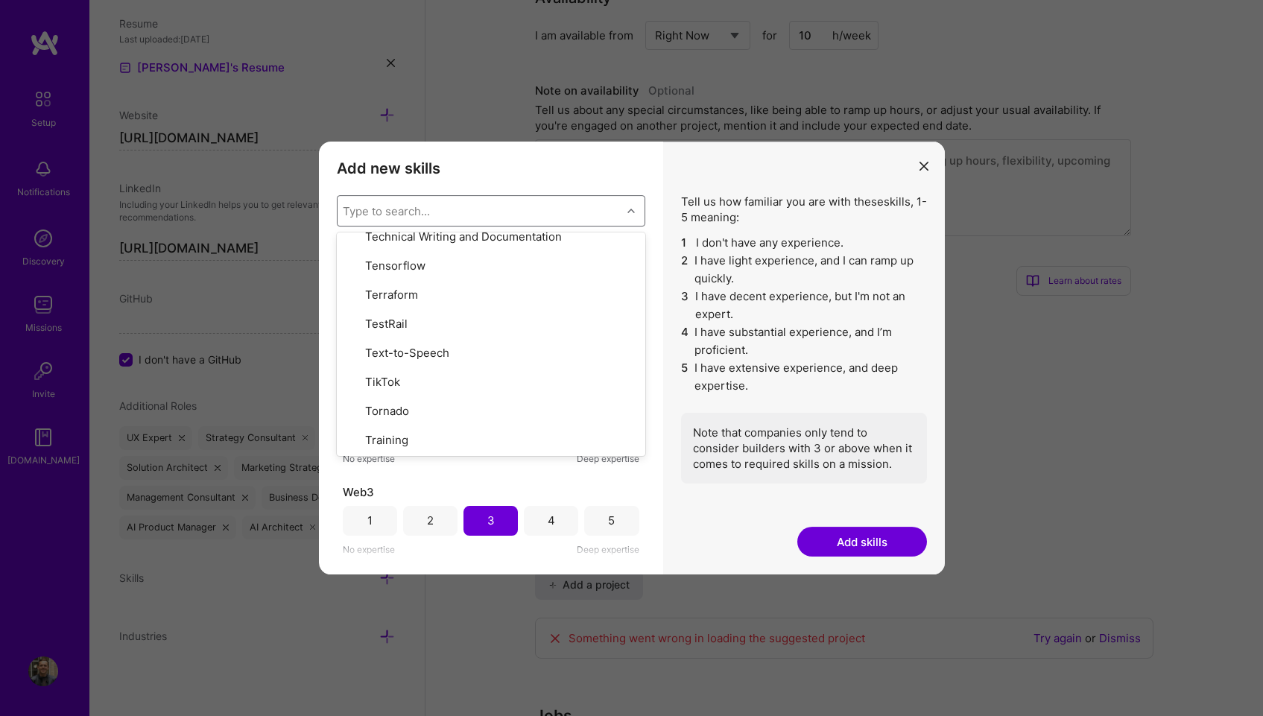
click at [766, 533] on div "Tell us how familiar you are with these skills , 1-5 meaning: 1 I don't have an…" at bounding box center [804, 359] width 282 height 434
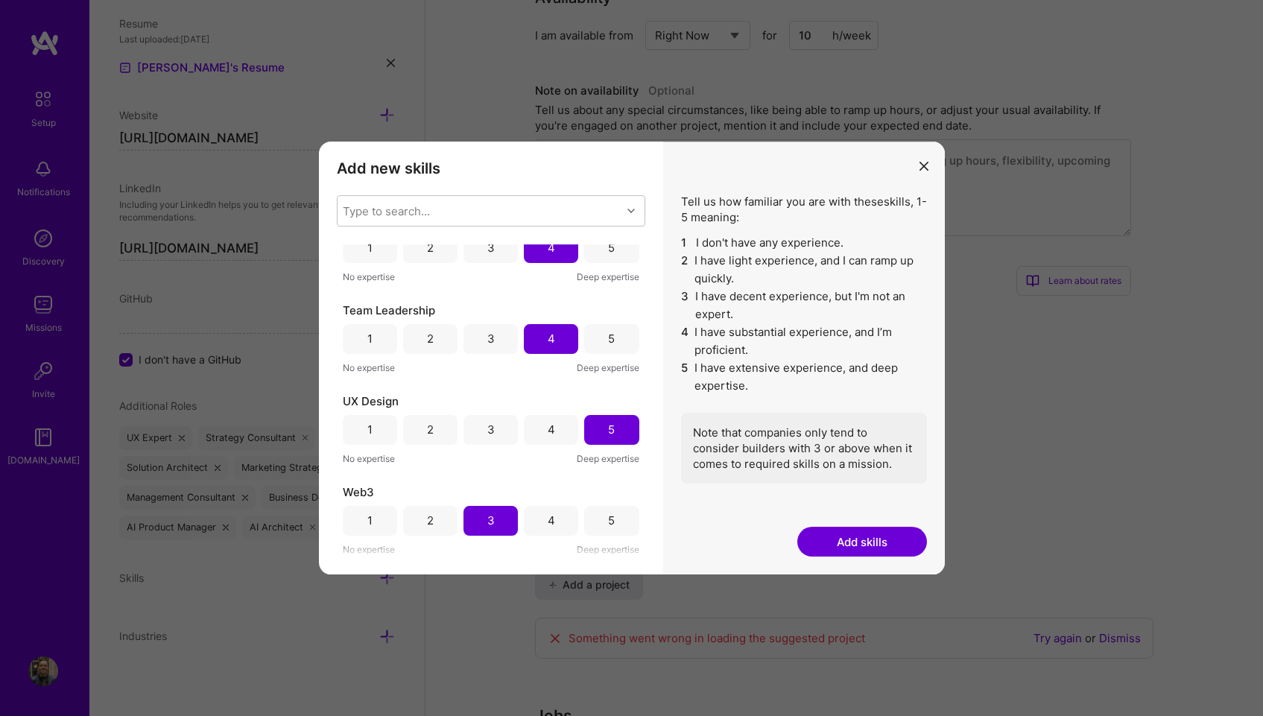
scroll to position [723, 0]
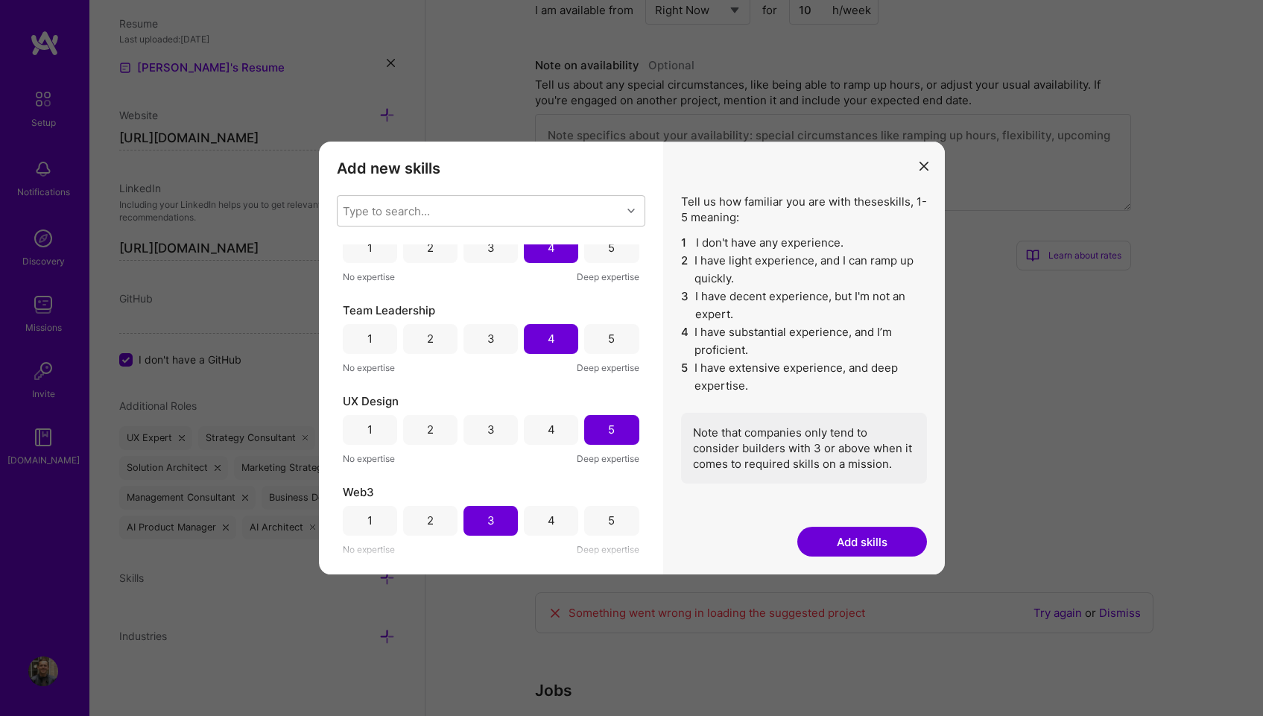
click at [829, 538] on button "Add skills" at bounding box center [862, 542] width 130 height 30
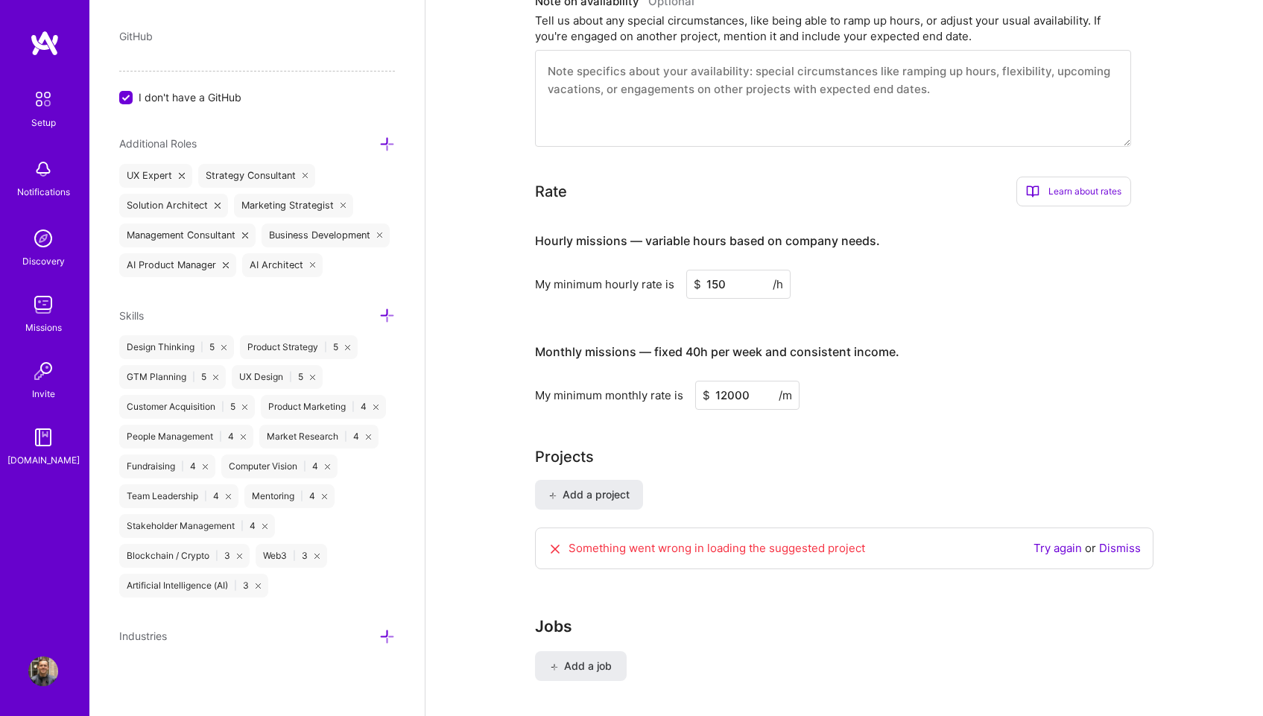
scroll to position [783, 0]
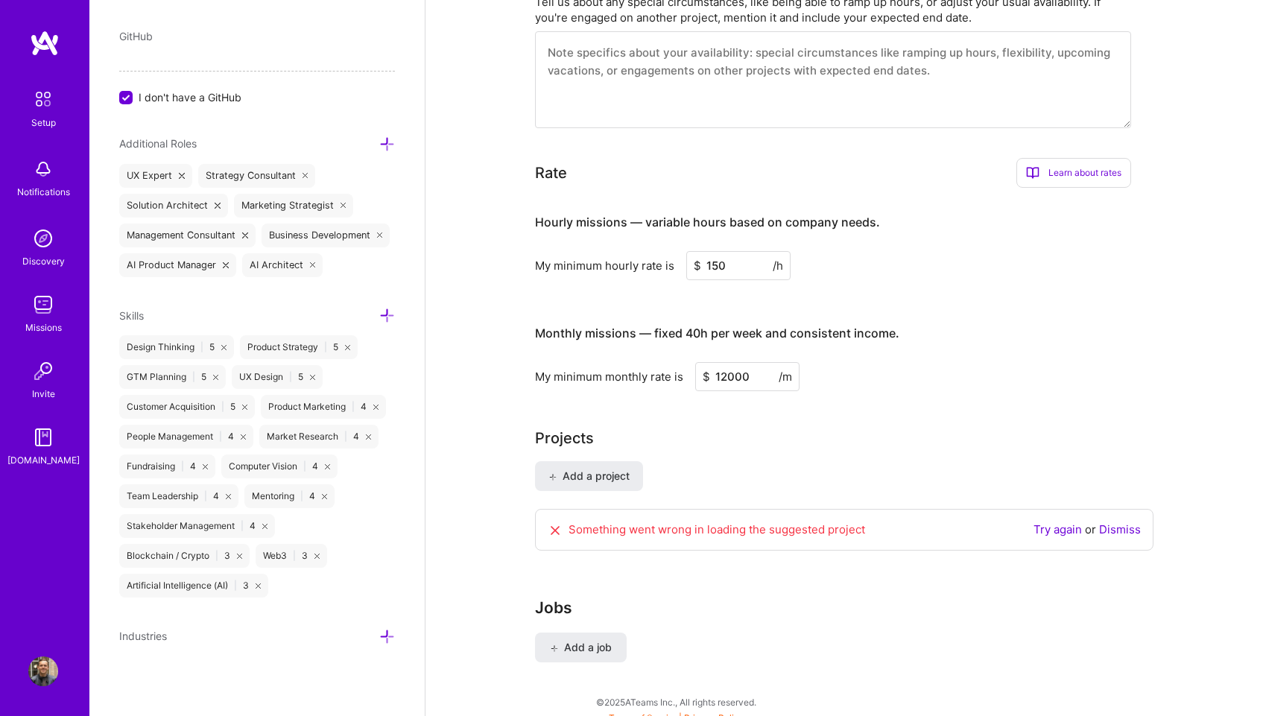
click at [379, 639] on icon at bounding box center [387, 637] width 16 height 16
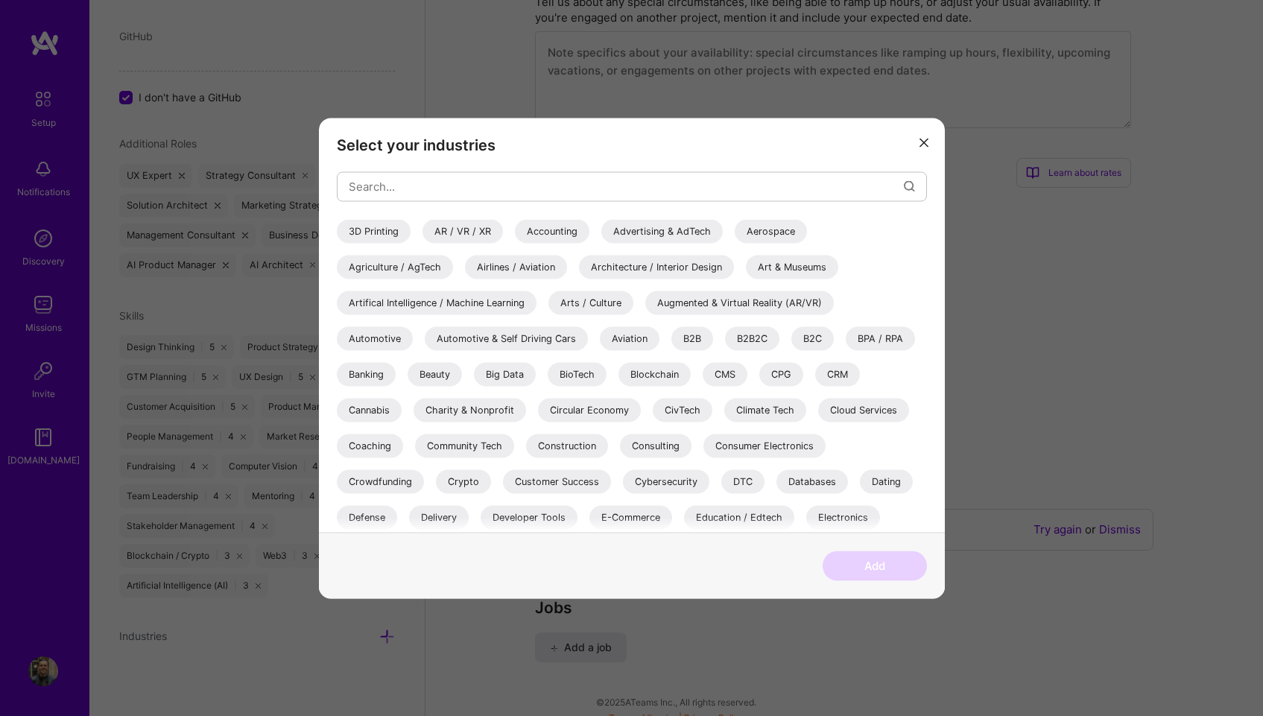
scroll to position [432, 0]
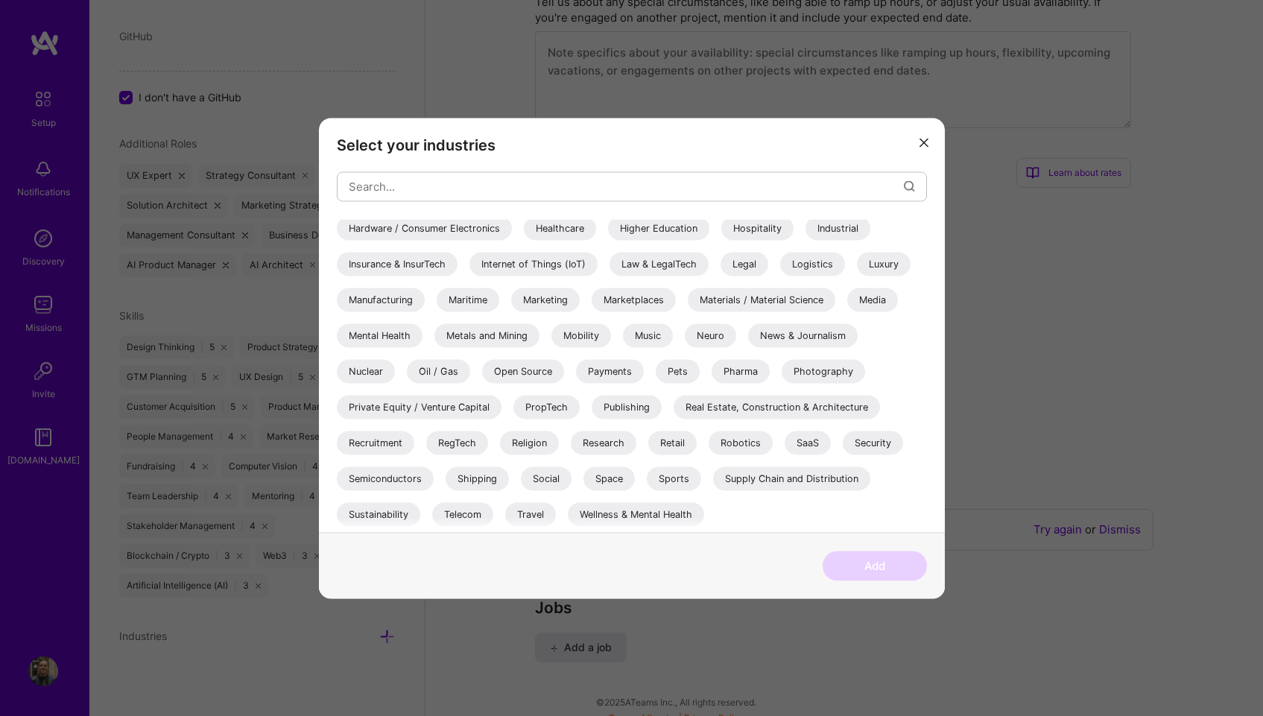
click at [797, 480] on div "Supply Chain and Distribution" at bounding box center [791, 478] width 157 height 24
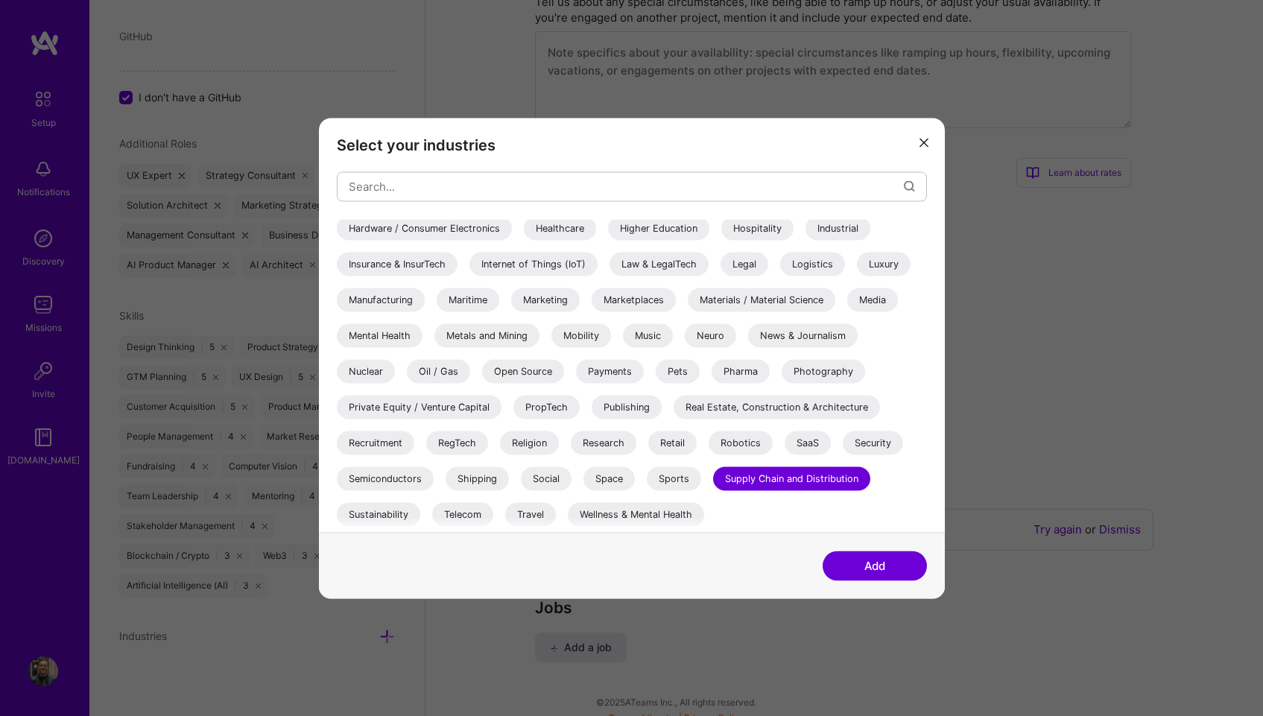
click at [878, 448] on div "Security" at bounding box center [873, 443] width 60 height 24
click at [810, 444] on div "SaaS" at bounding box center [807, 443] width 46 height 24
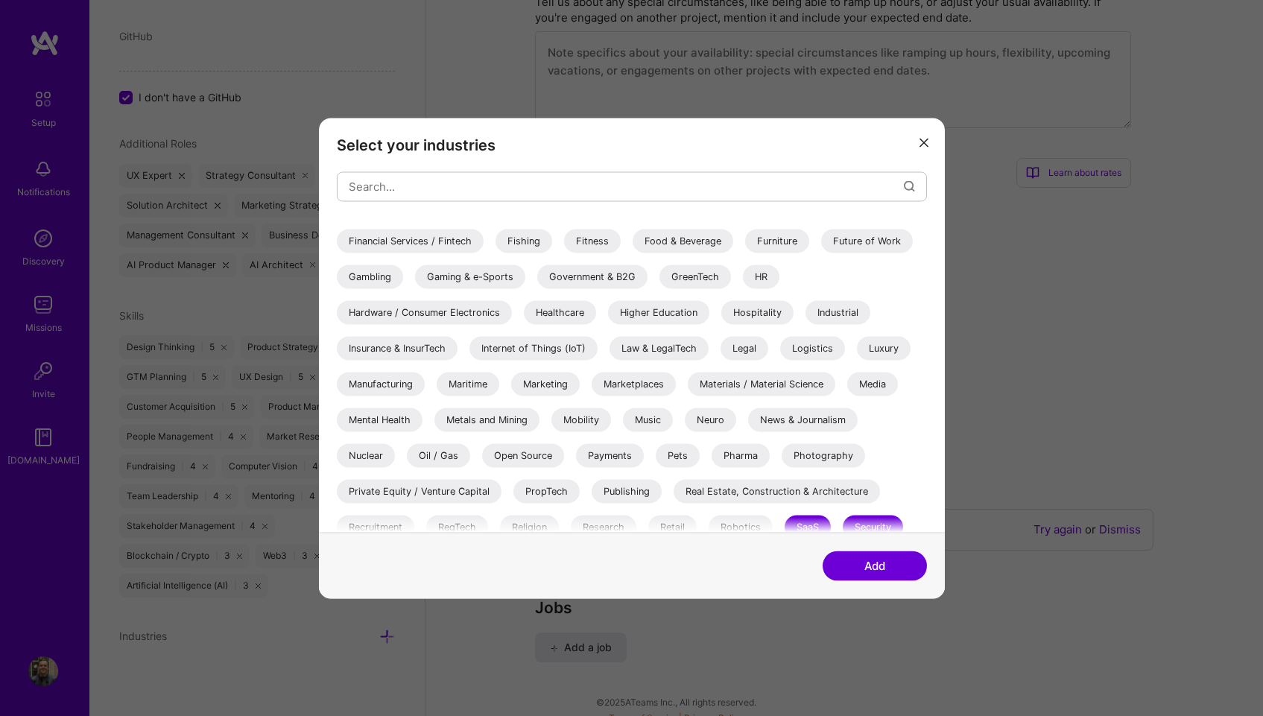
scroll to position [364, 0]
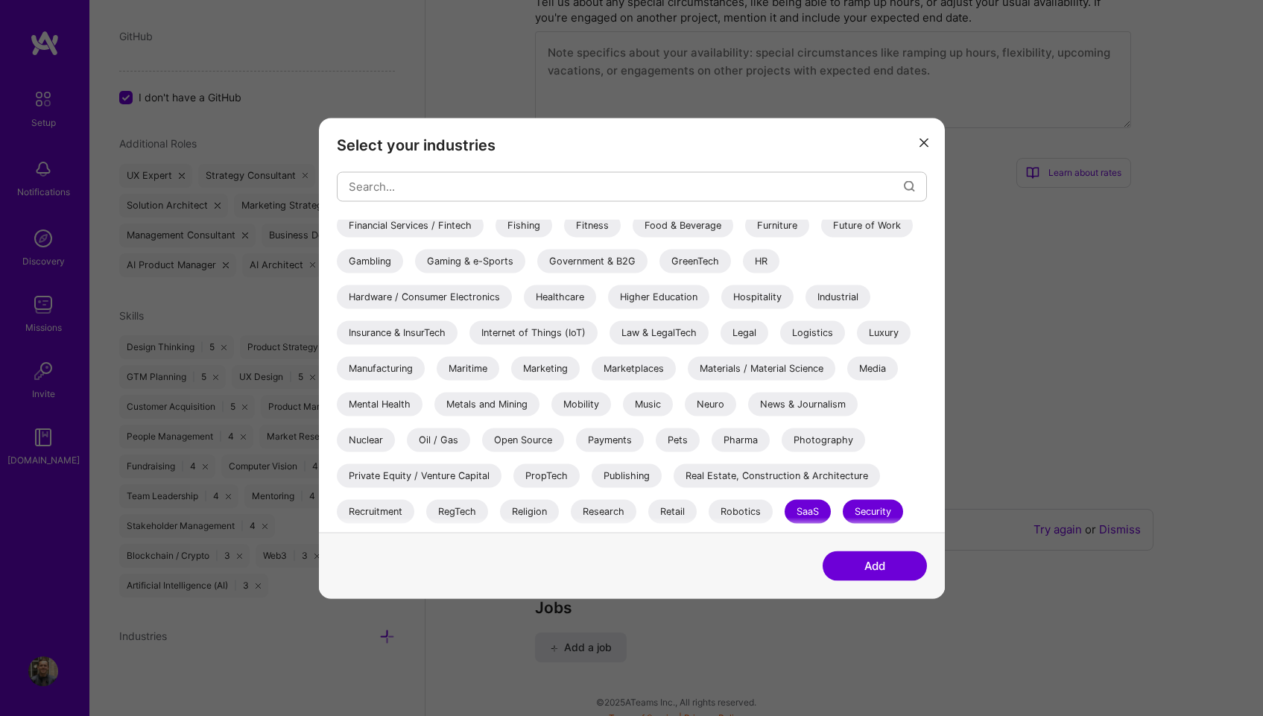
click at [459, 478] on div "Private Equity / Venture Capital" at bounding box center [419, 475] width 165 height 24
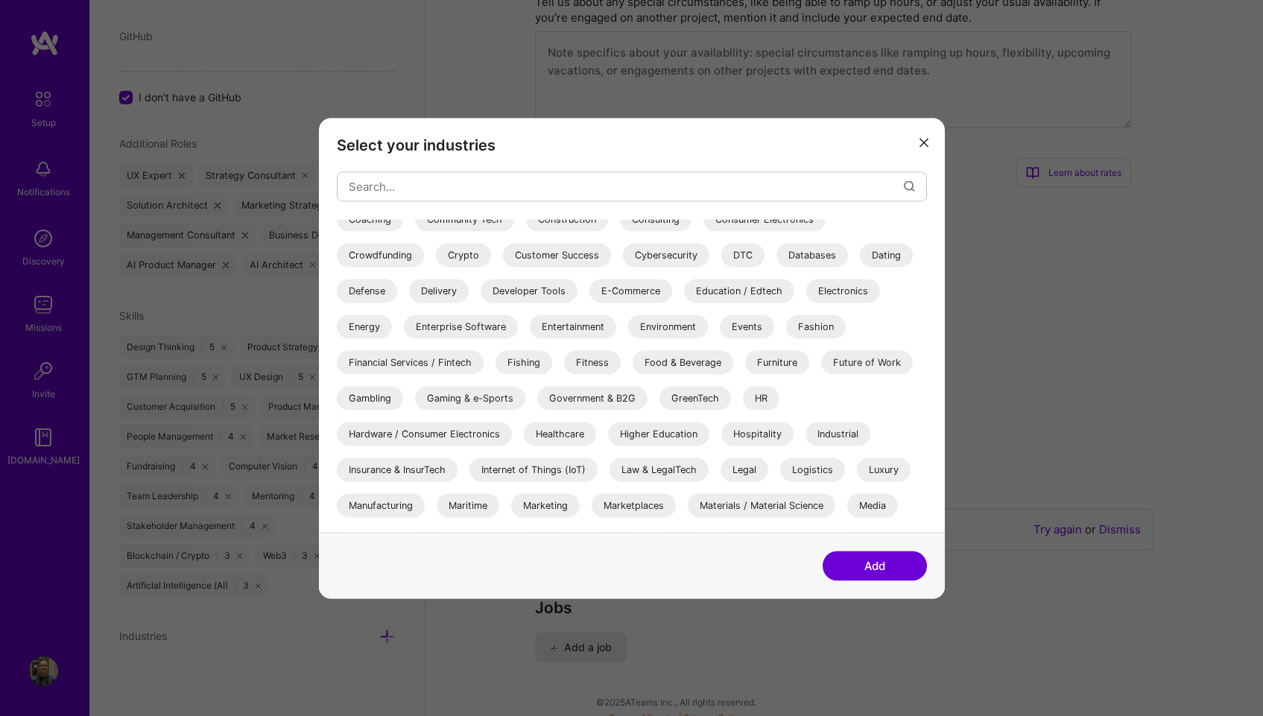
scroll to position [241, 0]
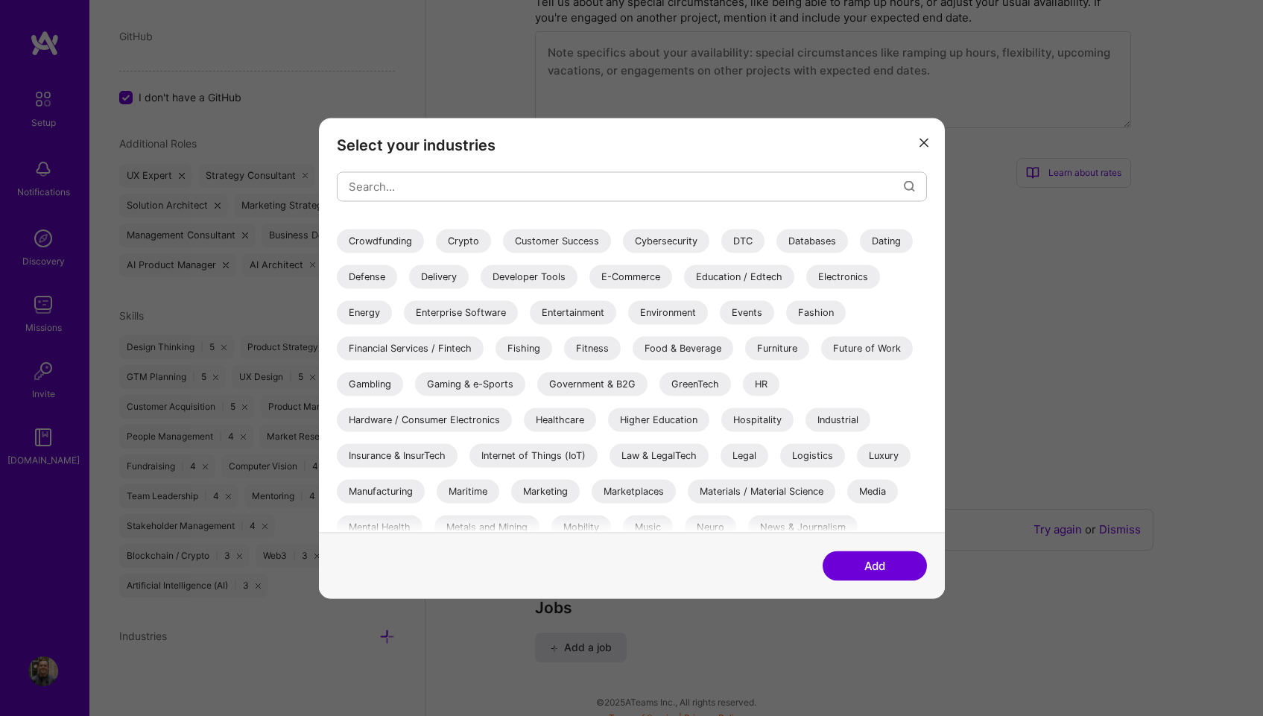
click at [379, 495] on div "Manufacturing" at bounding box center [381, 491] width 88 height 24
click at [896, 458] on div "Luxury" at bounding box center [884, 455] width 54 height 24
click at [816, 458] on div "Logistics" at bounding box center [812, 455] width 65 height 24
click at [823, 456] on div "Logistics" at bounding box center [812, 455] width 65 height 24
click at [556, 456] on div "Internet of Things (IoT)" at bounding box center [533, 455] width 128 height 24
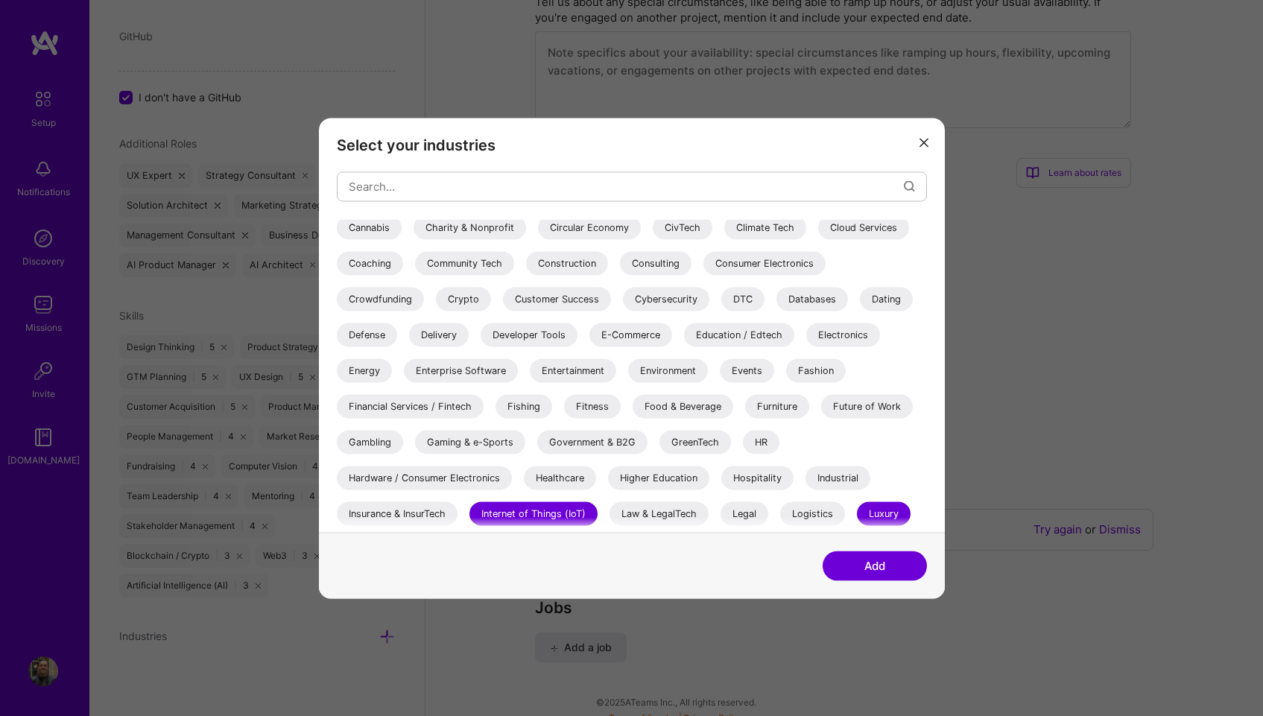
scroll to position [181, 0]
click at [840, 477] on div "Industrial" at bounding box center [837, 479] width 65 height 24
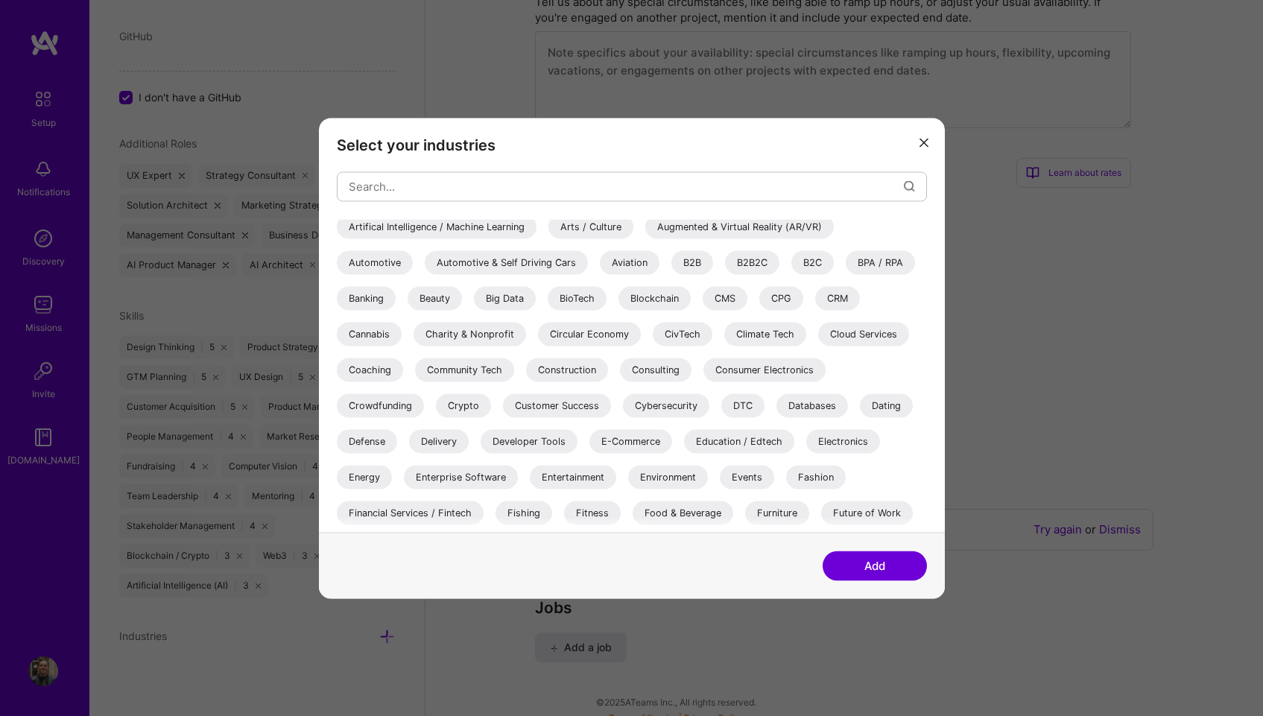
scroll to position [82, 0]
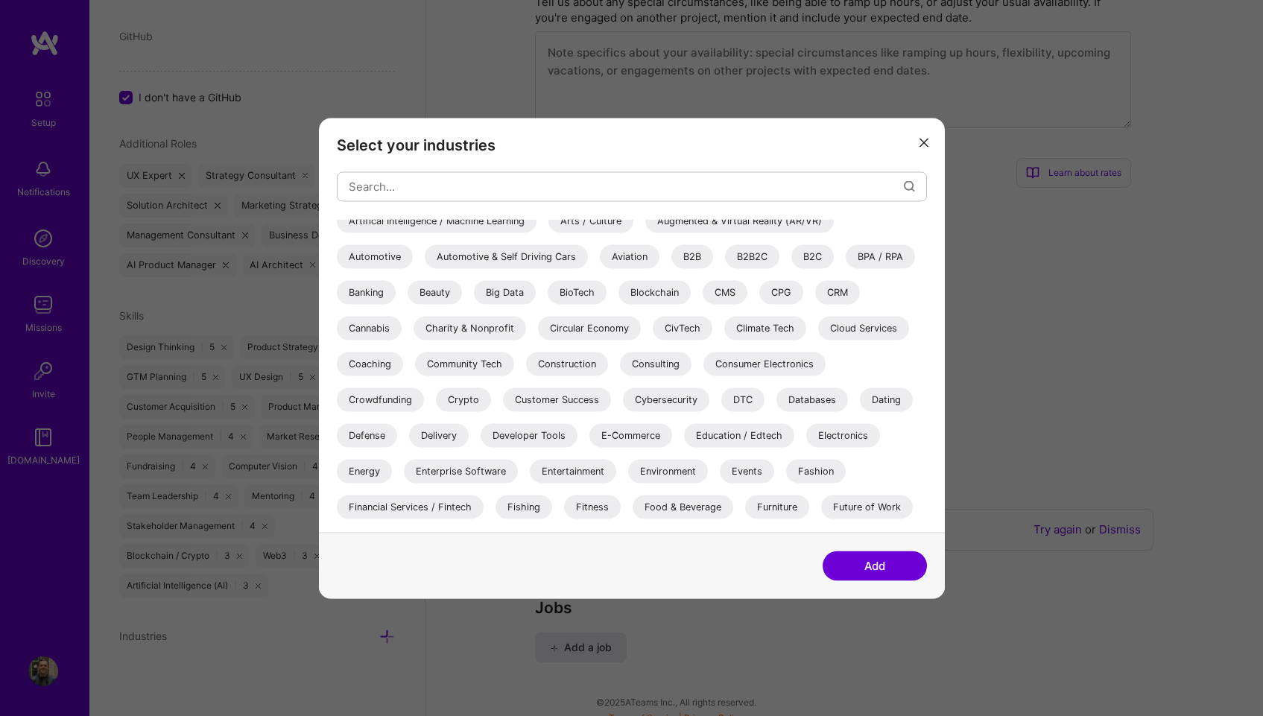
click at [473, 469] on div "Enterprise Software" at bounding box center [461, 471] width 114 height 24
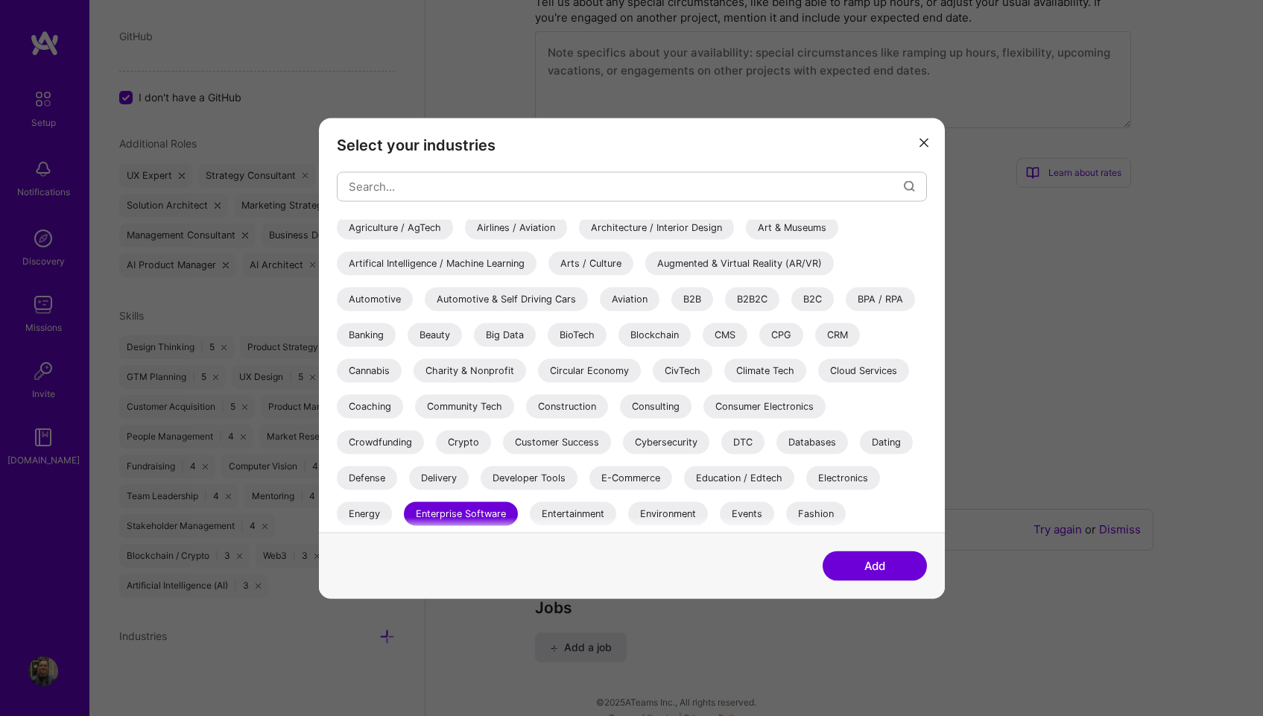
scroll to position [39, 0]
click at [647, 482] on div "E-Commerce" at bounding box center [630, 478] width 83 height 24
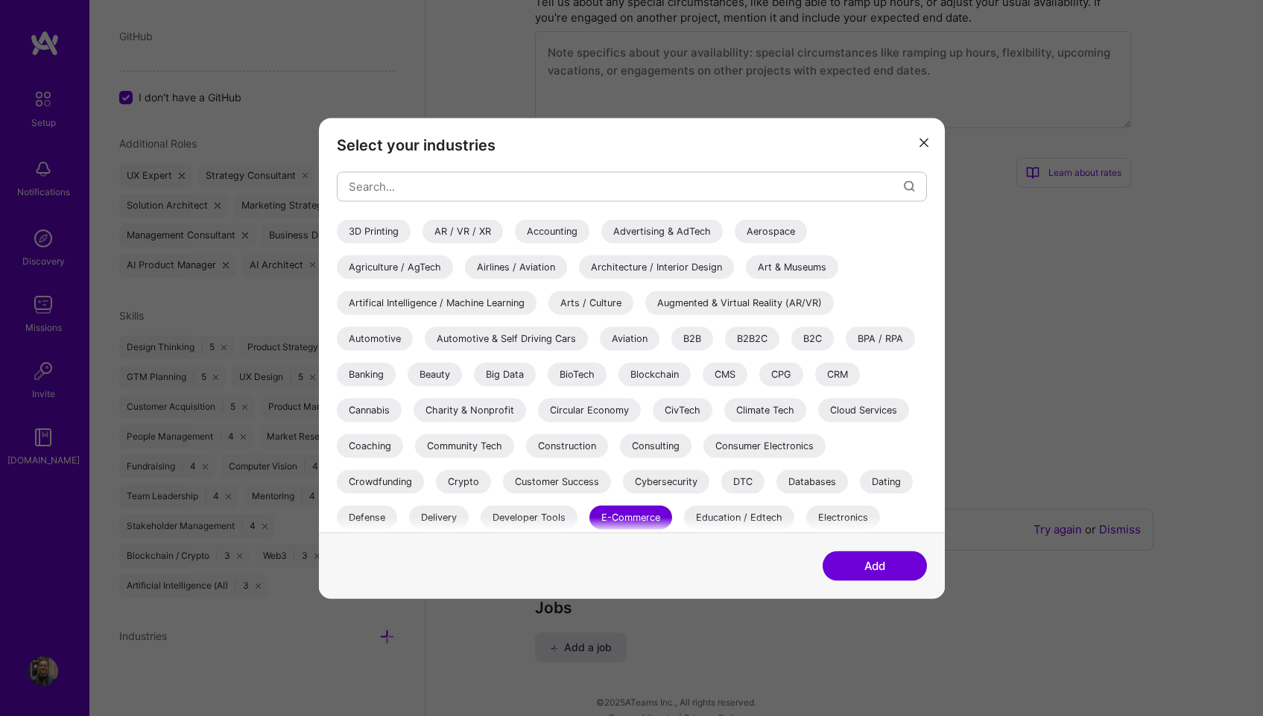
scroll to position [1, 0]
click at [682, 480] on div "Cybersecurity" at bounding box center [666, 481] width 86 height 24
click at [457, 478] on div "Crypto" at bounding box center [463, 481] width 55 height 24
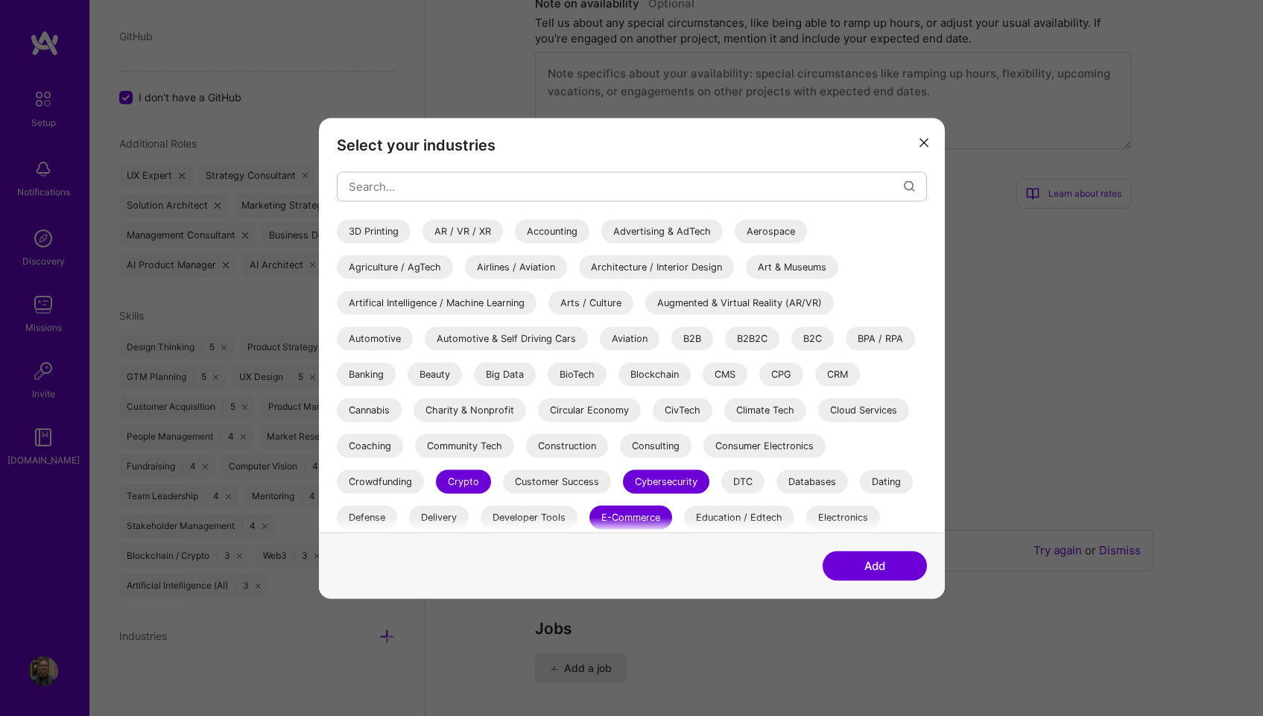
click at [882, 410] on div "Cloud Services" at bounding box center [863, 410] width 91 height 24
click at [602, 412] on div "Circular Economy" at bounding box center [589, 410] width 103 height 24
click at [596, 404] on div "Circular Economy" at bounding box center [589, 410] width 103 height 24
click at [667, 372] on div "Blockchain" at bounding box center [654, 374] width 72 height 24
click at [469, 480] on div "Crypto" at bounding box center [463, 481] width 55 height 24
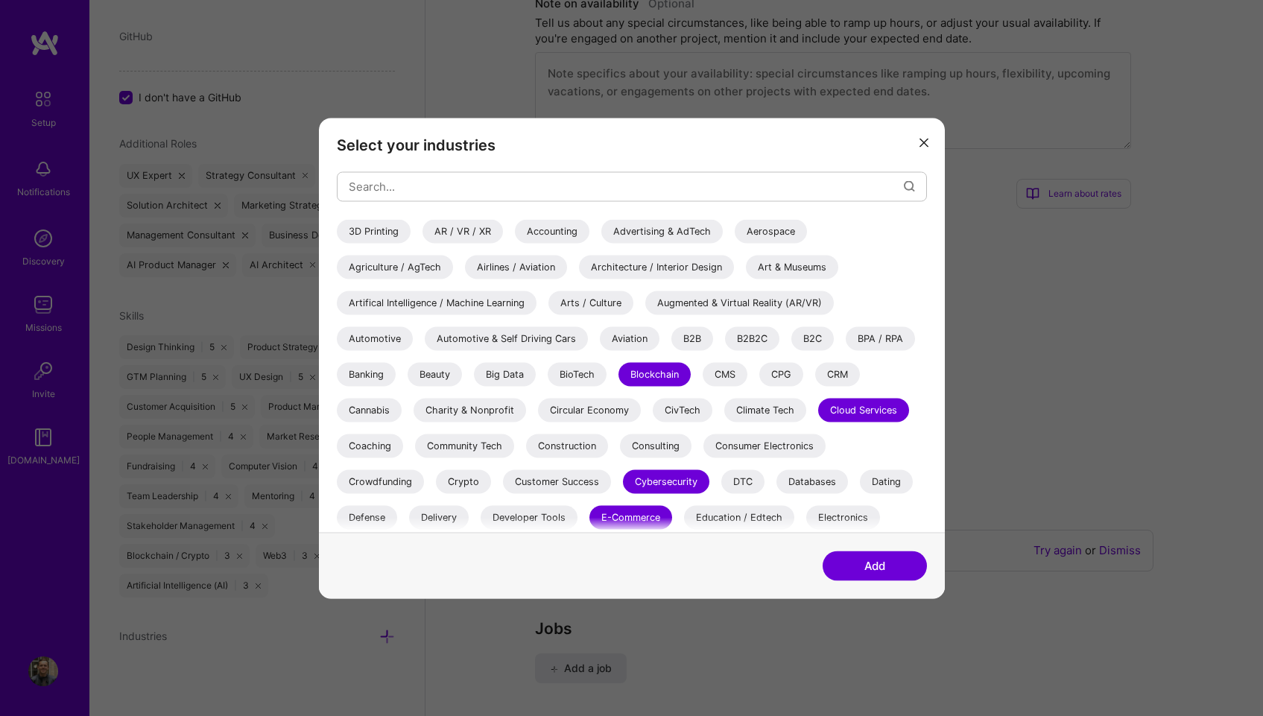
click at [813, 342] on div "B2C" at bounding box center [812, 338] width 42 height 24
click at [737, 336] on div "B2B2C" at bounding box center [752, 338] width 54 height 24
click at [682, 337] on div "B2B" at bounding box center [692, 338] width 42 height 24
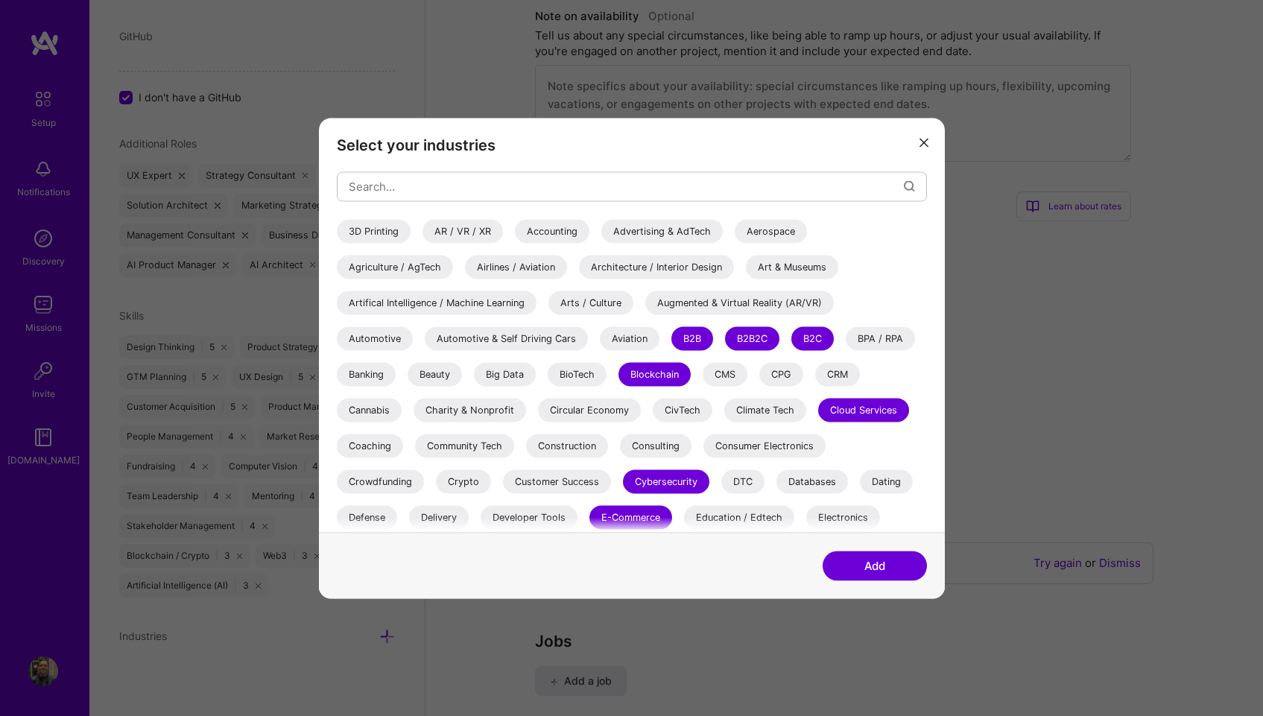
click at [722, 304] on div "Augmented & Virtual Reality (AR/VR)" at bounding box center [739, 303] width 188 height 24
click at [486, 302] on div "Artifical Intelligence / Machine Learning" at bounding box center [437, 303] width 200 height 24
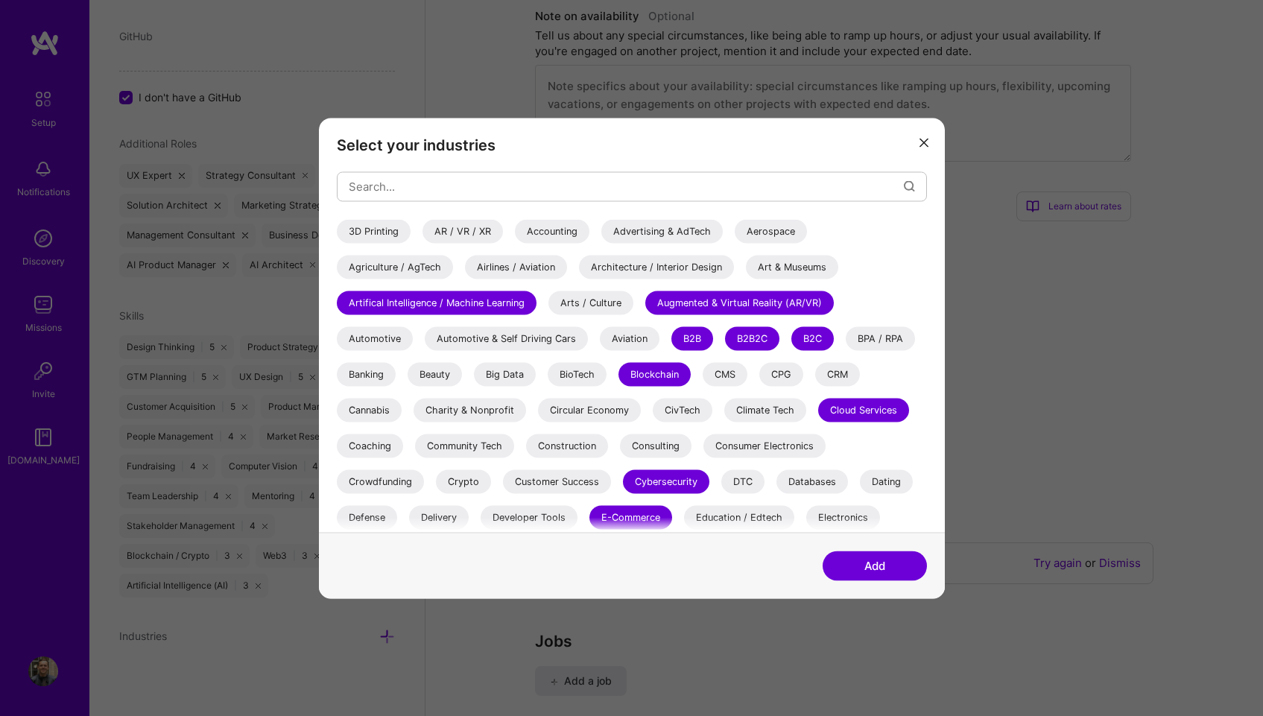
scroll to position [730, 0]
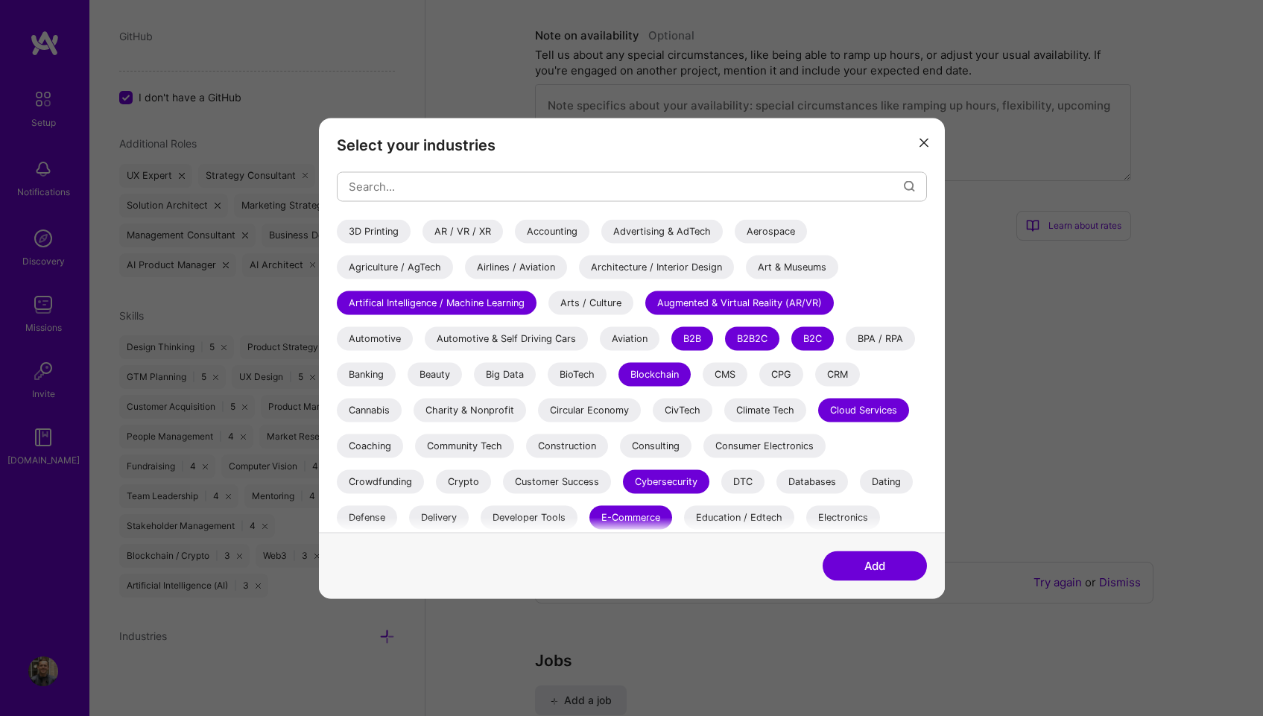
click at [752, 305] on div "Augmented & Virtual Reality (AR/VR)" at bounding box center [739, 303] width 188 height 24
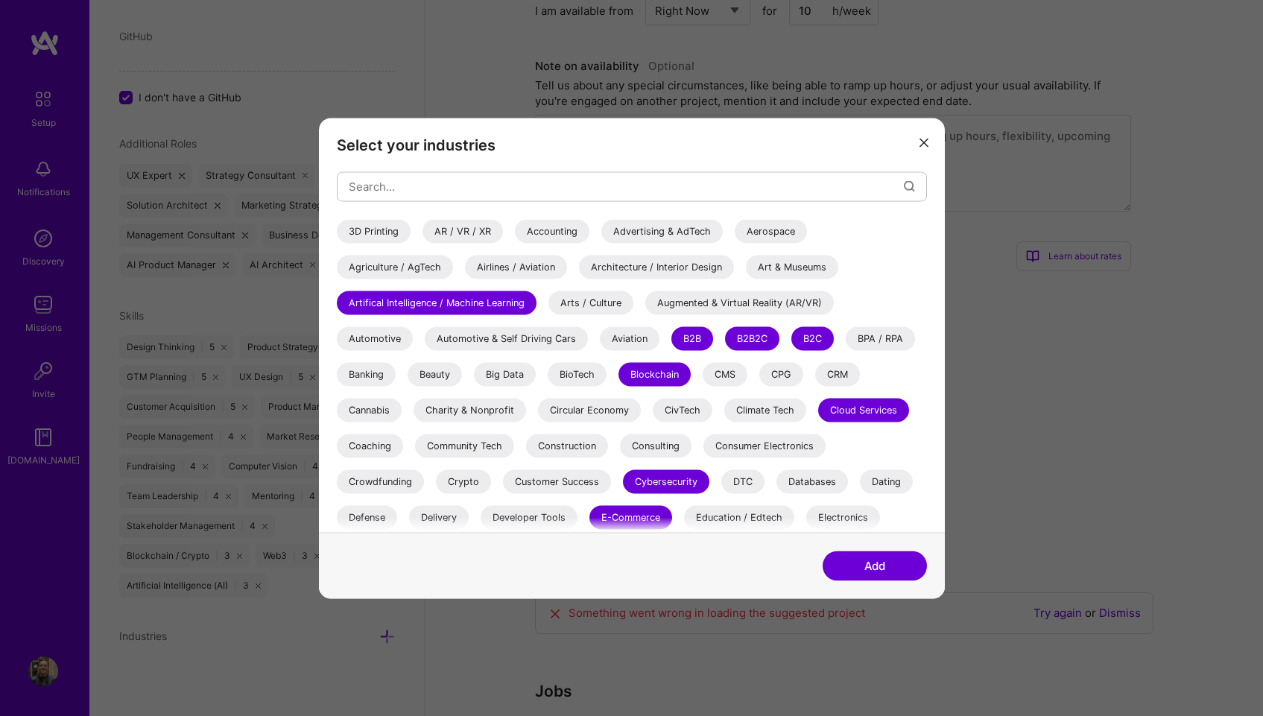
scroll to position [698, 0]
click at [872, 559] on button "Add" at bounding box center [874, 565] width 104 height 30
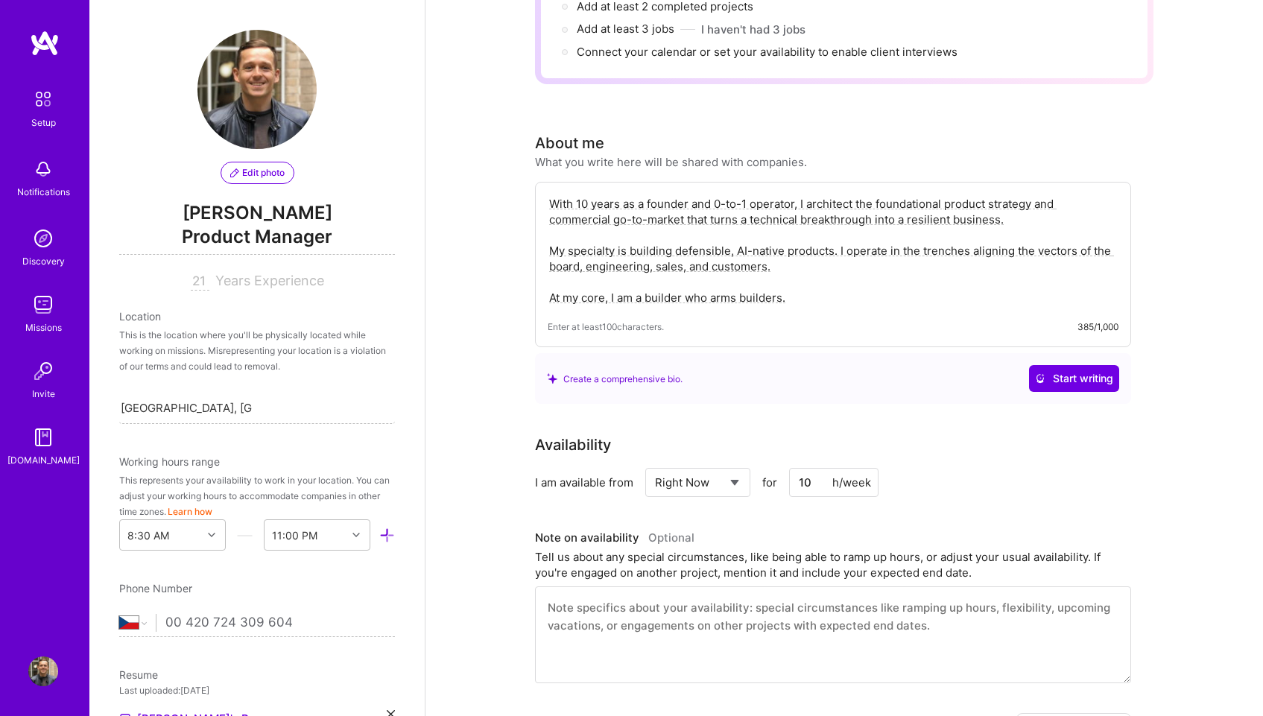
scroll to position [0, 0]
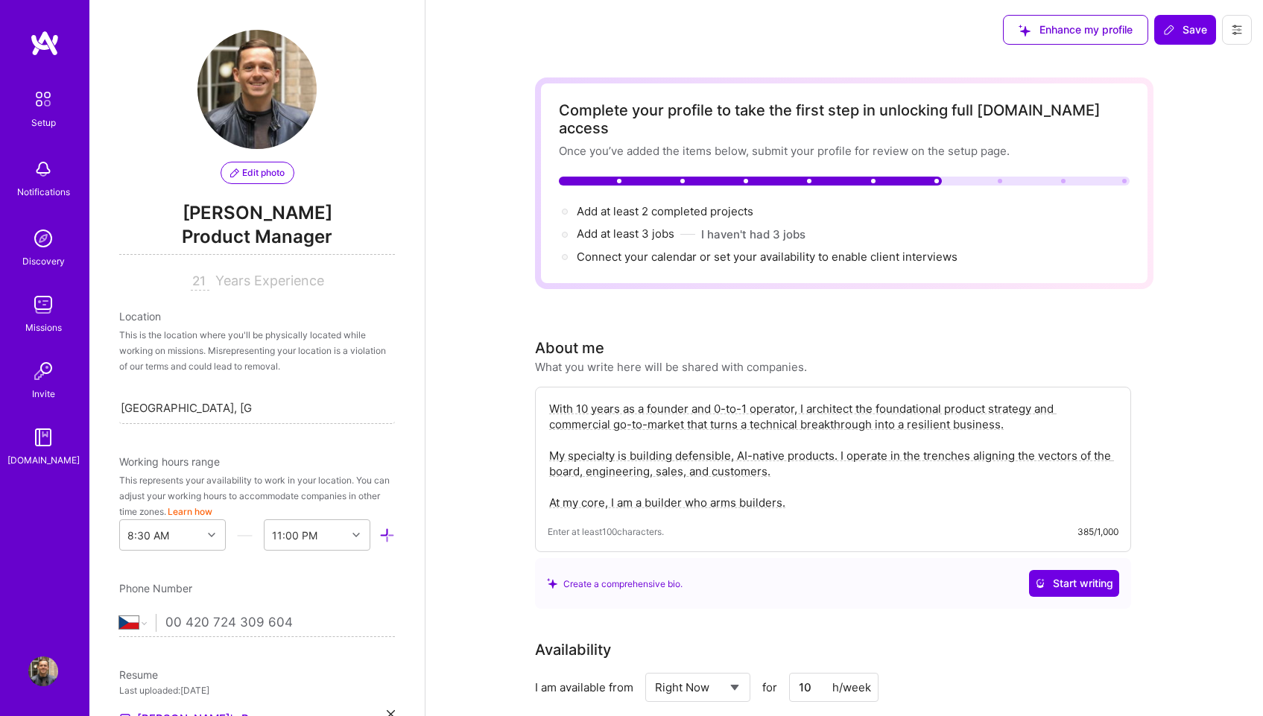
click at [1233, 24] on icon at bounding box center [1237, 30] width 12 height 12
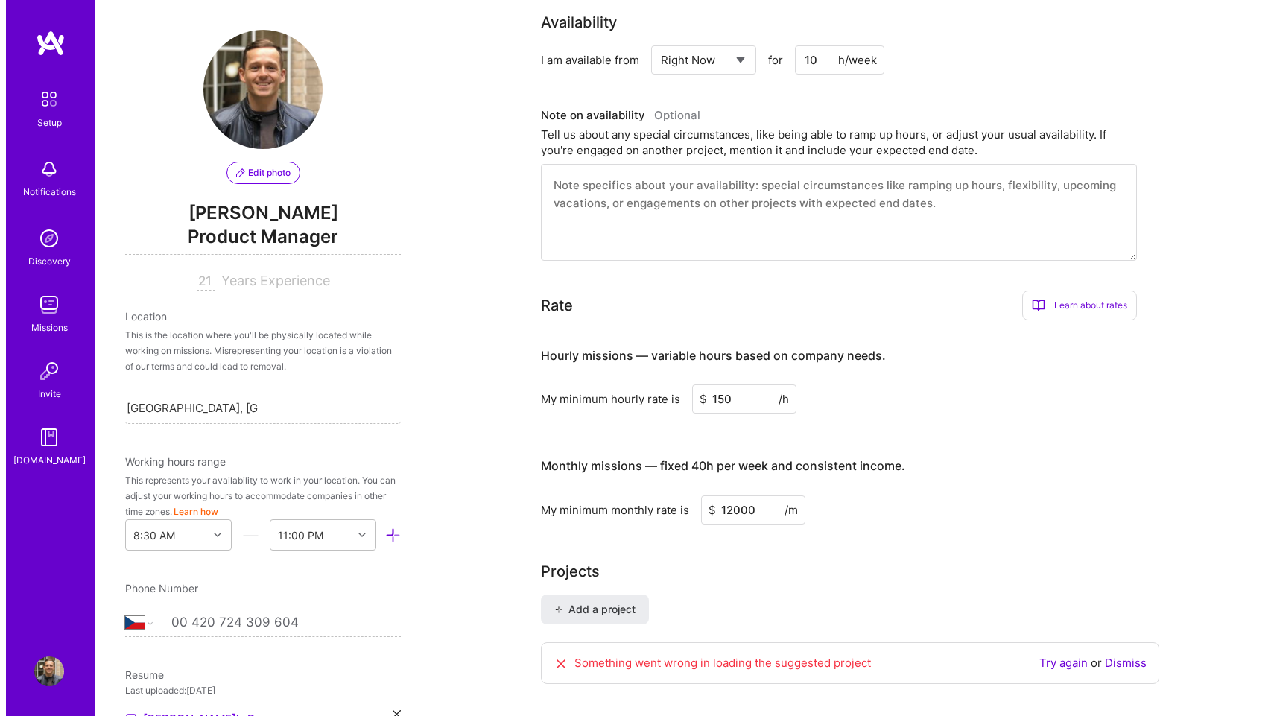
scroll to position [761, 0]
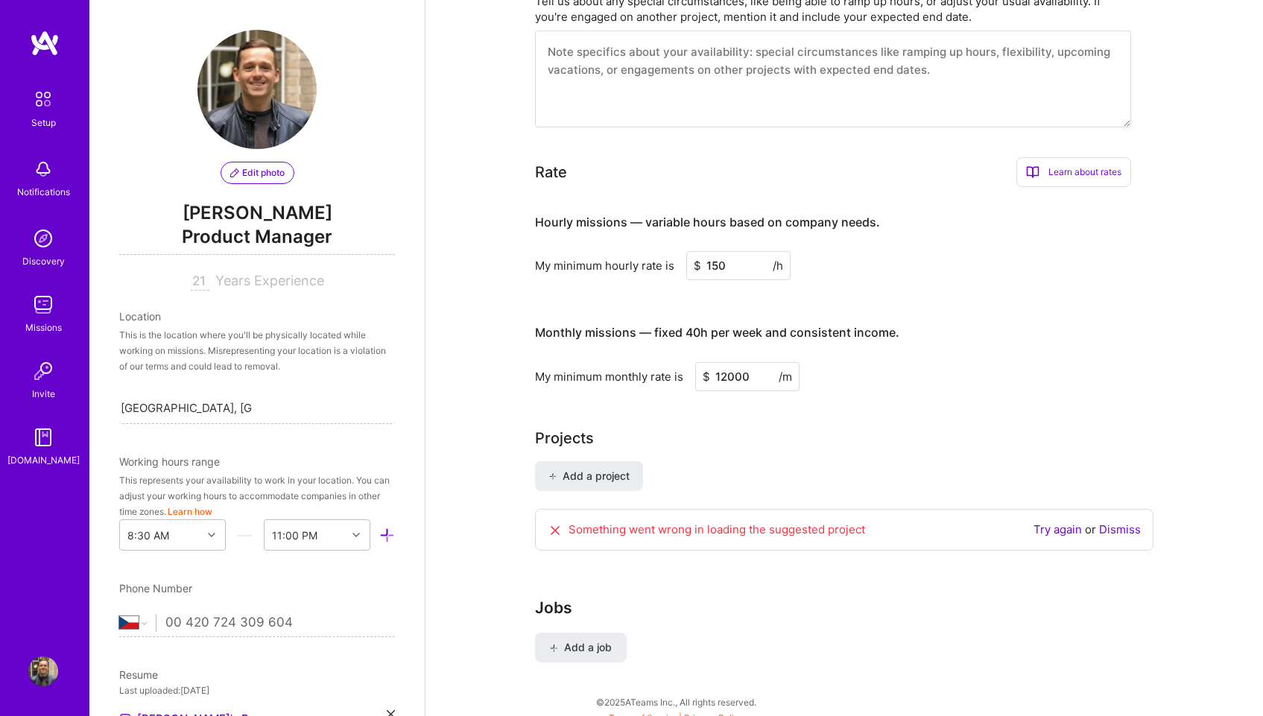
click at [1062, 522] on link "Try again" at bounding box center [1057, 529] width 48 height 14
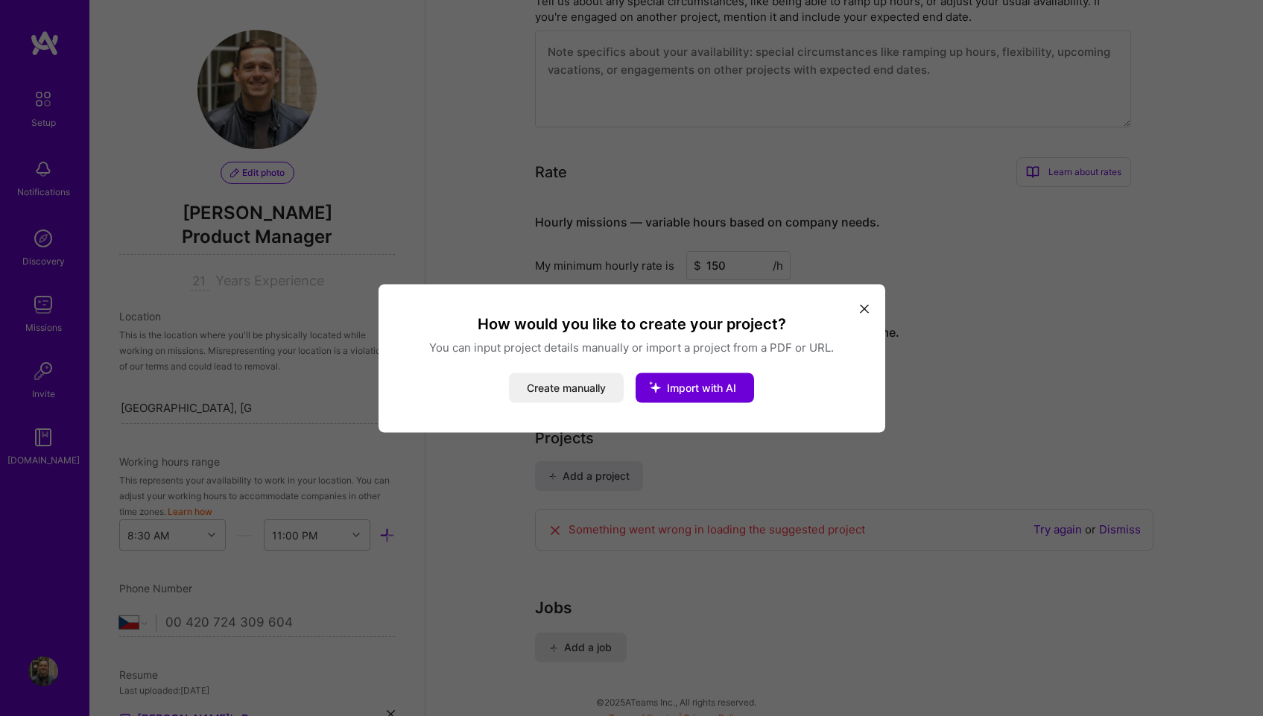
click at [866, 309] on icon "modal" at bounding box center [864, 309] width 9 height 9
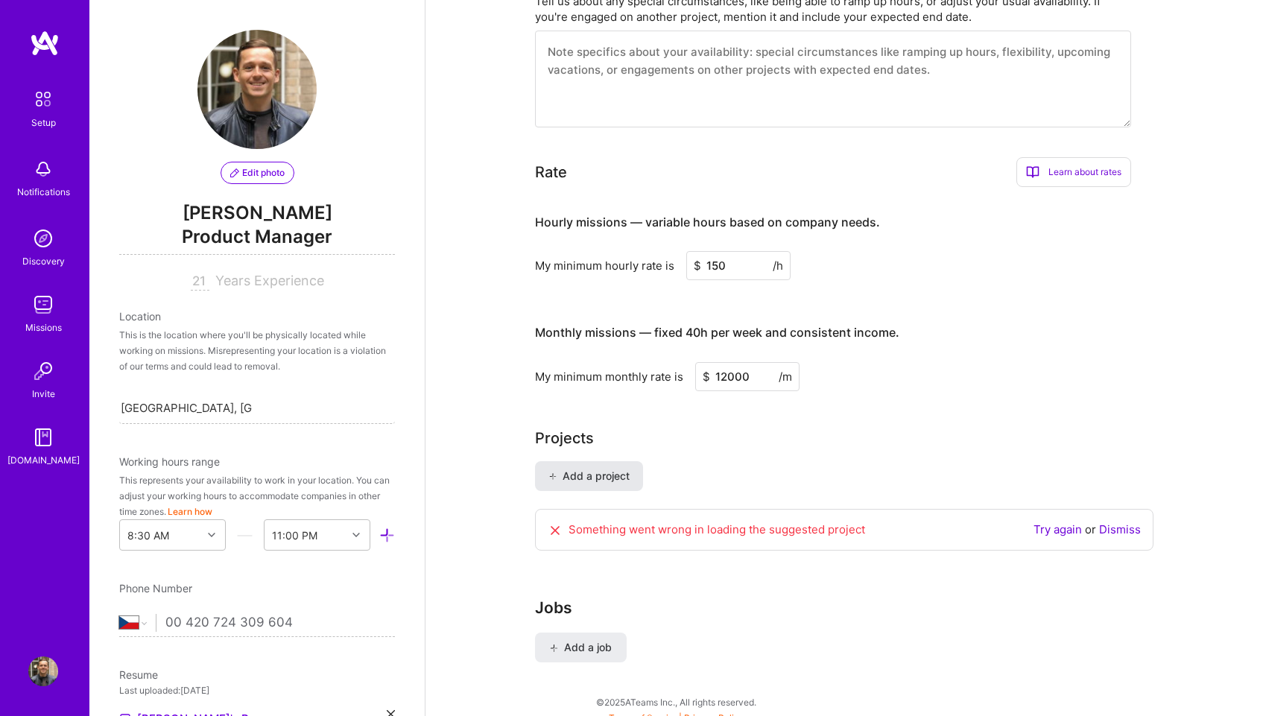
click at [587, 469] on button "Add a project" at bounding box center [589, 476] width 108 height 30
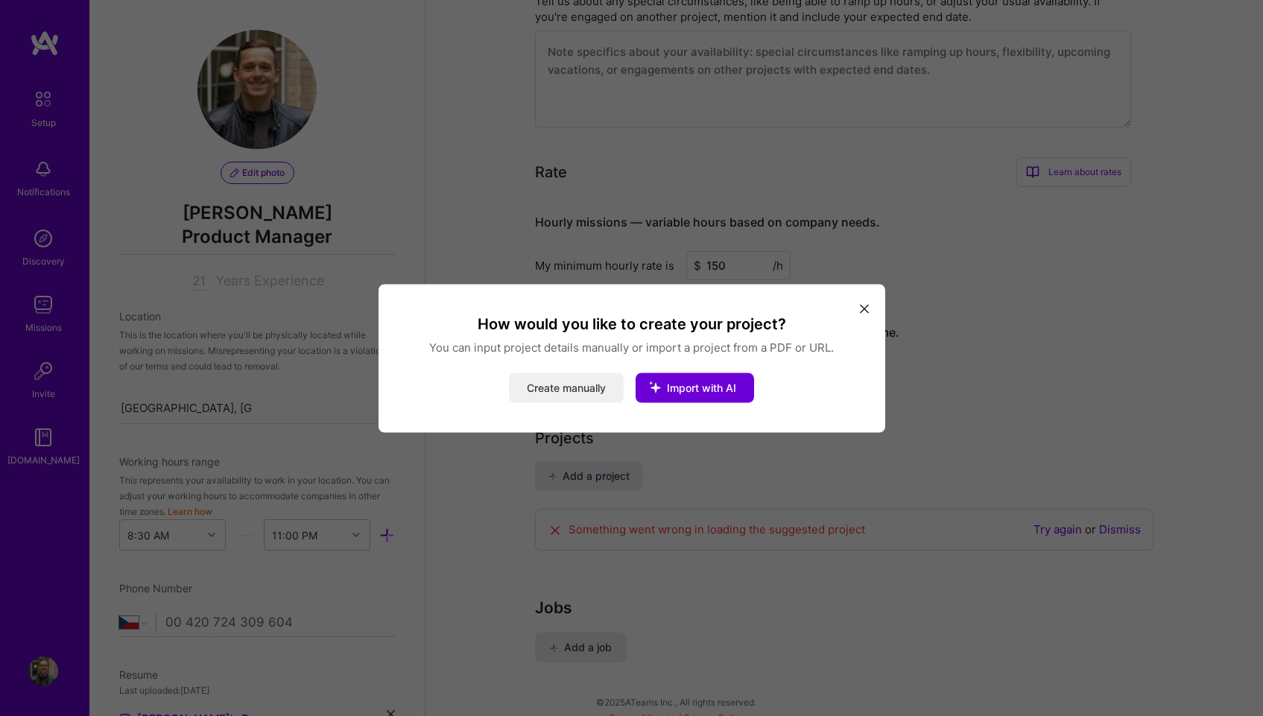
click at [567, 393] on button "Create manually" at bounding box center [566, 387] width 115 height 30
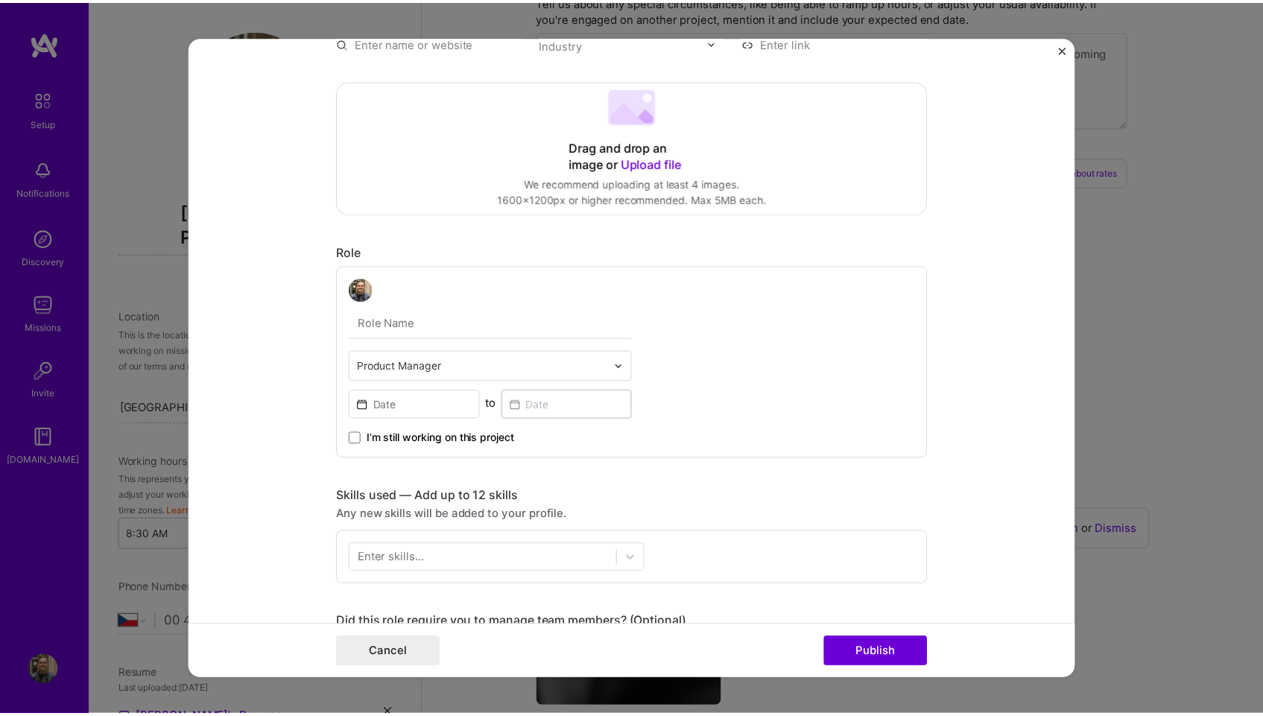
scroll to position [222, 0]
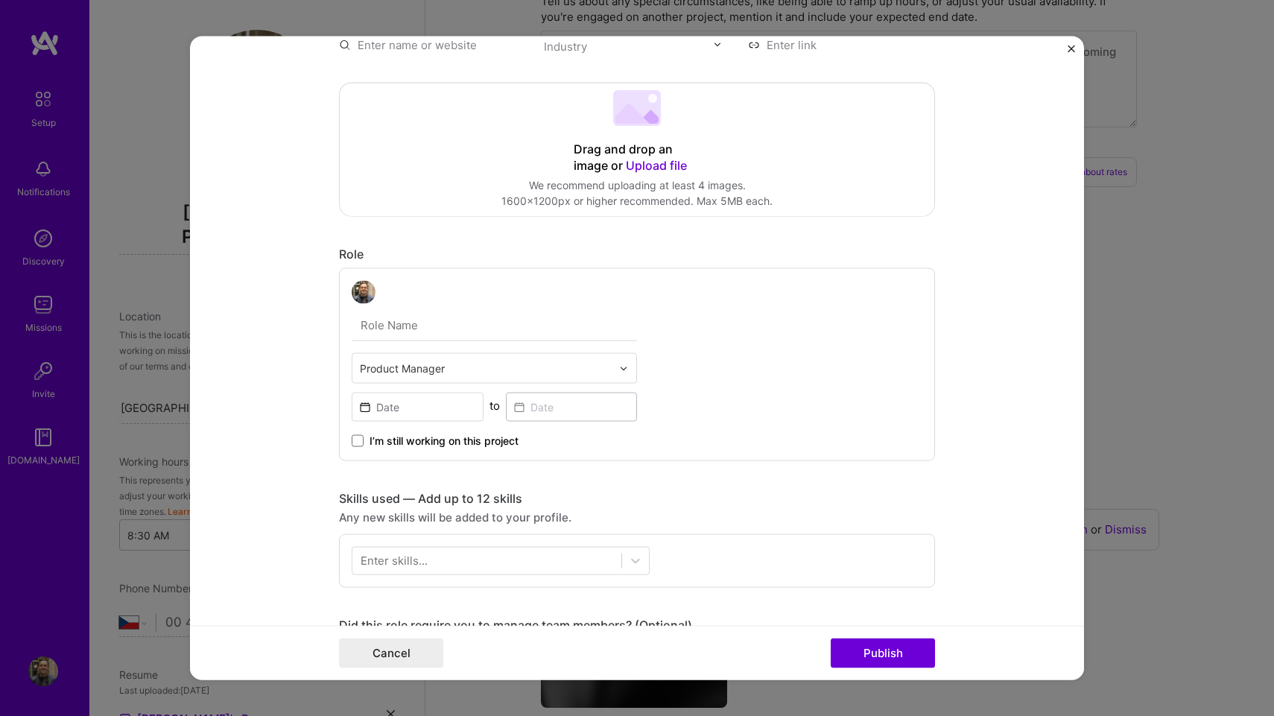
click at [1070, 47] on img "Close" at bounding box center [1070, 48] width 7 height 7
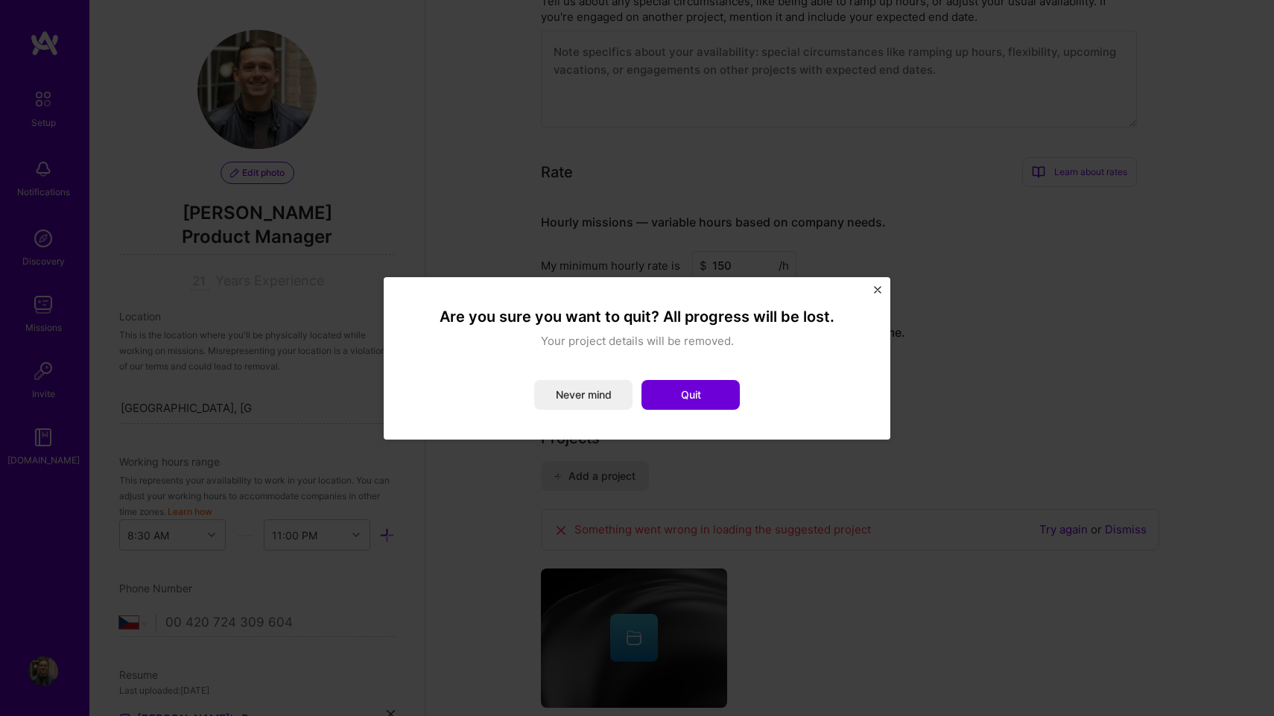
click at [878, 293] on button "Close" at bounding box center [877, 294] width 7 height 16
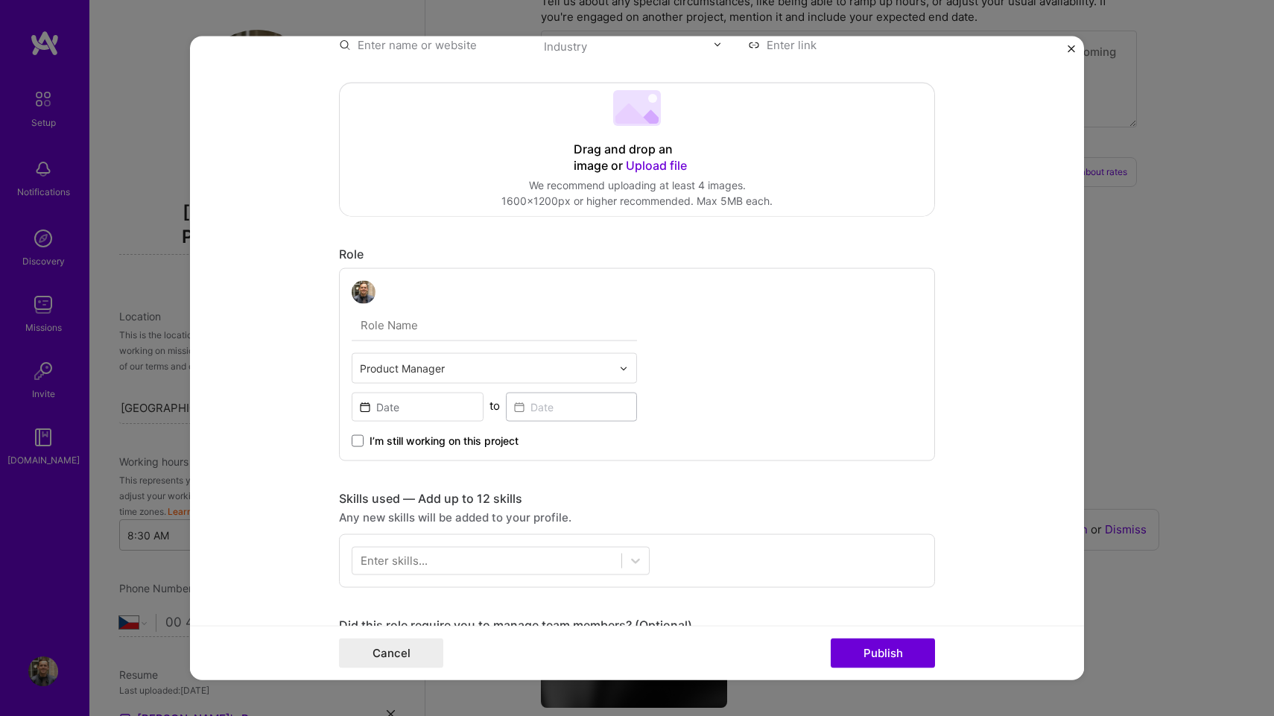
click at [1068, 55] on button "Close" at bounding box center [1070, 53] width 7 height 16
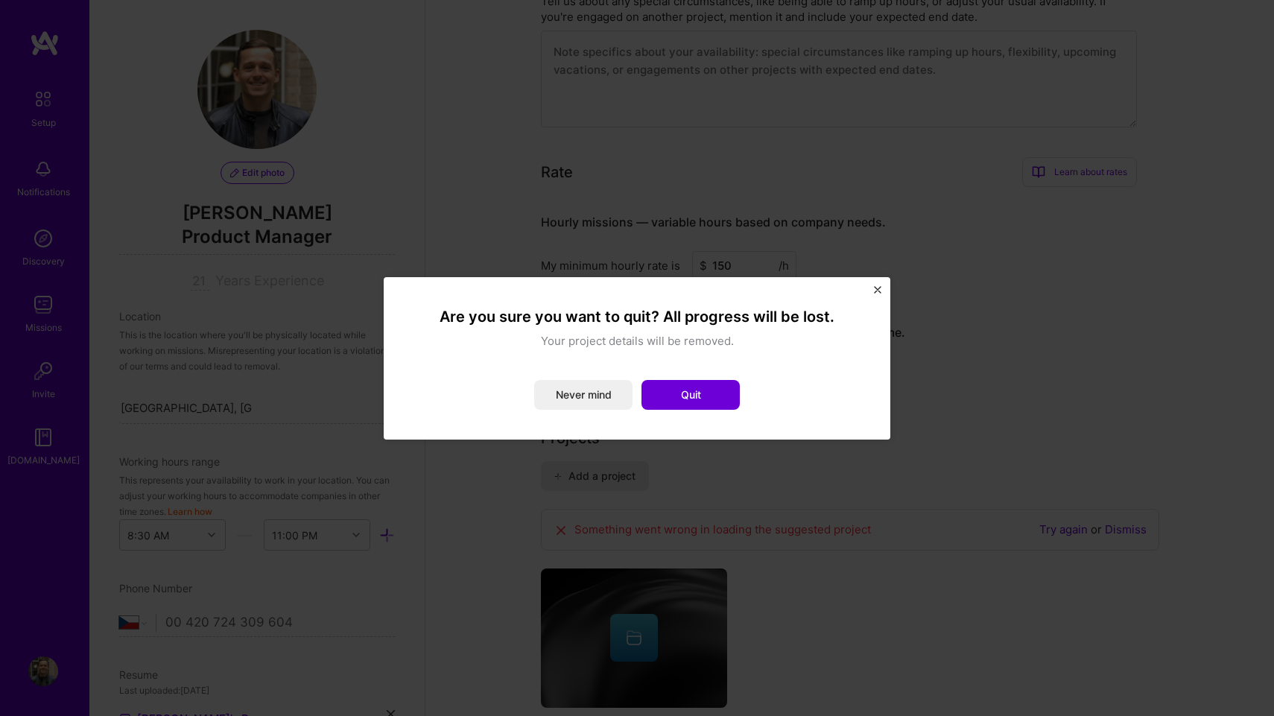
click at [882, 289] on div "Are you sure you want to quit? All progress will be lost. Your project details …" at bounding box center [637, 358] width 507 height 162
click at [610, 396] on button "Never mind" at bounding box center [583, 395] width 98 height 30
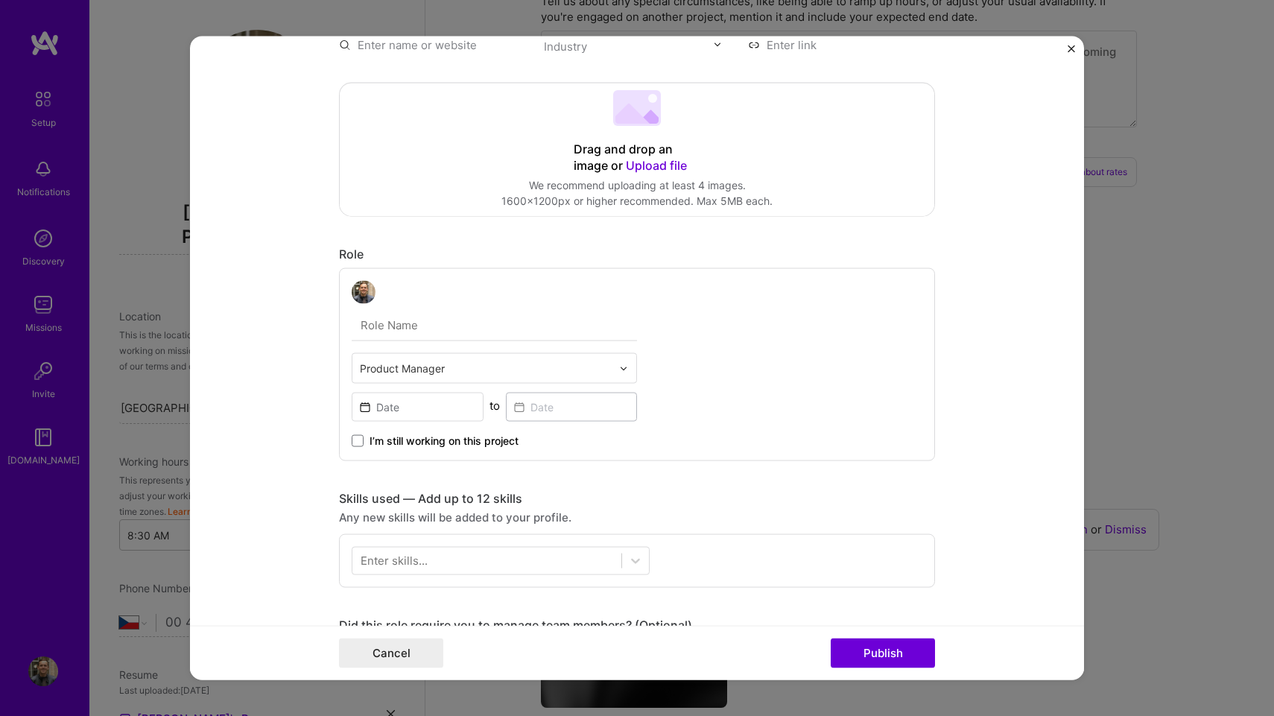
click at [1070, 54] on button "Close" at bounding box center [1070, 53] width 7 height 16
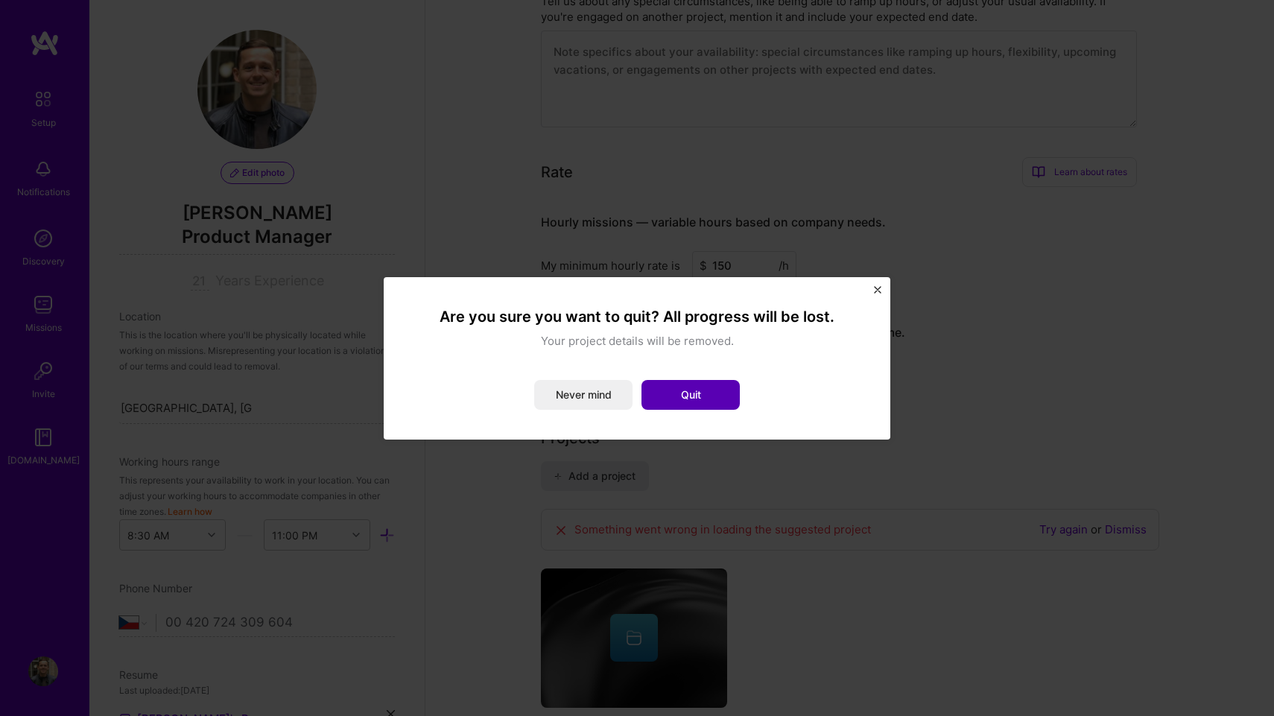
click at [684, 404] on button "Quit" at bounding box center [690, 395] width 98 height 30
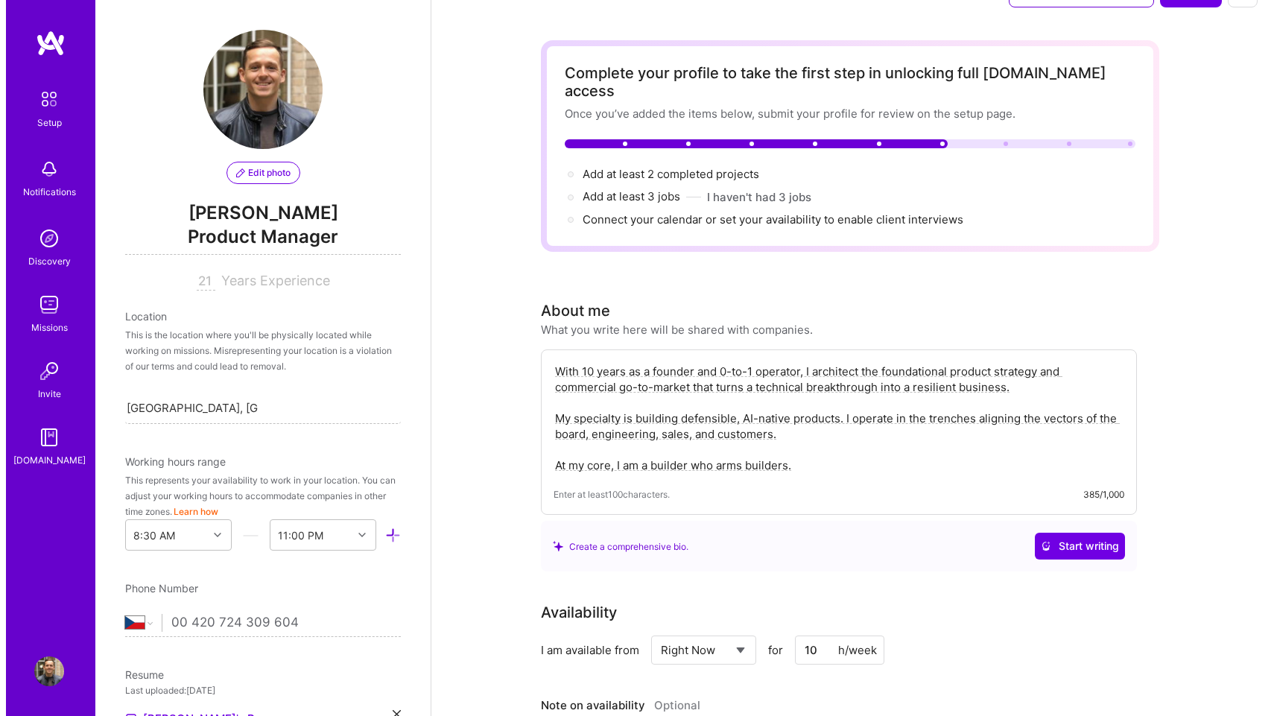
scroll to position [0, 0]
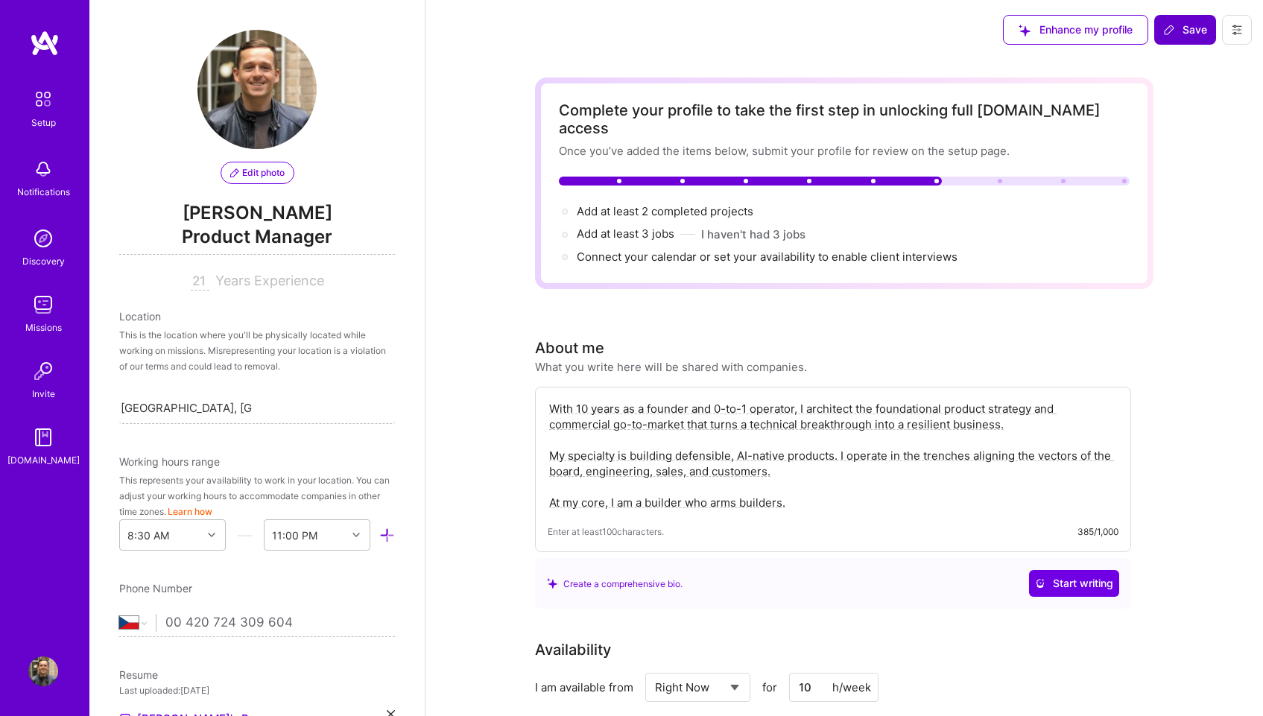
click at [1179, 25] on span "Save" at bounding box center [1185, 29] width 44 height 15
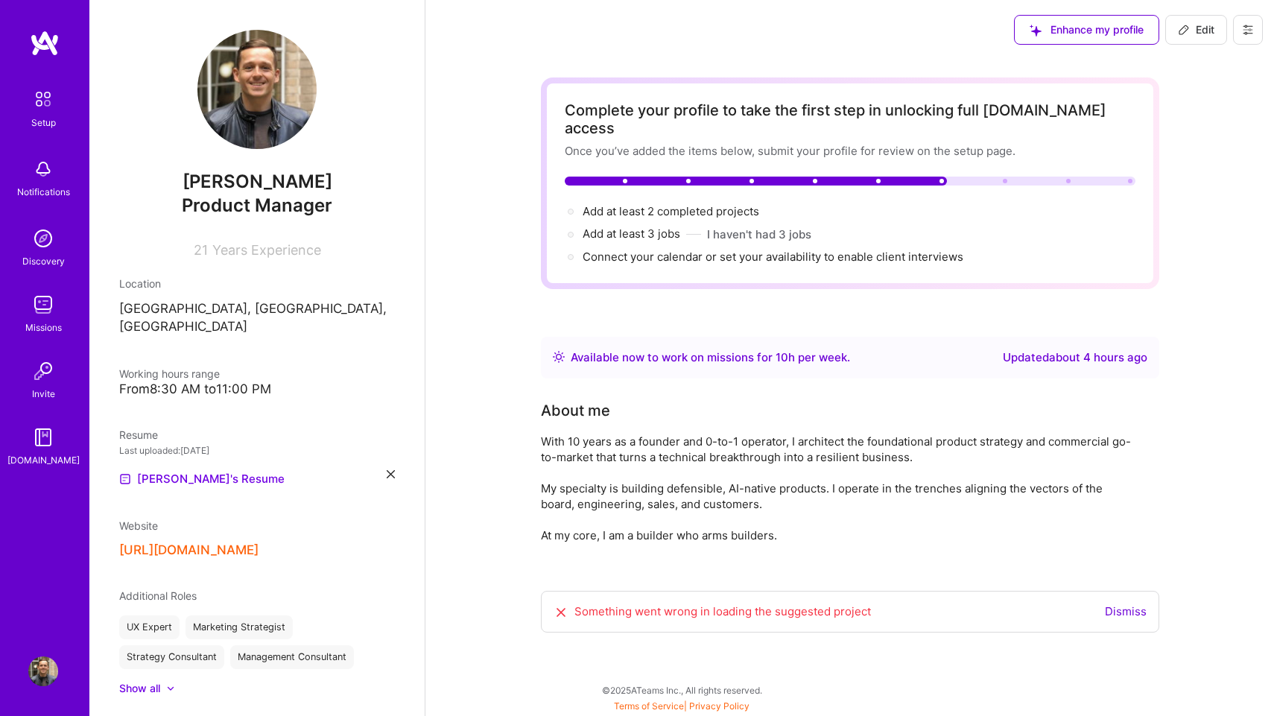
click at [44, 664] on img at bounding box center [43, 671] width 30 height 30
click at [46, 676] on img at bounding box center [43, 671] width 30 height 30
click at [42, 104] on img at bounding box center [43, 98] width 31 height 31
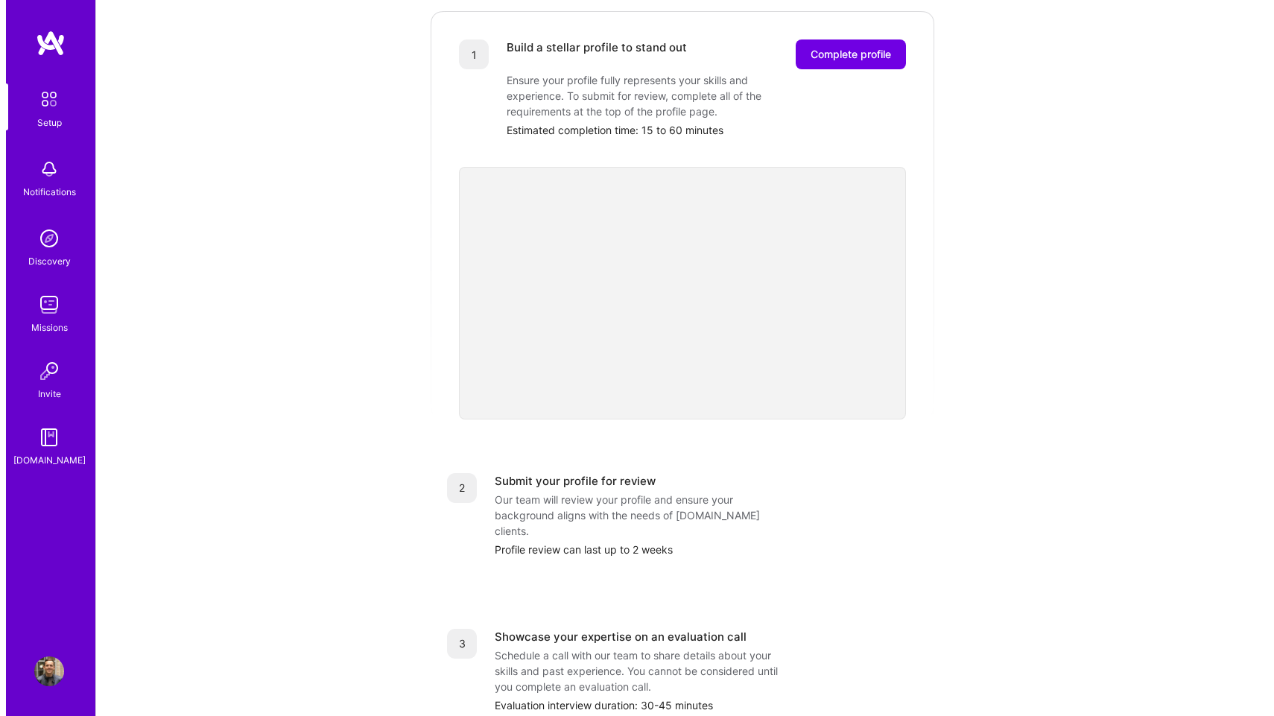
scroll to position [47, 0]
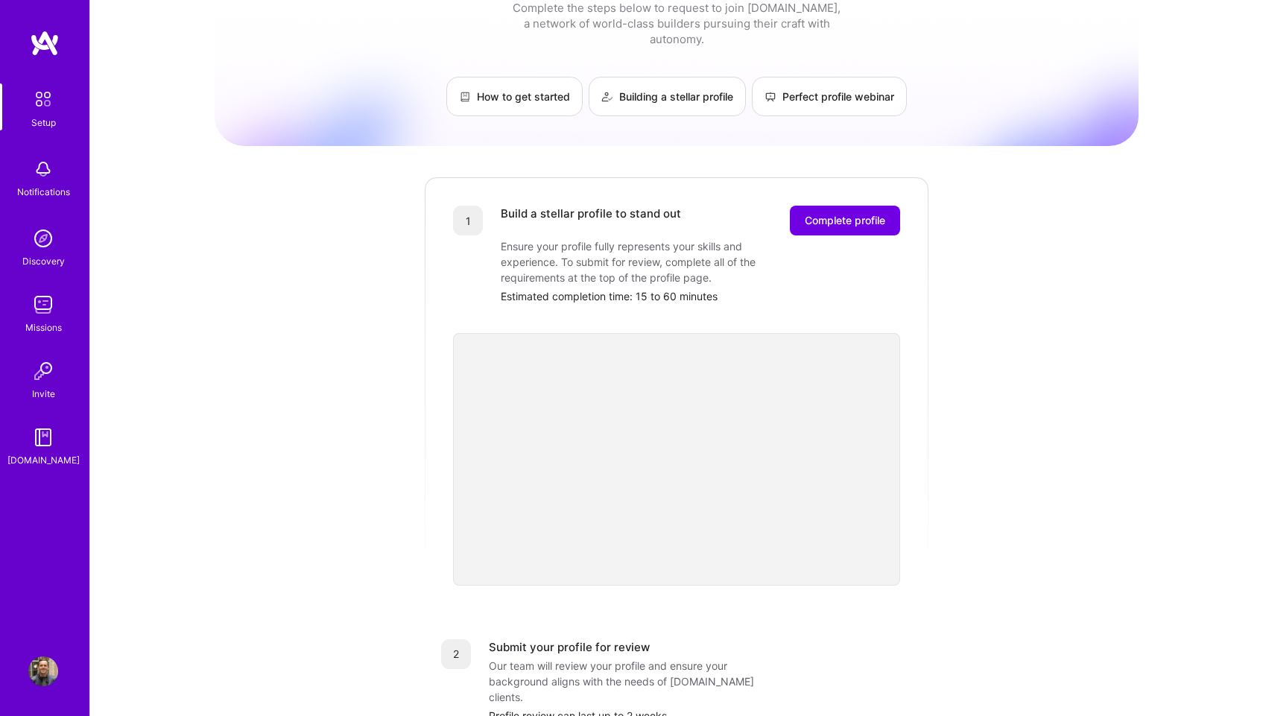
click at [48, 174] on img at bounding box center [43, 169] width 30 height 30
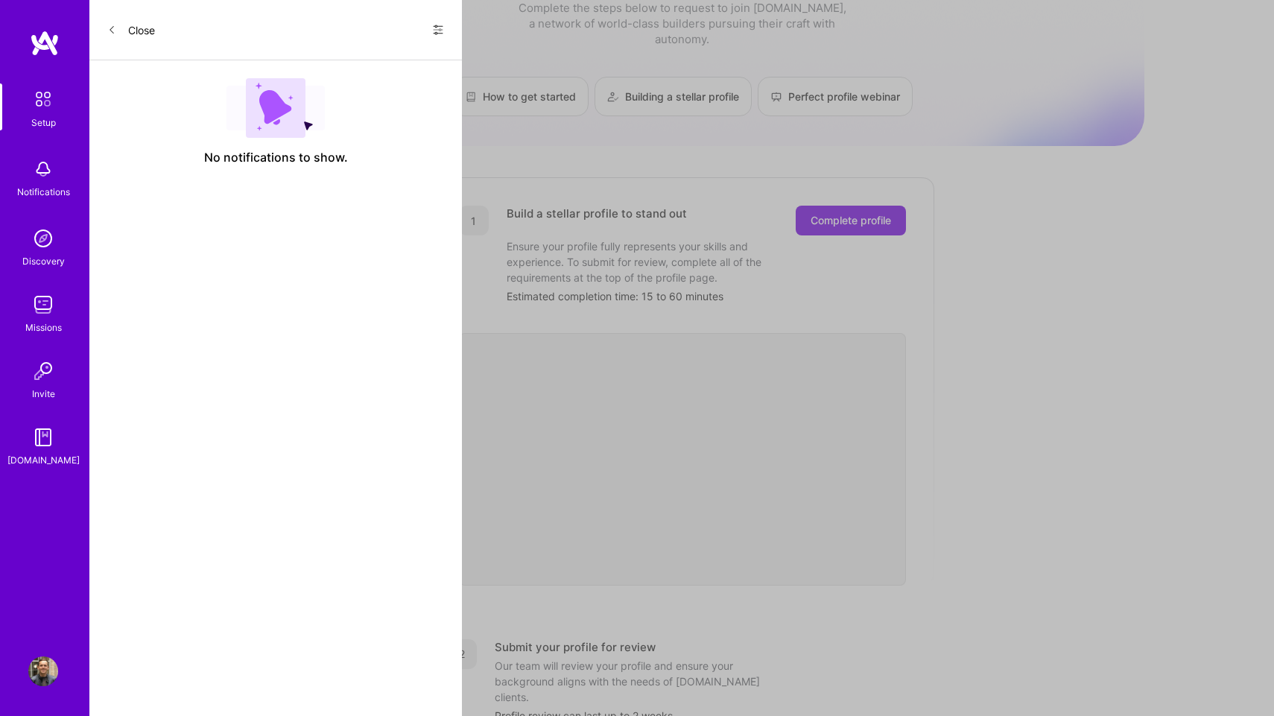
click at [44, 237] on img at bounding box center [43, 238] width 30 height 30
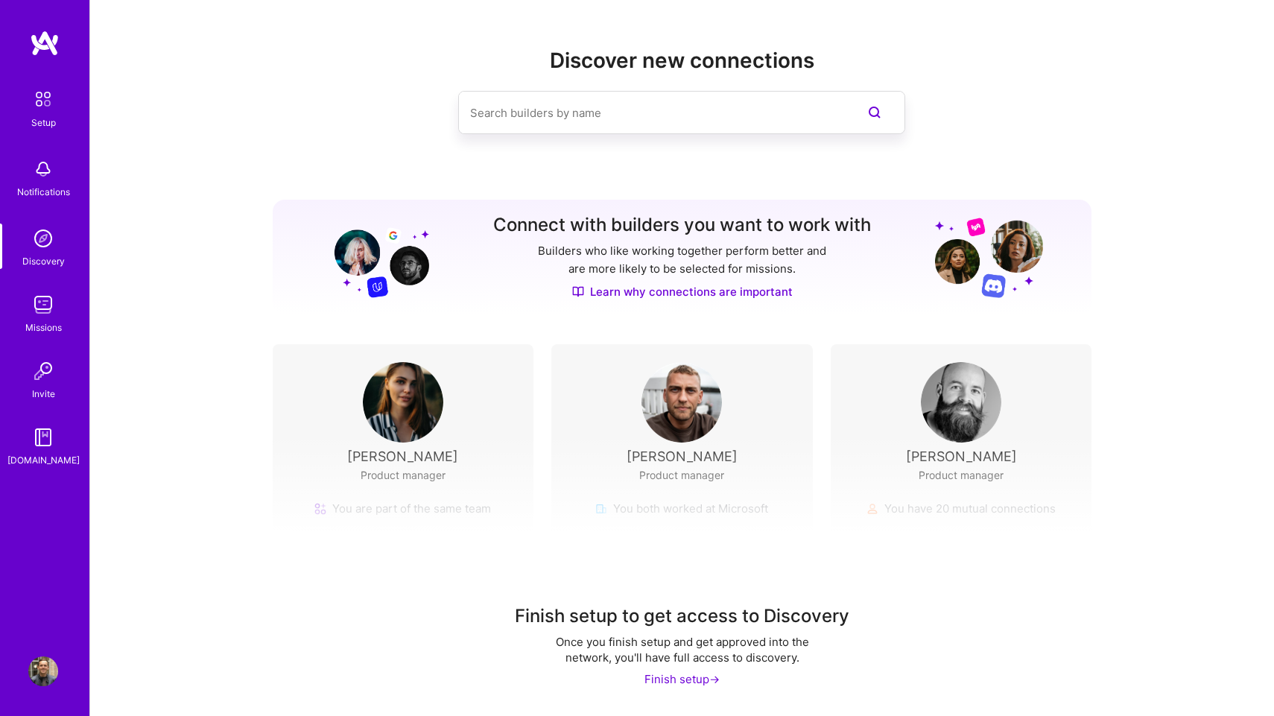
click at [48, 315] on img at bounding box center [43, 305] width 30 height 30
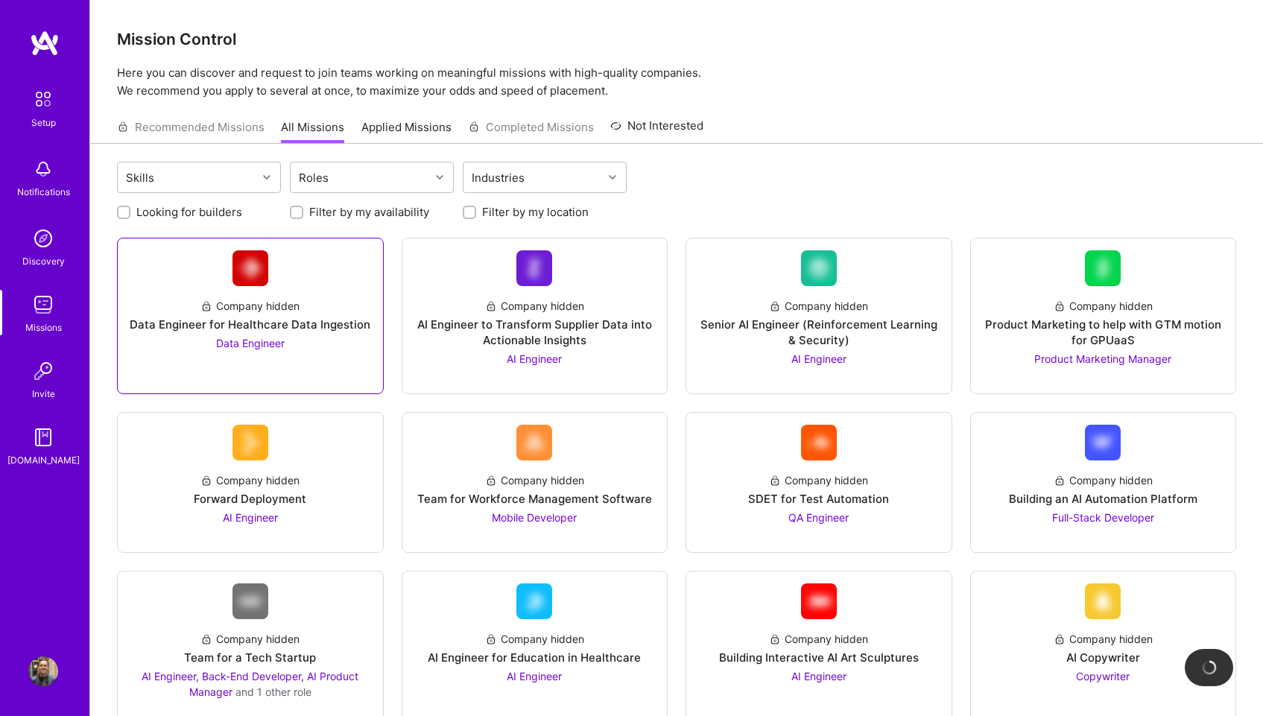
click at [329, 317] on div "Data Engineer for Healthcare Data Ingestion" at bounding box center [250, 325] width 241 height 16
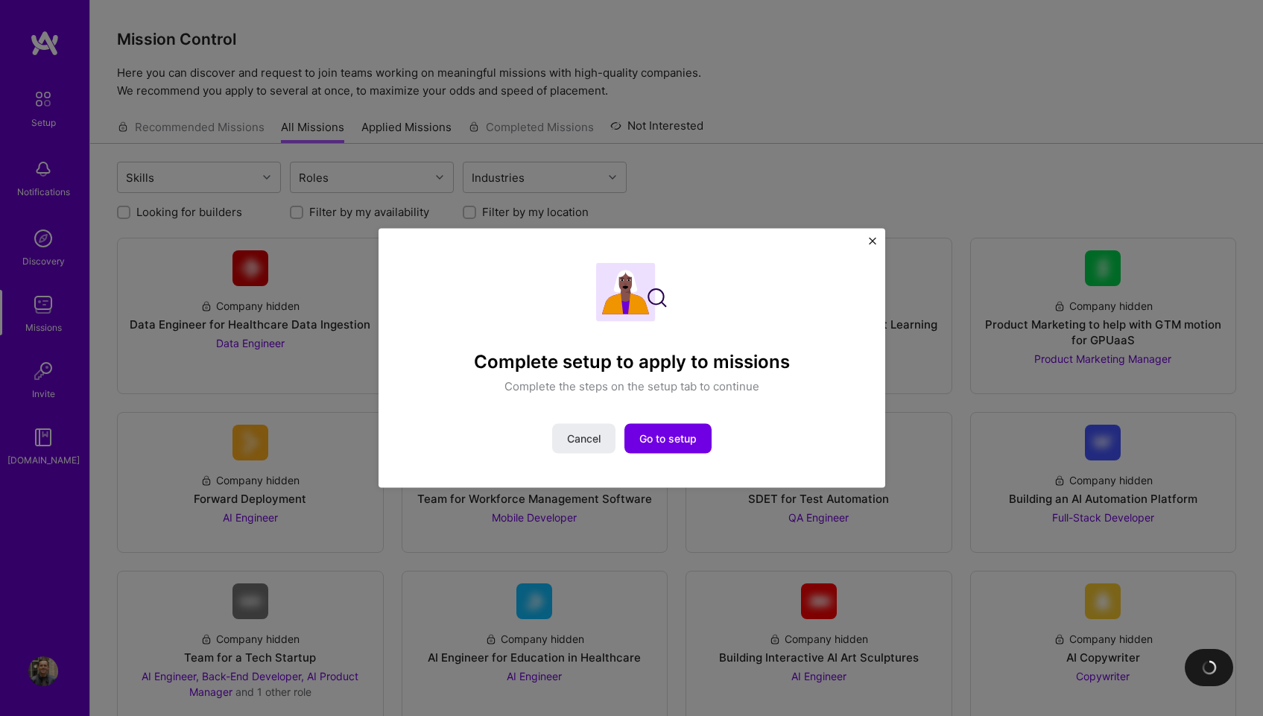
click at [875, 245] on button "Close" at bounding box center [872, 245] width 7 height 16
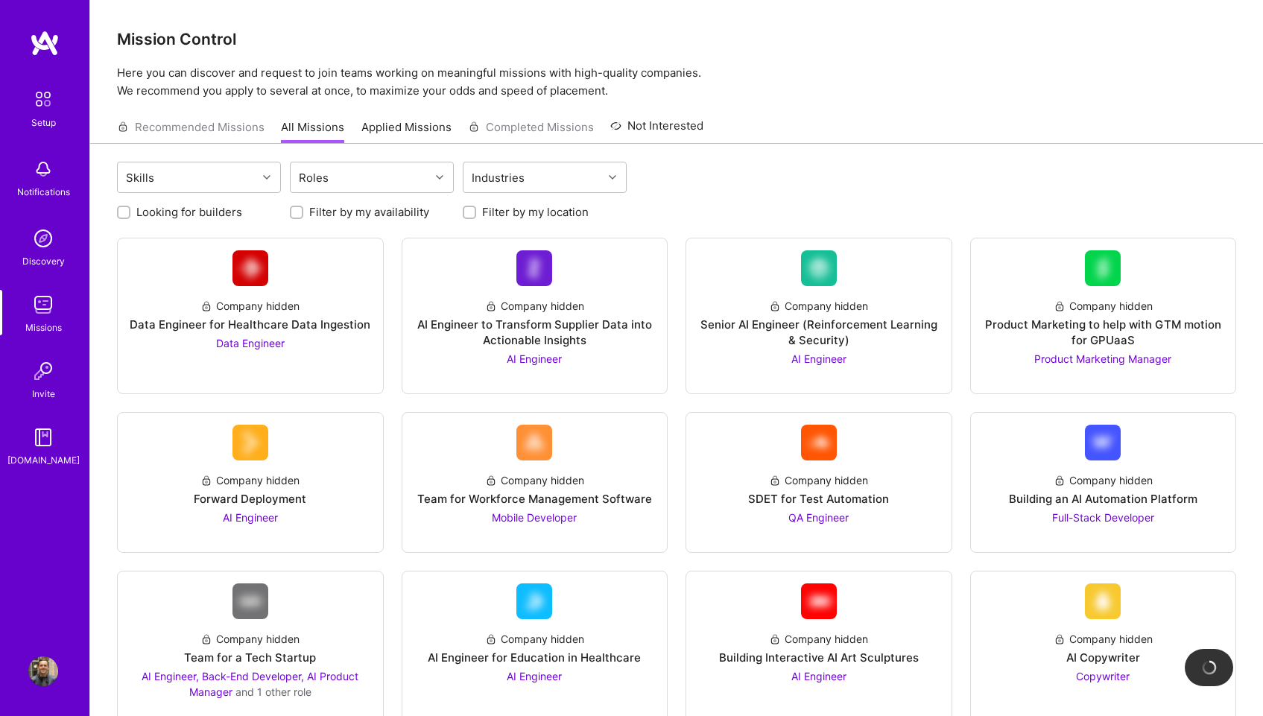
click at [60, 366] on link "Invite" at bounding box center [43, 378] width 92 height 45
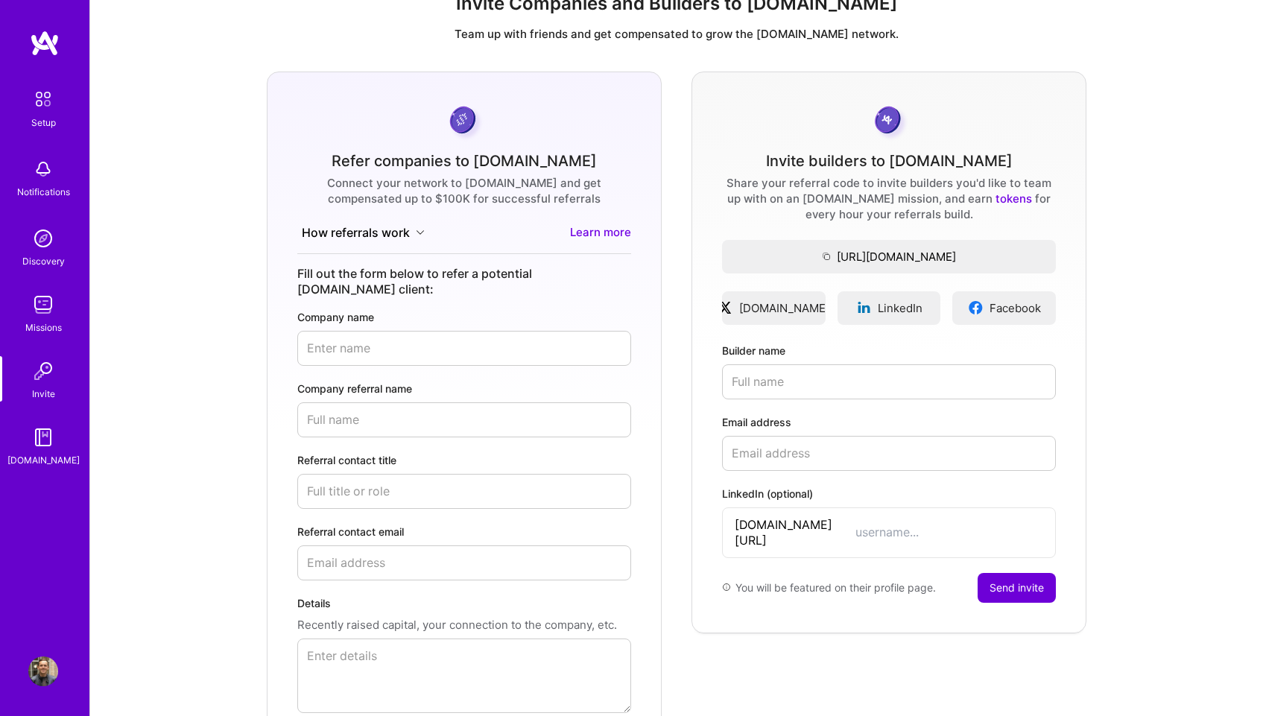
scroll to position [35, 0]
click at [50, 441] on img at bounding box center [43, 437] width 30 height 30
